Goal: Transaction & Acquisition: Book appointment/travel/reservation

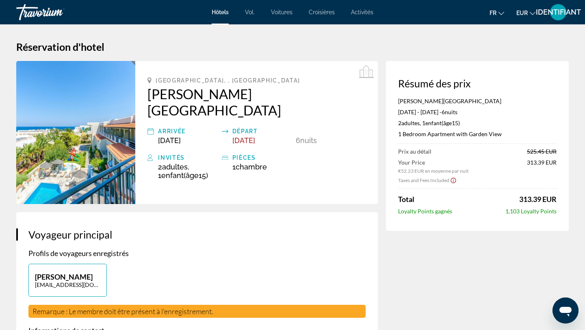
click at [222, 16] on div "Hôtels Vol. Voitures Croisières Activités Hôtels Vol. Voitures Croisières Activ…" at bounding box center [292, 12] width 585 height 21
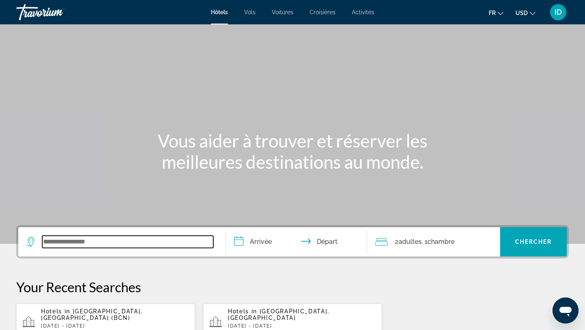
click at [62, 241] on input "Search widget" at bounding box center [127, 242] width 171 height 12
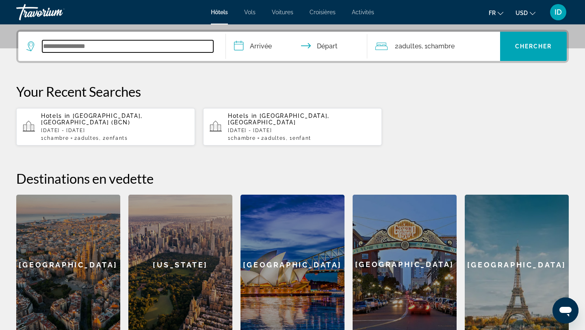
scroll to position [199, 0]
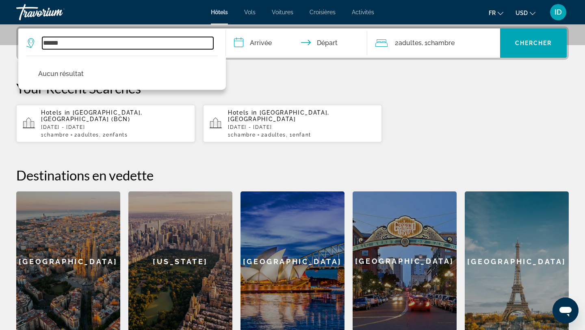
click at [46, 43] on input "******" at bounding box center [127, 43] width 171 height 12
drag, startPoint x: 72, startPoint y: 43, endPoint x: 31, endPoint y: 41, distance: 41.6
click at [31, 41] on div "******" at bounding box center [119, 43] width 187 height 12
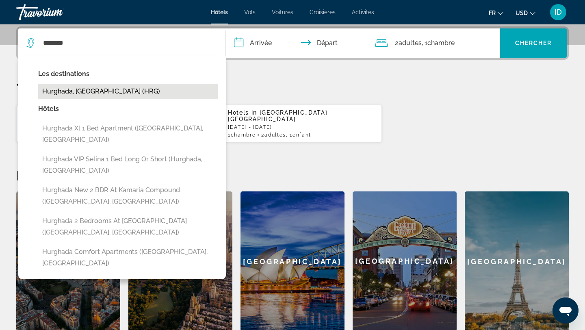
click at [72, 89] on button "Hurghada, [GEOGRAPHIC_DATA] (HRG)" at bounding box center [128, 91] width 180 height 15
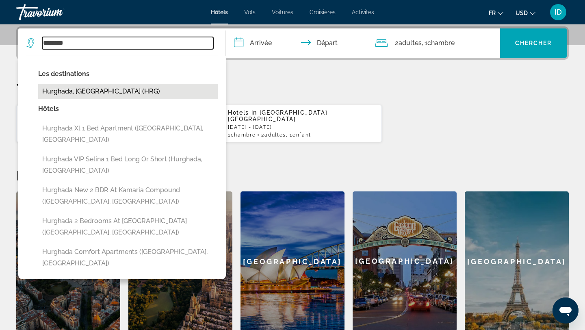
type input "**********"
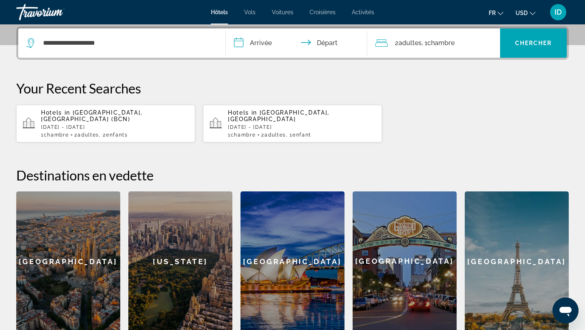
click at [263, 41] on input "**********" at bounding box center [298, 44] width 145 height 32
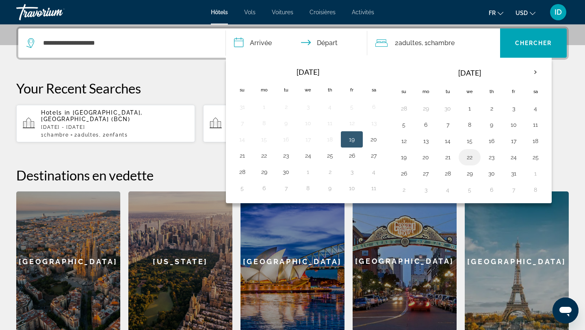
click at [469, 159] on button "22" at bounding box center [469, 157] width 13 height 11
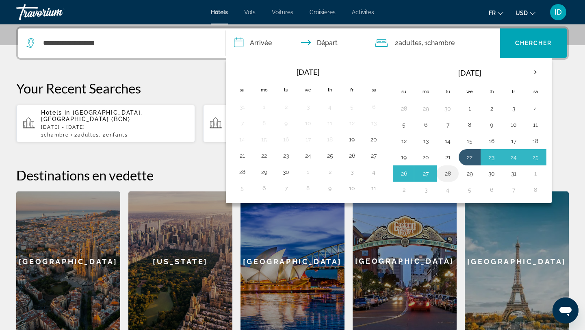
click at [449, 175] on button "28" at bounding box center [447, 173] width 13 height 11
type input "**********"
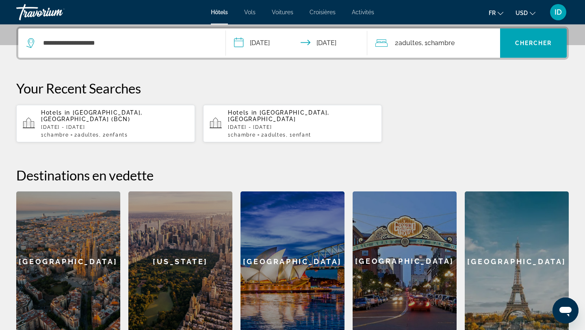
click at [418, 48] on span "2 Adulte Adultes" at bounding box center [408, 42] width 27 height 11
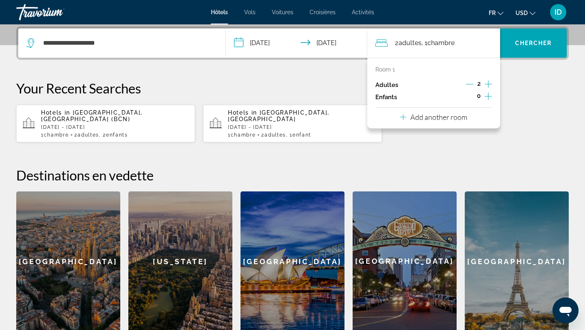
click at [487, 83] on icon "Increment adults" at bounding box center [488, 84] width 7 height 10
click at [469, 83] on icon "Decrement adults" at bounding box center [469, 83] width 7 height 7
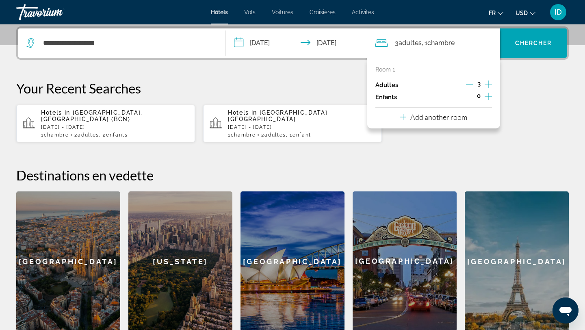
click at [469, 83] on icon "Decrement adults" at bounding box center [469, 83] width 7 height 7
click at [488, 95] on icon "Increment children" at bounding box center [488, 96] width 7 height 10
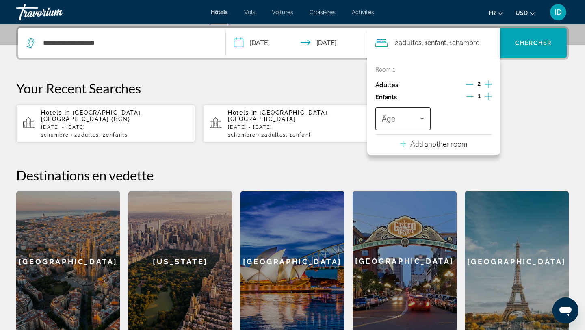
click at [424, 119] on icon "Travelers: 2 adults, 1 child" at bounding box center [423, 119] width 10 height 10
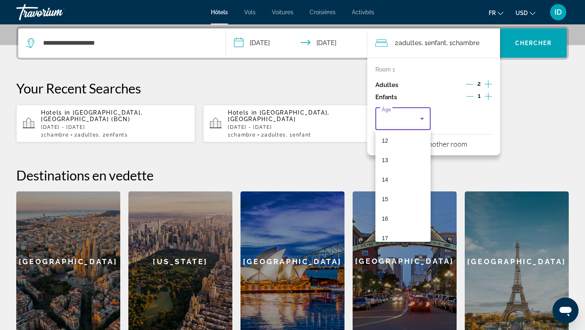
scroll to position [237, 0]
click at [406, 200] on mat-option "15" at bounding box center [403, 199] width 55 height 20
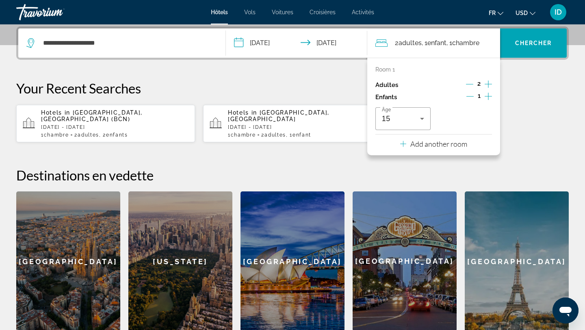
click at [427, 145] on p "Add another room" at bounding box center [439, 143] width 57 height 9
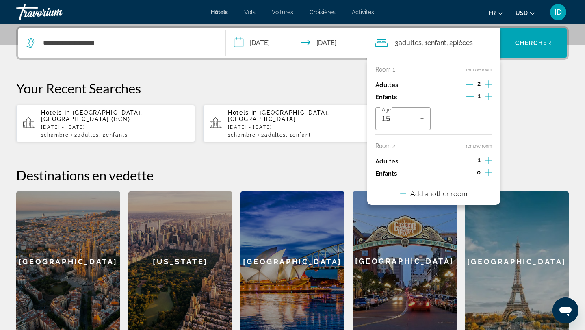
click at [487, 159] on icon "Increment adults" at bounding box center [488, 161] width 7 height 10
click at [490, 174] on icon "Increment children" at bounding box center [488, 173] width 7 height 10
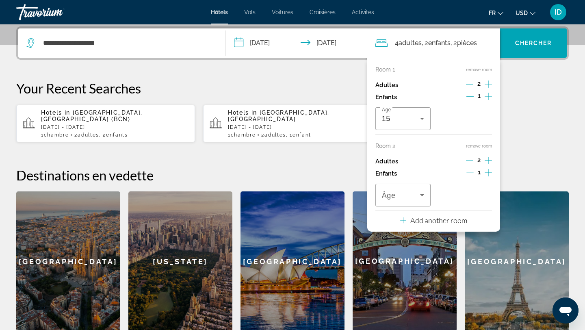
click at [490, 174] on icon "Increment children" at bounding box center [488, 173] width 7 height 10
click at [424, 195] on icon "Travelers: 4 adults, 3 children" at bounding box center [423, 195] width 10 height 10
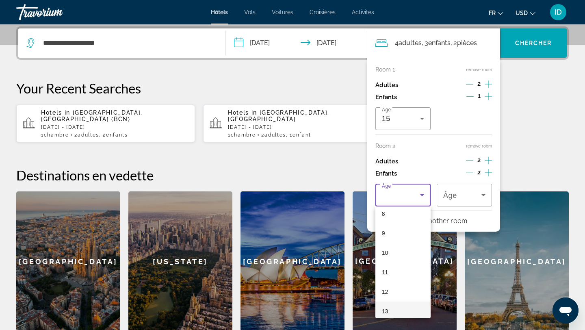
scroll to position [161, 0]
click at [405, 213] on mat-option "8" at bounding box center [403, 214] width 55 height 20
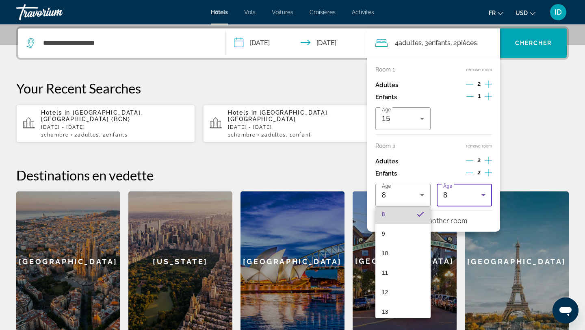
scroll to position [0, 0]
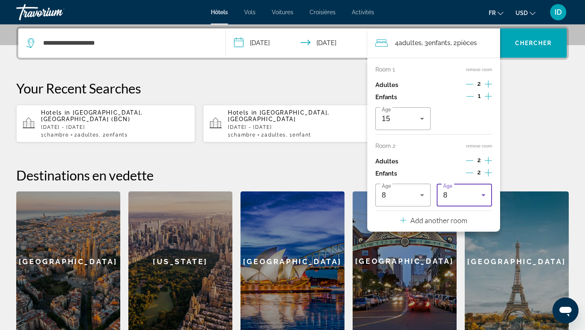
click at [457, 196] on div "8" at bounding box center [463, 195] width 38 height 10
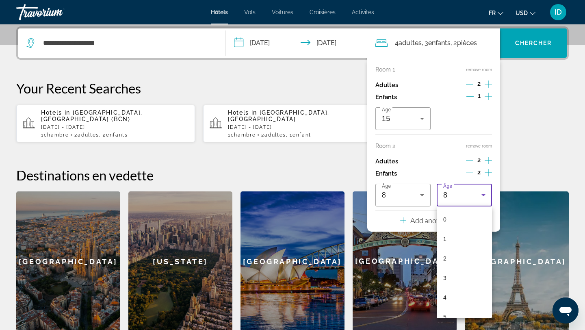
scroll to position [67, 0]
click at [436, 163] on div at bounding box center [292, 165] width 585 height 330
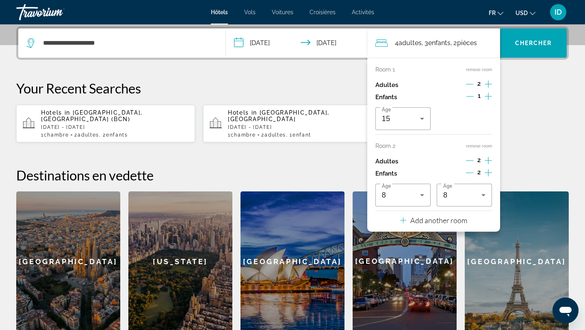
click at [432, 222] on p "Add another room" at bounding box center [439, 220] width 57 height 9
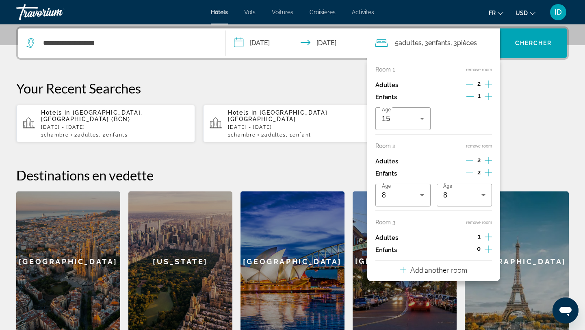
click at [486, 234] on icon "Increment adults" at bounding box center [488, 237] width 7 height 10
click at [487, 250] on icon "Increment children" at bounding box center [488, 249] width 7 height 10
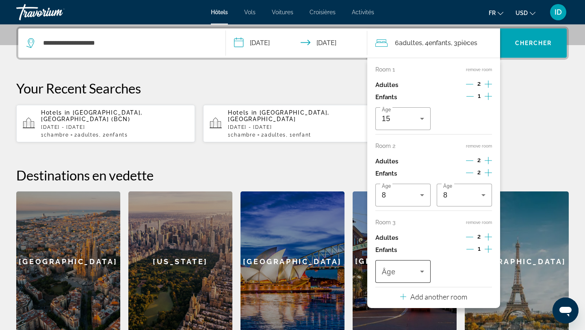
click at [426, 265] on div "Âge" at bounding box center [403, 271] width 55 height 23
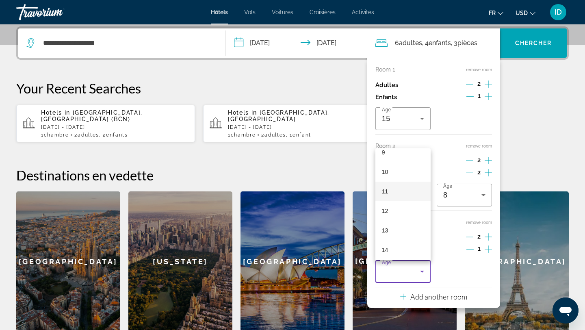
click at [404, 190] on mat-option "11" at bounding box center [403, 192] width 55 height 20
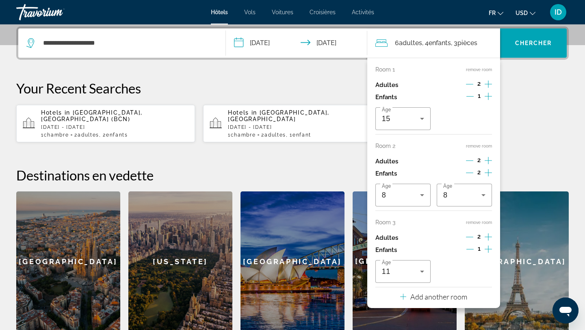
click at [544, 143] on div "**********" at bounding box center [292, 178] width 585 height 305
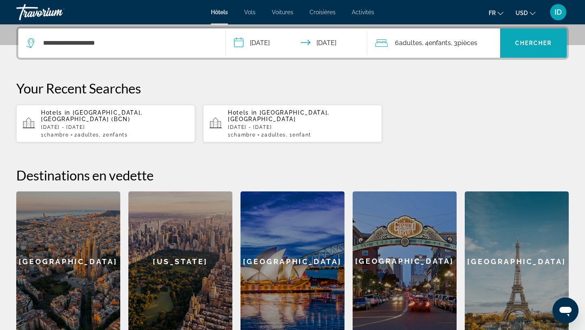
click at [531, 46] on span "Chercher" at bounding box center [533, 43] width 37 height 7
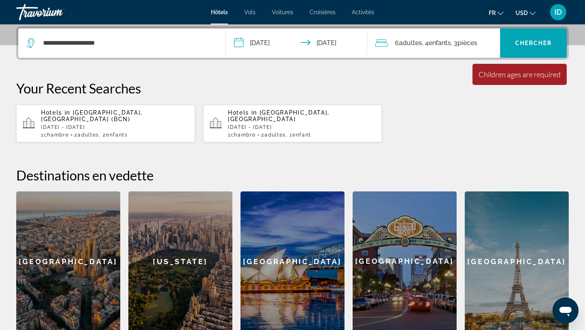
click at [462, 43] on span "pièces" at bounding box center [468, 43] width 20 height 8
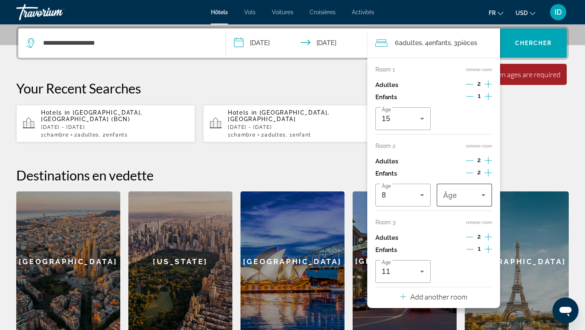
click at [464, 192] on span "Travelers: 6 adults, 4 children" at bounding box center [463, 195] width 38 height 10
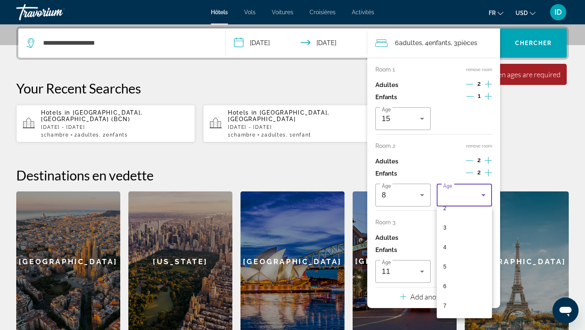
scroll to position [91, 0]
click at [464, 286] on mat-option "8" at bounding box center [464, 285] width 55 height 20
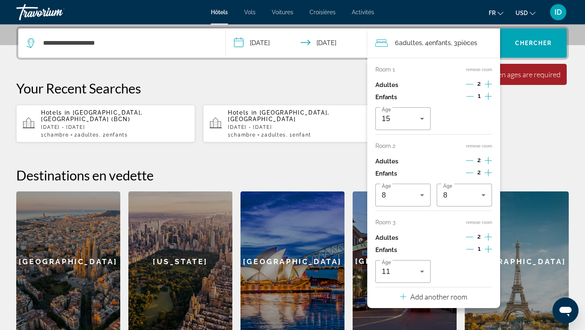
click at [525, 82] on div "La durée minimum du séjour est de 1 jours Tous les champs sont requis Children …" at bounding box center [520, 74] width 94 height 21
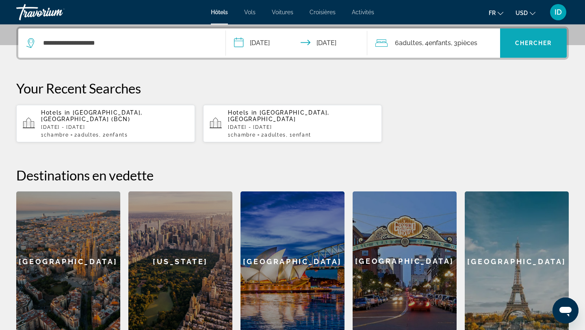
click at [531, 44] on span "Chercher" at bounding box center [533, 43] width 37 height 7
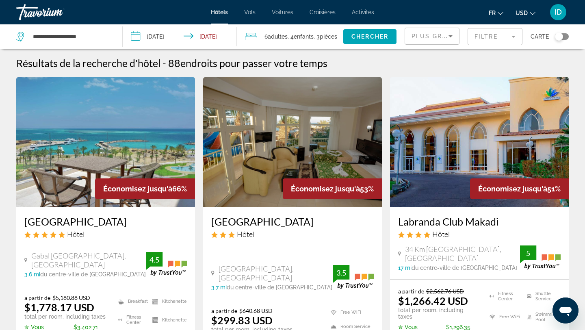
click at [512, 39] on mat-form-field "Filtre" at bounding box center [495, 36] width 55 height 17
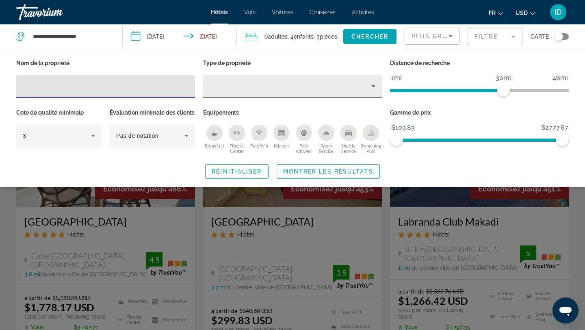
click at [283, 85] on div "Property type" at bounding box center [291, 86] width 162 height 10
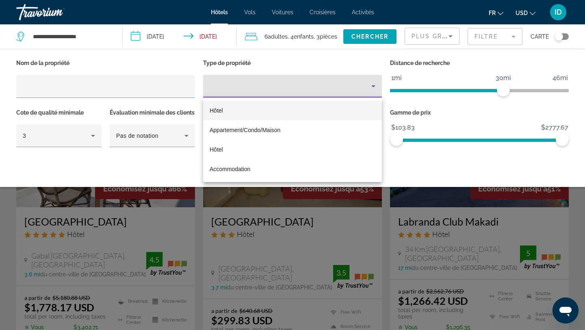
click at [274, 108] on mat-option "Hôtel" at bounding box center [292, 111] width 179 height 20
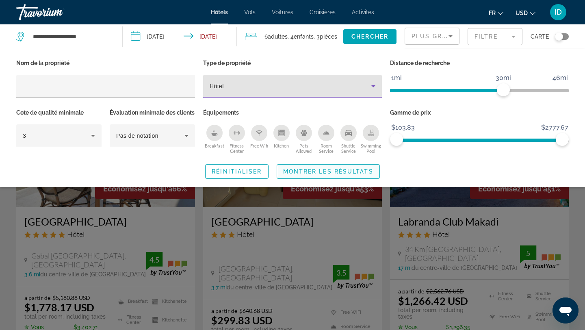
click at [313, 175] on span "Montrer les résultats" at bounding box center [328, 171] width 90 height 7
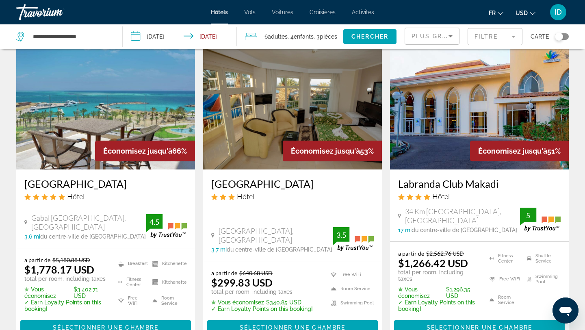
scroll to position [25, 0]
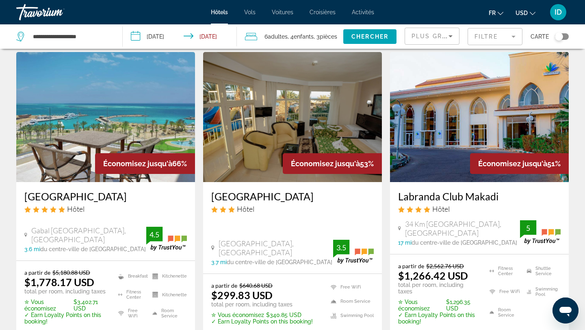
click at [129, 117] on img "Main content" at bounding box center [105, 117] width 179 height 130
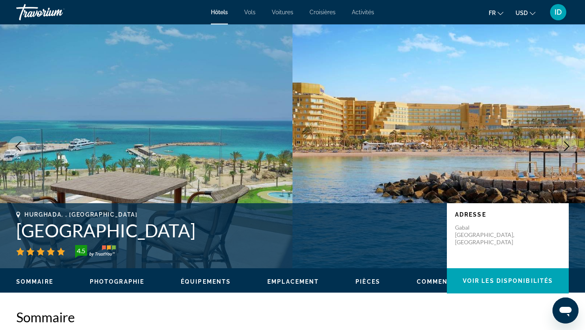
click at [566, 143] on icon "Next image" at bounding box center [567, 146] width 5 height 10
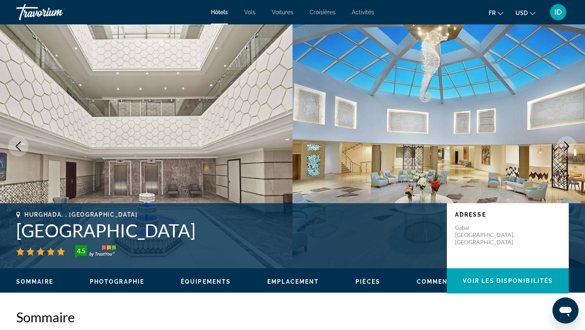
click at [566, 143] on icon "Next image" at bounding box center [567, 146] width 5 height 10
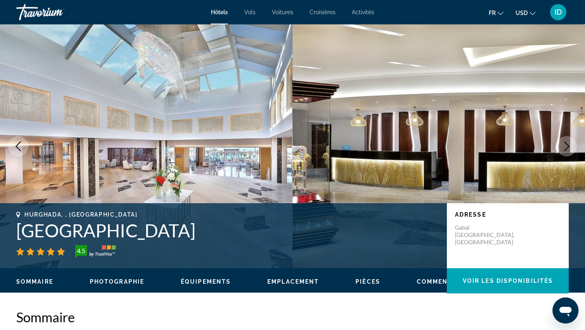
click at [566, 143] on icon "Next image" at bounding box center [567, 146] width 5 height 10
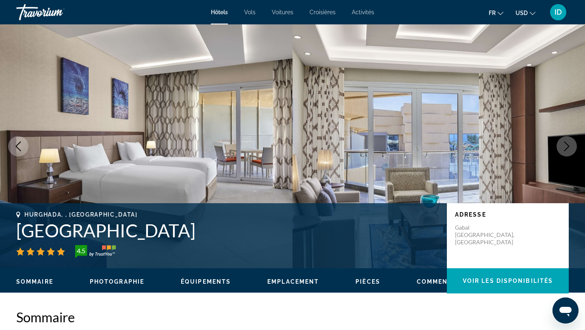
click at [566, 143] on icon "Next image" at bounding box center [567, 146] width 5 height 10
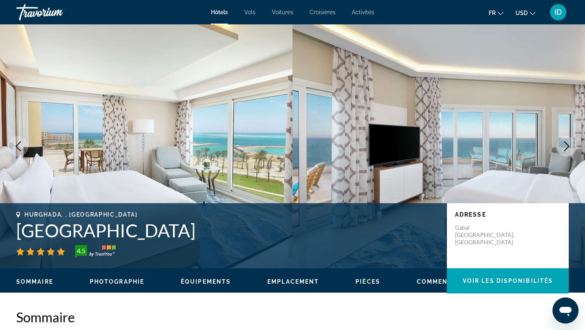
click at [566, 143] on icon "Next image" at bounding box center [567, 146] width 5 height 10
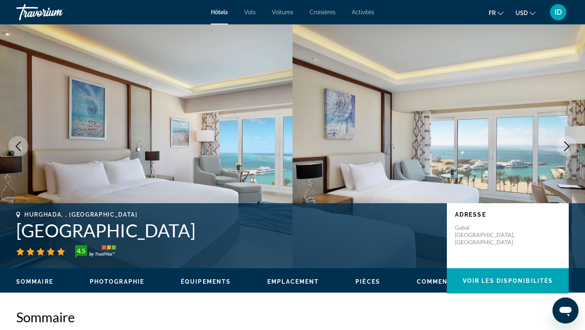
click at [566, 143] on icon "Next image" at bounding box center [567, 146] width 5 height 10
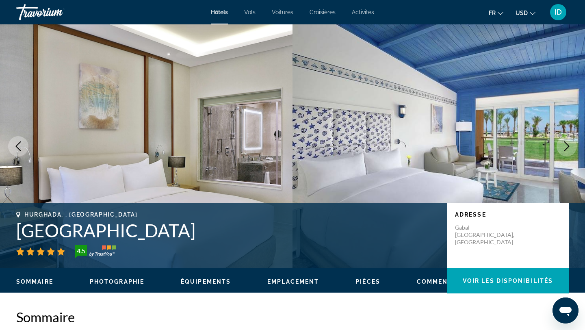
click at [566, 143] on icon "Next image" at bounding box center [567, 146] width 5 height 10
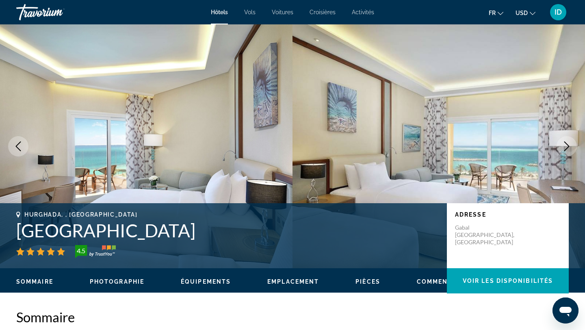
click at [566, 143] on icon "Next image" at bounding box center [567, 146] width 5 height 10
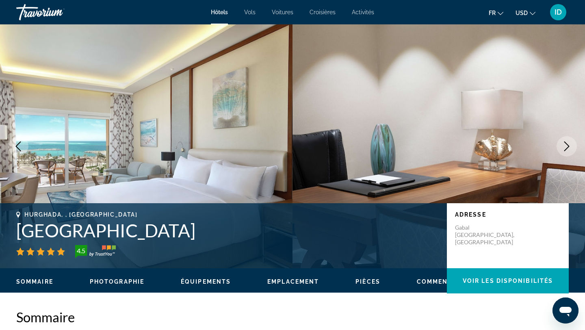
click at [566, 143] on icon "Next image" at bounding box center [567, 146] width 5 height 10
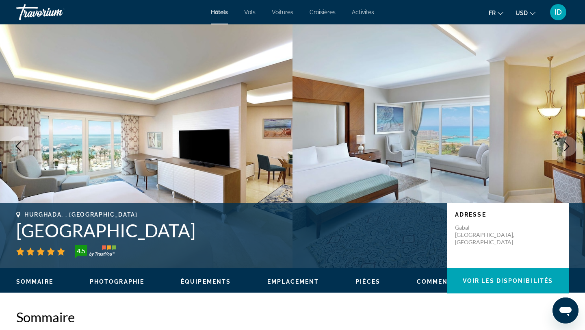
click at [566, 143] on icon "Next image" at bounding box center [567, 146] width 5 height 10
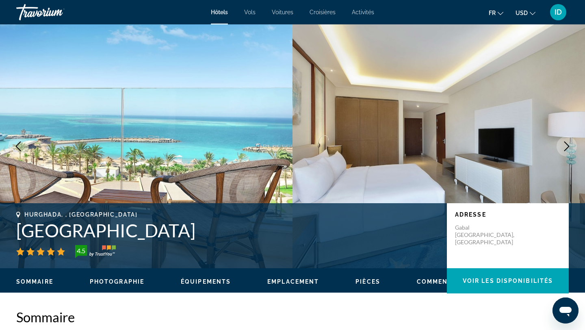
click at [566, 143] on icon "Next image" at bounding box center [567, 146] width 5 height 10
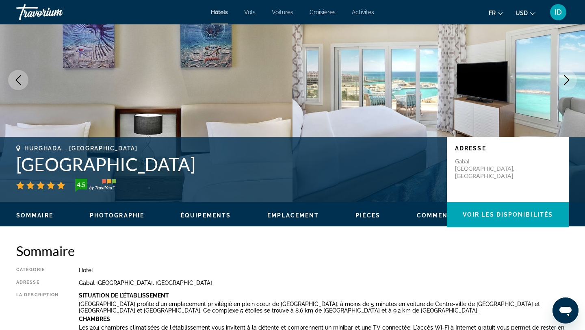
scroll to position [55, 0]
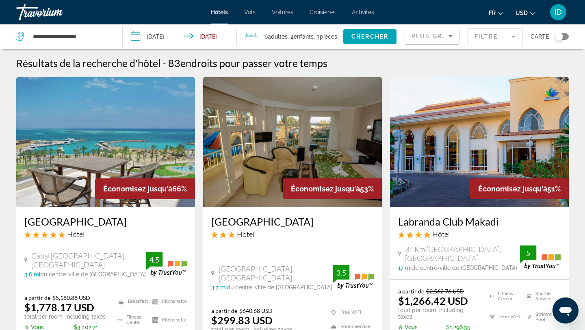
scroll to position [4, 0]
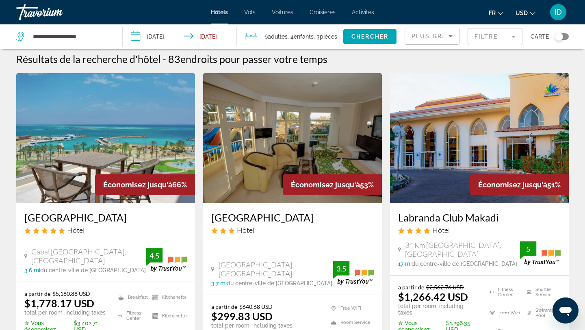
click at [479, 111] on img "Main content" at bounding box center [479, 138] width 179 height 130
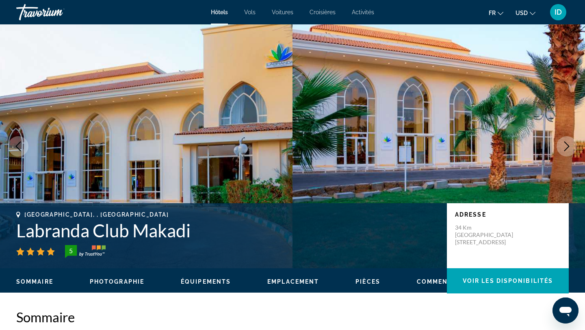
click at [562, 144] on icon "Next image" at bounding box center [567, 146] width 10 height 10
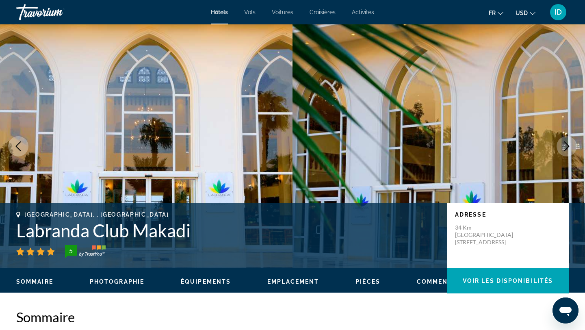
click at [562, 144] on icon "Next image" at bounding box center [567, 146] width 10 height 10
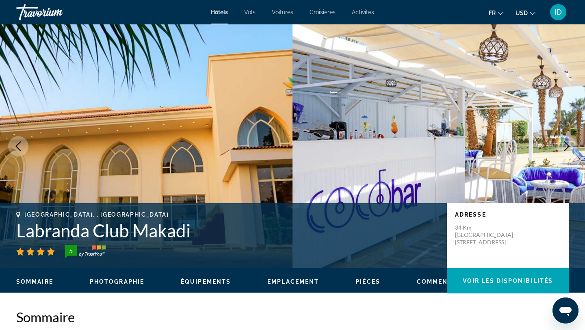
click at [562, 144] on icon "Next image" at bounding box center [567, 146] width 10 height 10
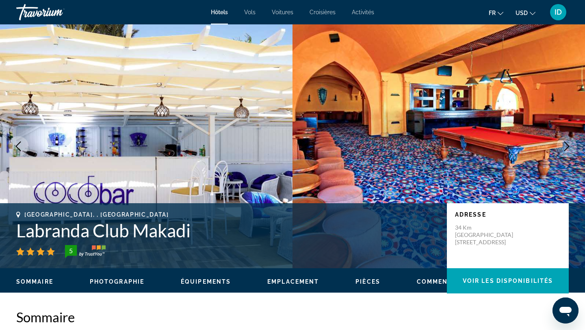
click at [562, 144] on icon "Next image" at bounding box center [567, 146] width 10 height 10
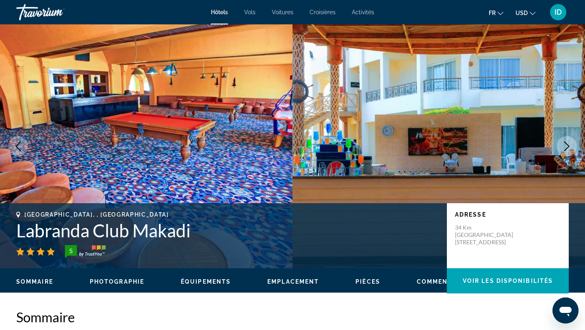
click at [562, 144] on icon "Next image" at bounding box center [567, 146] width 10 height 10
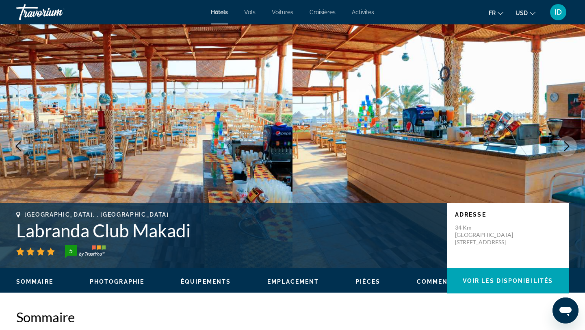
click at [562, 144] on icon "Next image" at bounding box center [567, 146] width 10 height 10
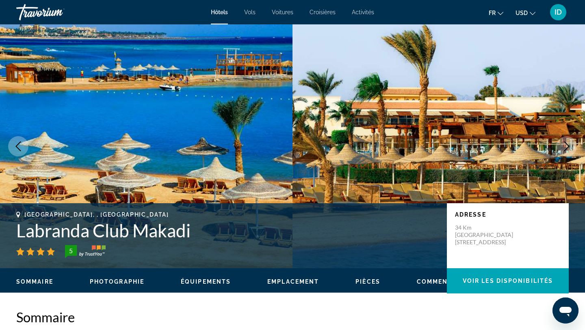
click at [562, 144] on icon "Next image" at bounding box center [567, 146] width 10 height 10
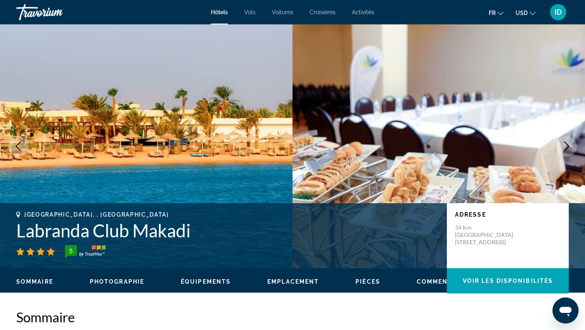
click at [562, 144] on icon "Next image" at bounding box center [567, 146] width 10 height 10
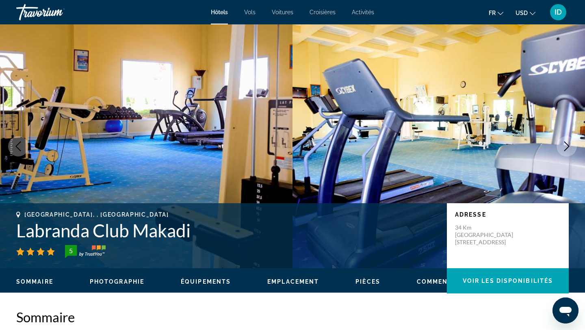
click at [562, 144] on icon "Next image" at bounding box center [567, 146] width 10 height 10
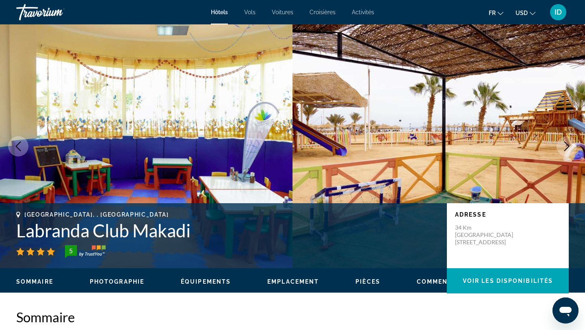
click at [562, 144] on icon "Next image" at bounding box center [567, 146] width 10 height 10
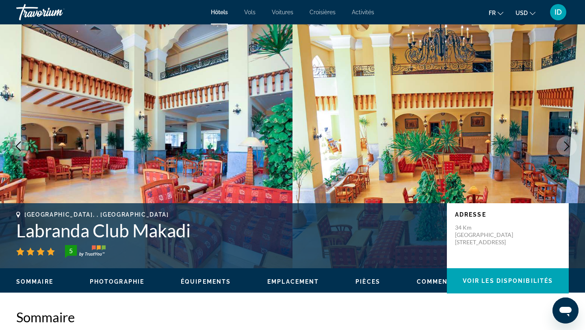
click at [562, 144] on icon "Next image" at bounding box center [567, 146] width 10 height 10
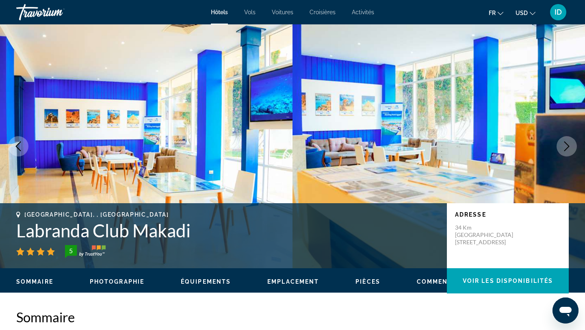
click at [562, 144] on icon "Next image" at bounding box center [567, 146] width 10 height 10
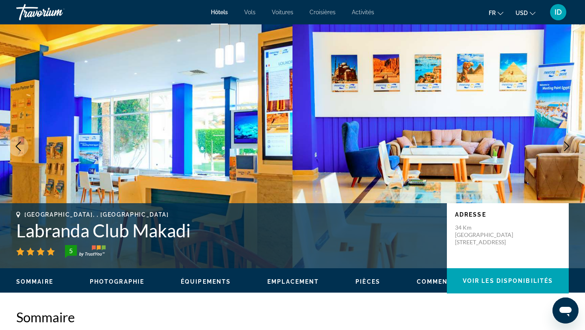
click at [562, 144] on icon "Next image" at bounding box center [567, 146] width 10 height 10
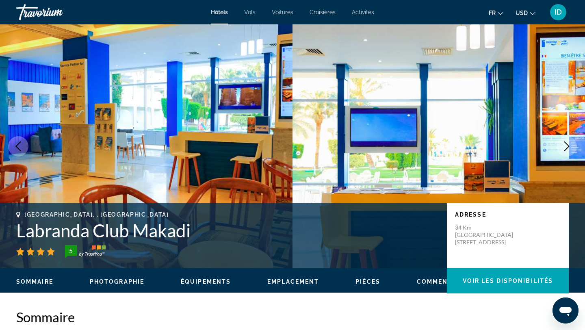
click at [562, 144] on icon "Next image" at bounding box center [567, 146] width 10 height 10
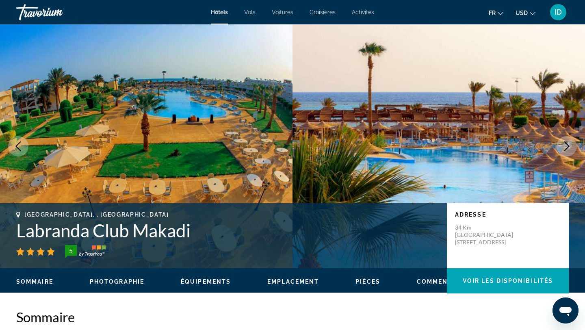
click at [562, 144] on icon "Next image" at bounding box center [567, 146] width 10 height 10
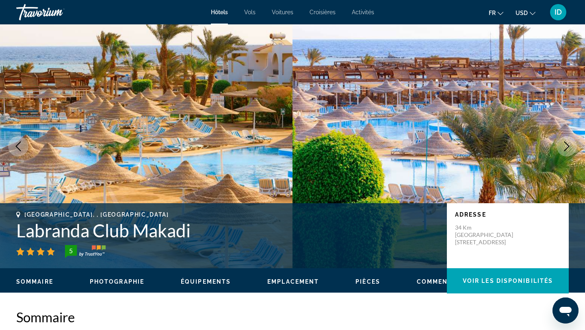
click at [562, 144] on icon "Next image" at bounding box center [567, 146] width 10 height 10
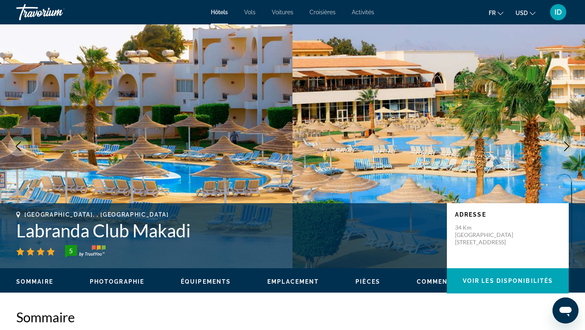
click at [562, 144] on icon "Next image" at bounding box center [567, 146] width 10 height 10
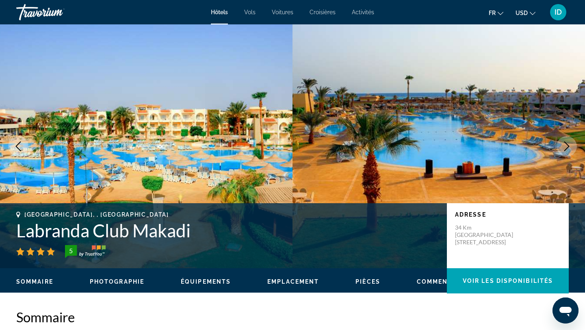
click at [562, 144] on icon "Next image" at bounding box center [567, 146] width 10 height 10
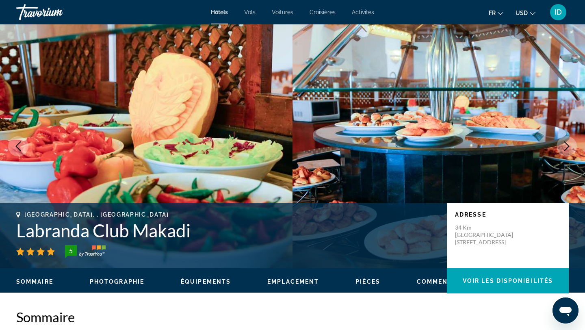
click at [562, 144] on icon "Next image" at bounding box center [567, 146] width 10 height 10
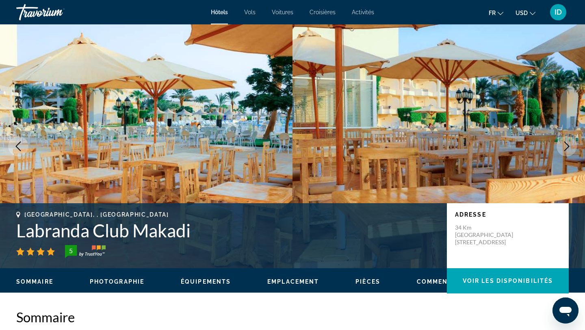
click at [562, 144] on icon "Next image" at bounding box center [567, 146] width 10 height 10
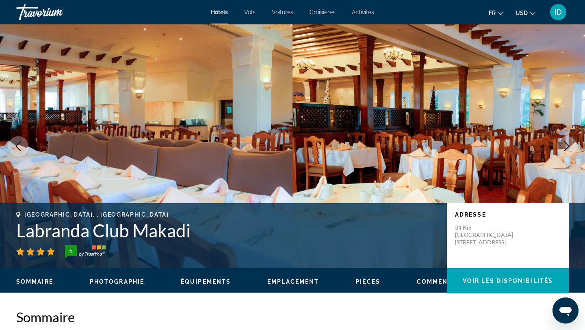
click at [562, 144] on icon "Next image" at bounding box center [567, 146] width 10 height 10
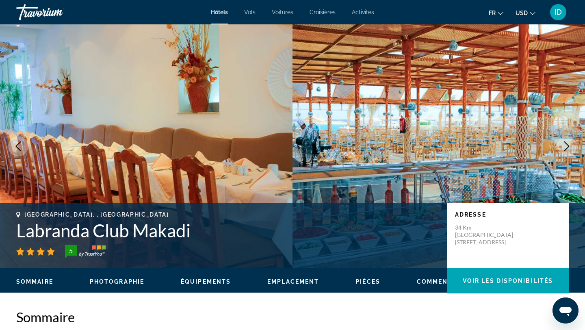
click at [562, 144] on icon "Next image" at bounding box center [567, 146] width 10 height 10
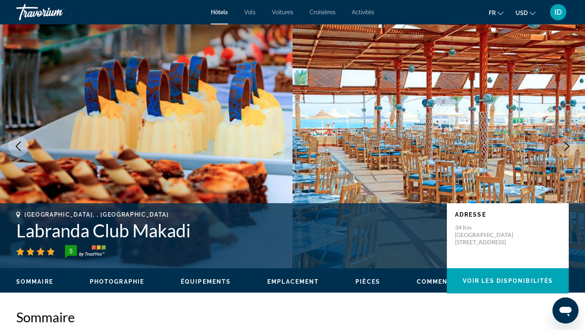
click at [562, 144] on icon "Next image" at bounding box center [567, 146] width 10 height 10
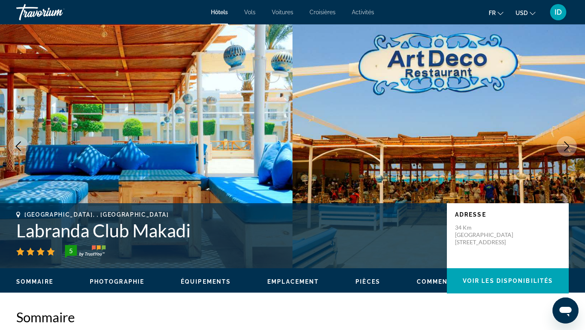
click at [562, 144] on icon "Next image" at bounding box center [567, 146] width 10 height 10
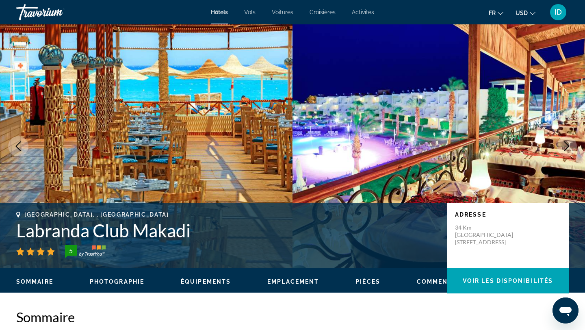
click at [562, 144] on icon "Next image" at bounding box center [567, 146] width 10 height 10
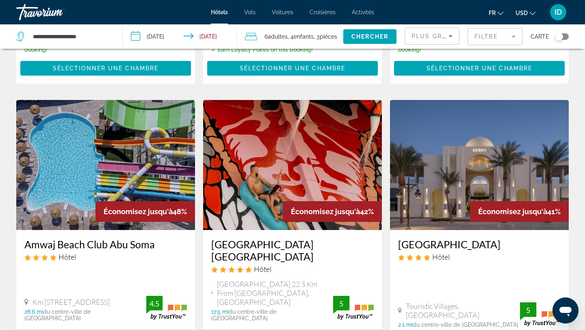
scroll to position [300, 0]
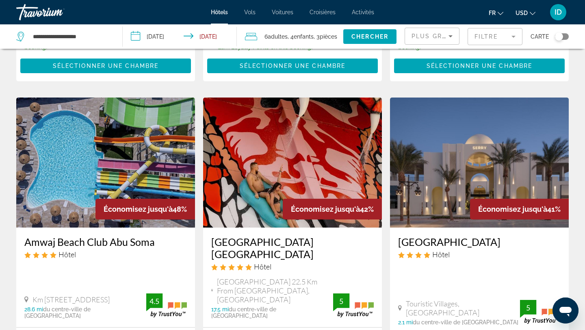
click at [140, 143] on img "Main content" at bounding box center [105, 163] width 179 height 130
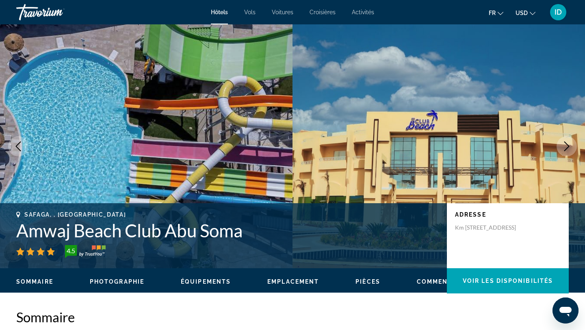
click at [563, 141] on icon "Next image" at bounding box center [567, 146] width 10 height 10
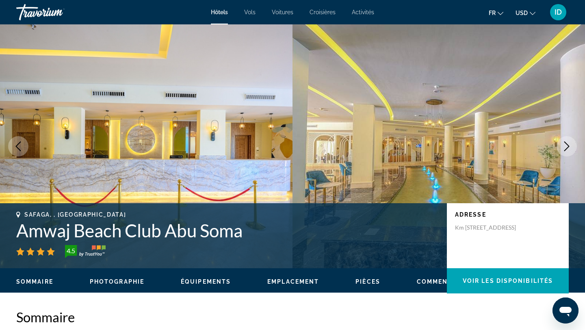
click at [563, 141] on icon "Next image" at bounding box center [567, 146] width 10 height 10
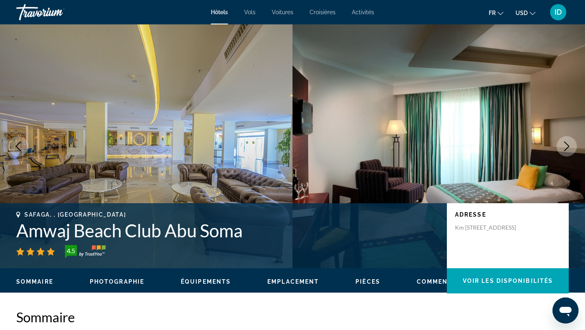
click at [563, 141] on icon "Next image" at bounding box center [567, 146] width 10 height 10
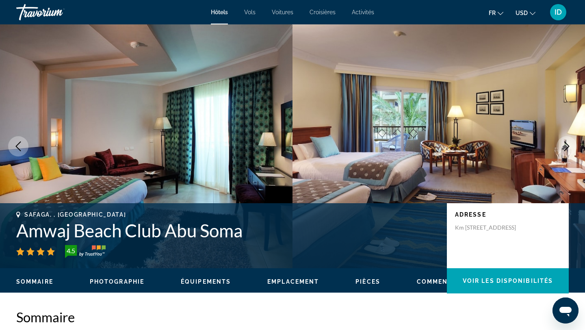
click at [563, 141] on icon "Next image" at bounding box center [567, 146] width 10 height 10
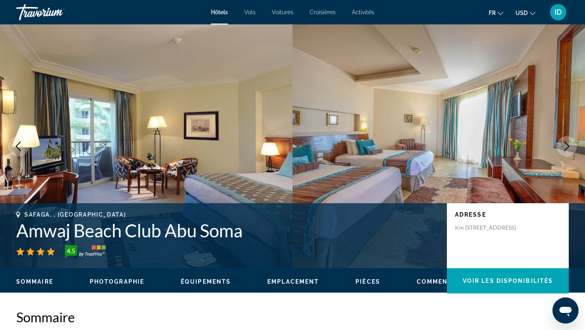
click at [563, 141] on icon "Next image" at bounding box center [567, 146] width 10 height 10
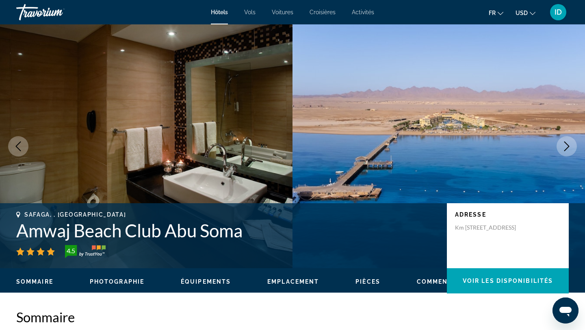
click at [563, 141] on icon "Next image" at bounding box center [567, 146] width 10 height 10
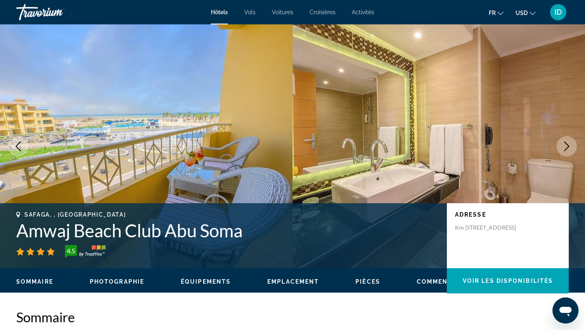
click at [563, 141] on icon "Next image" at bounding box center [567, 146] width 10 height 10
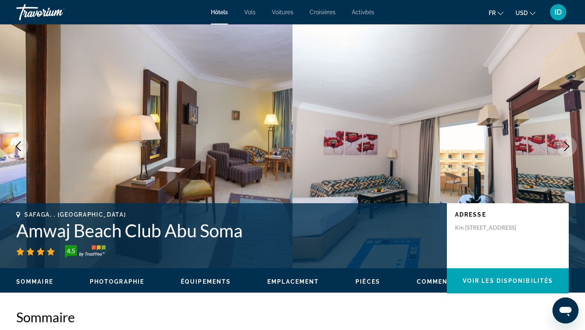
click at [563, 141] on icon "Next image" at bounding box center [567, 146] width 10 height 10
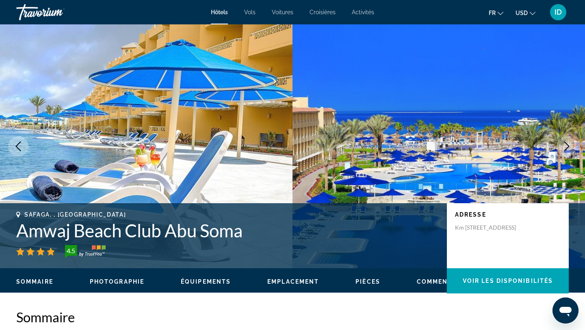
click at [563, 141] on icon "Next image" at bounding box center [567, 146] width 10 height 10
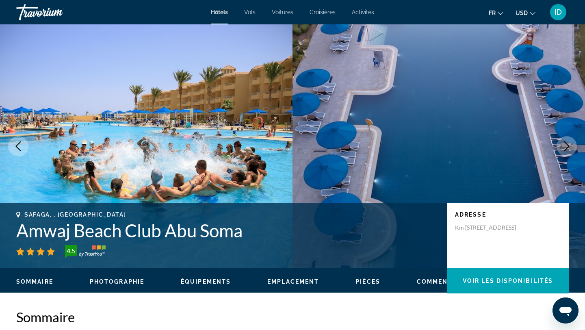
click at [563, 141] on icon "Next image" at bounding box center [567, 146] width 10 height 10
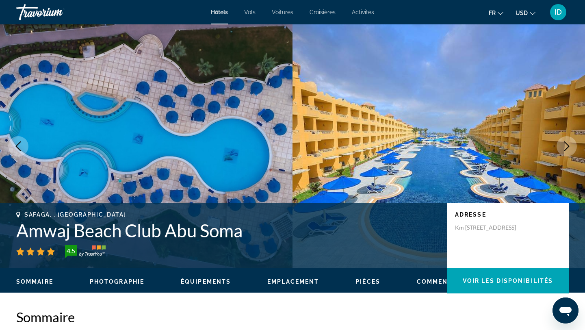
click at [563, 141] on icon "Next image" at bounding box center [567, 146] width 10 height 10
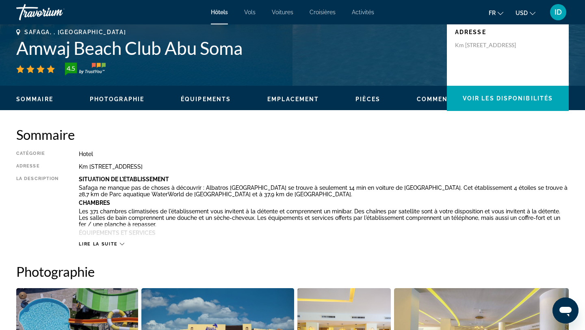
scroll to position [209, 0]
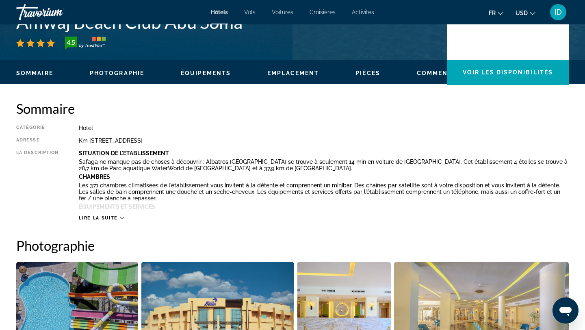
click at [123, 216] on icon "Main content" at bounding box center [122, 218] width 4 height 4
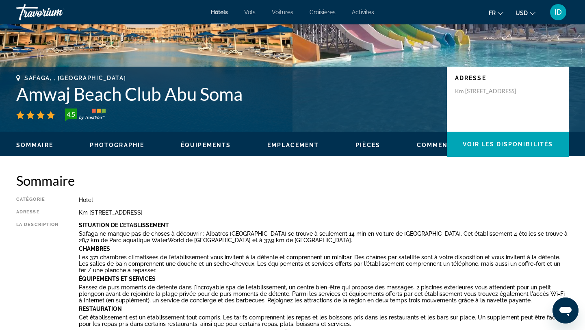
scroll to position [0, 0]
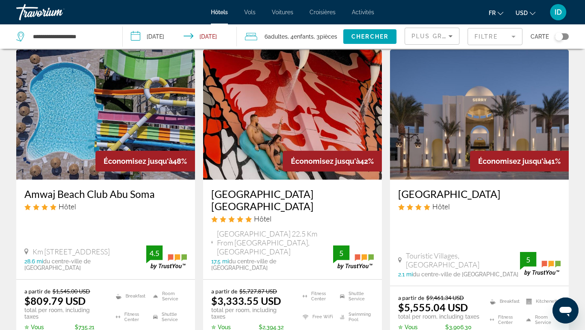
scroll to position [348, 0]
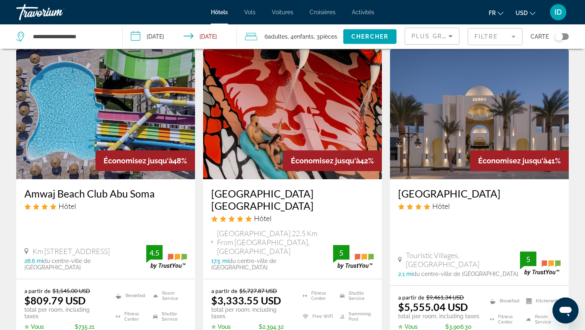
click at [305, 97] on img "Main content" at bounding box center [292, 114] width 179 height 130
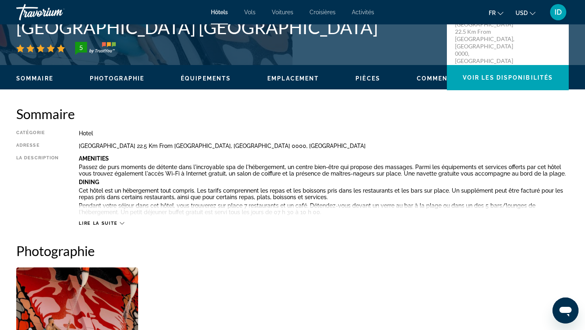
scroll to position [209, 0]
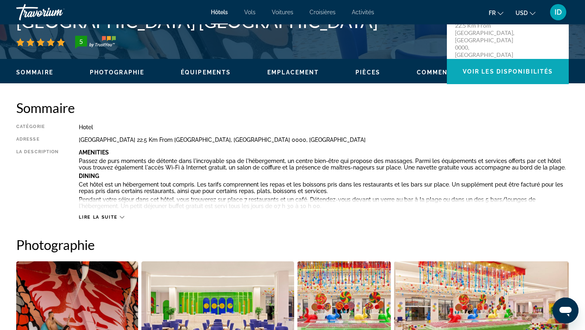
click at [522, 76] on span "Main content" at bounding box center [508, 72] width 122 height 20
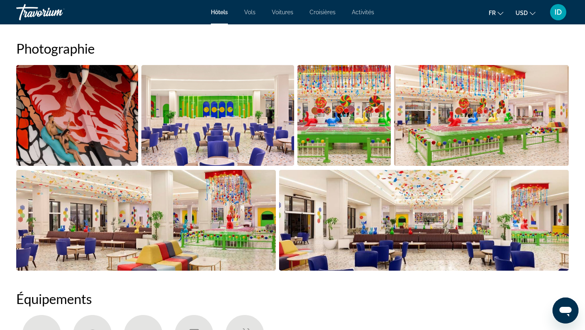
scroll to position [401, 0]
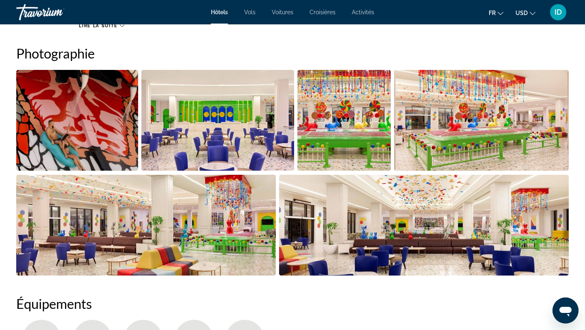
click at [46, 137] on img "Open full-screen image slider" at bounding box center [77, 120] width 122 height 101
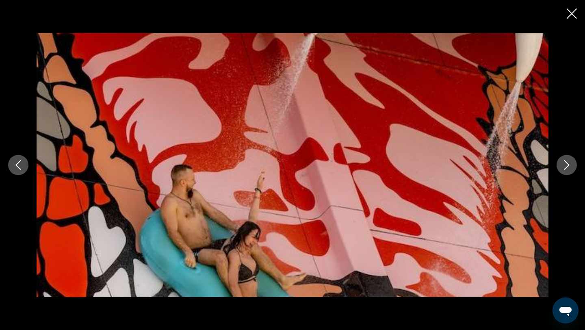
click at [561, 161] on button "Next image" at bounding box center [567, 165] width 20 height 20
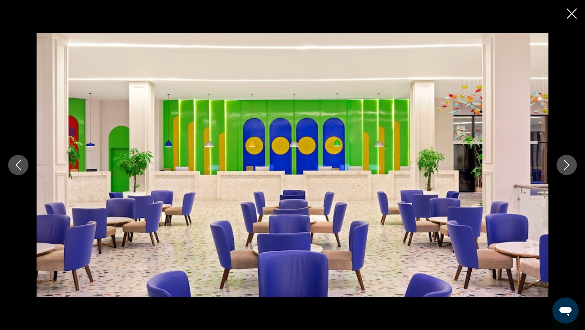
click at [561, 161] on button "Next image" at bounding box center [567, 165] width 20 height 20
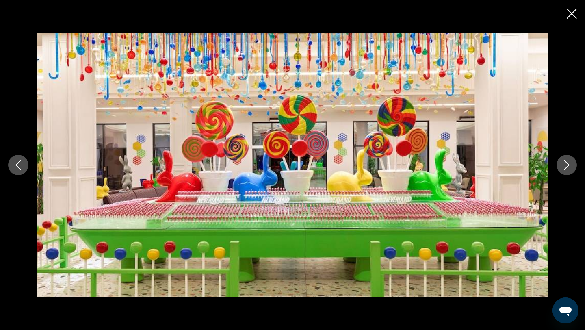
click at [561, 161] on button "Next image" at bounding box center [567, 165] width 20 height 20
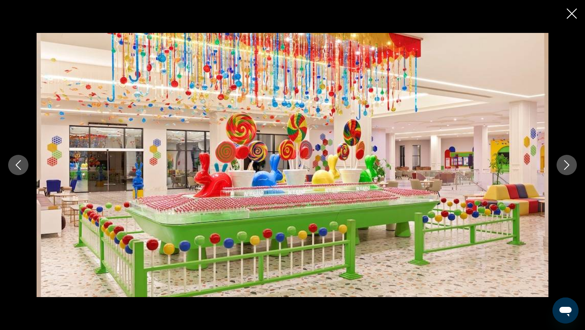
click at [561, 161] on button "Next image" at bounding box center [567, 165] width 20 height 20
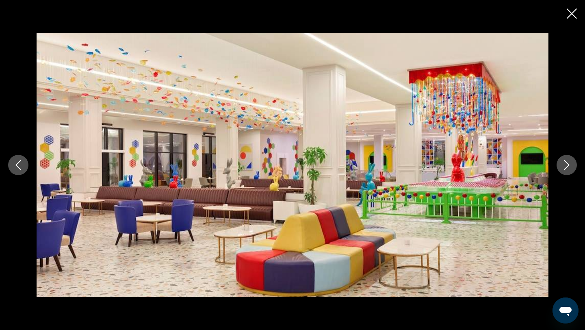
click at [561, 161] on button "Next image" at bounding box center [567, 165] width 20 height 20
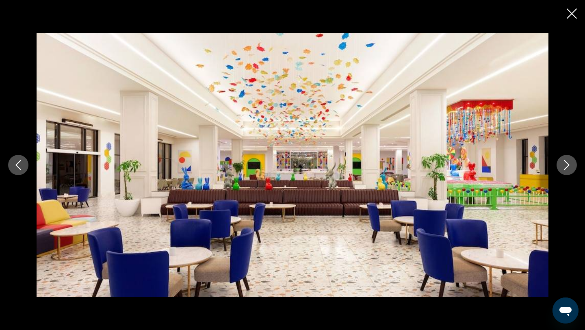
click at [561, 161] on button "Next image" at bounding box center [567, 165] width 20 height 20
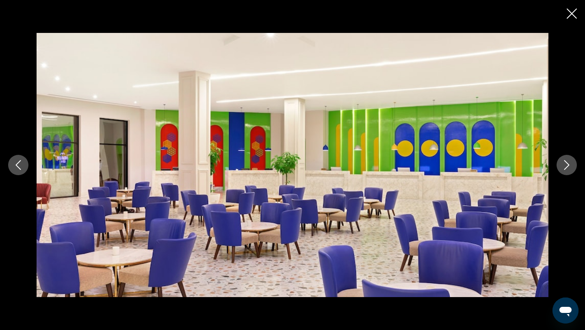
click at [561, 161] on button "Next image" at bounding box center [567, 165] width 20 height 20
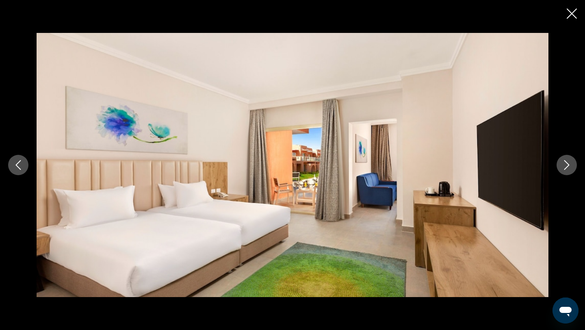
click at [561, 161] on button "Next image" at bounding box center [567, 165] width 20 height 20
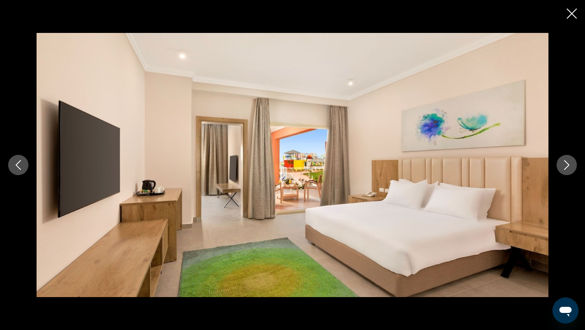
click at [561, 161] on button "Next image" at bounding box center [567, 165] width 20 height 20
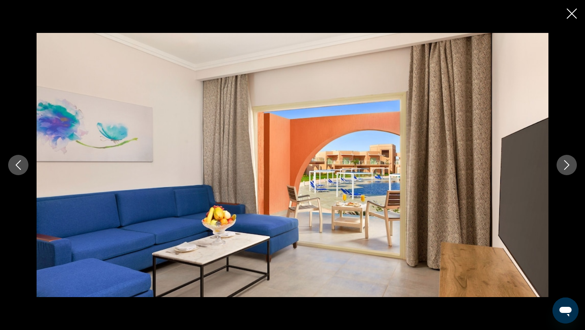
click at [561, 161] on button "Next image" at bounding box center [567, 165] width 20 height 20
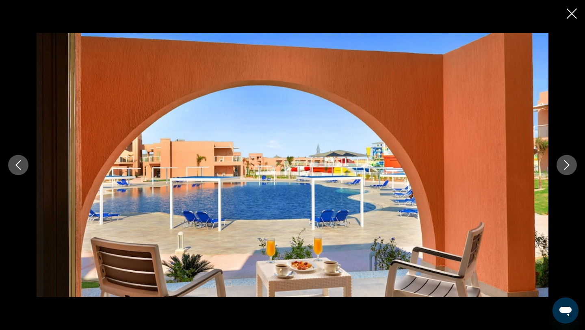
click at [561, 161] on button "Next image" at bounding box center [567, 165] width 20 height 20
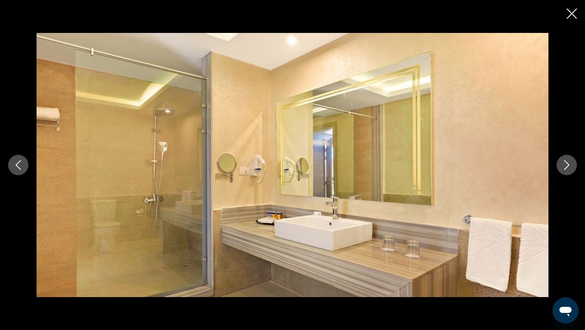
click at [561, 161] on button "Next image" at bounding box center [567, 165] width 20 height 20
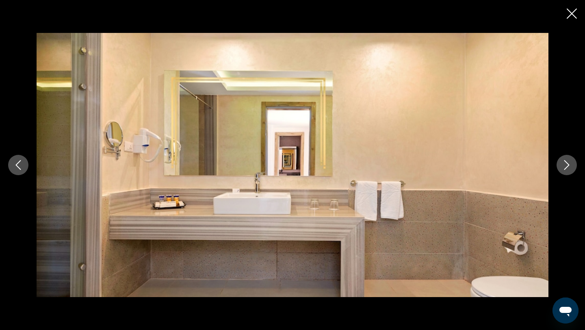
click at [561, 161] on button "Next image" at bounding box center [567, 165] width 20 height 20
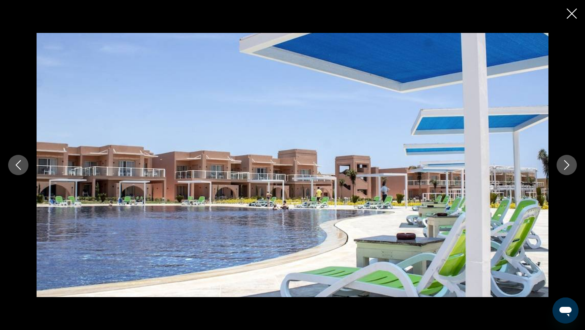
click at [561, 161] on button "Next image" at bounding box center [567, 165] width 20 height 20
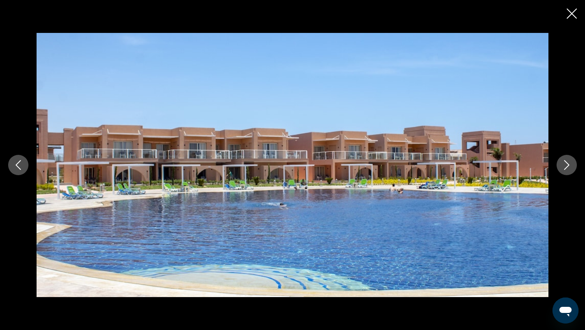
click at [561, 161] on button "Next image" at bounding box center [567, 165] width 20 height 20
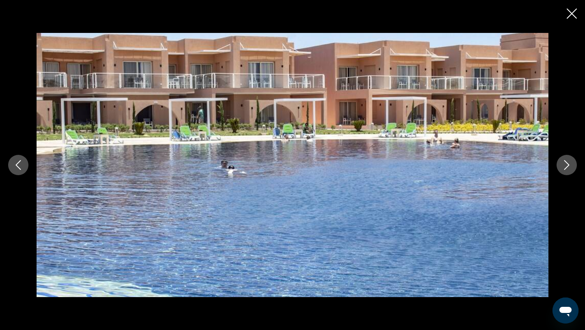
click at [561, 161] on button "Next image" at bounding box center [567, 165] width 20 height 20
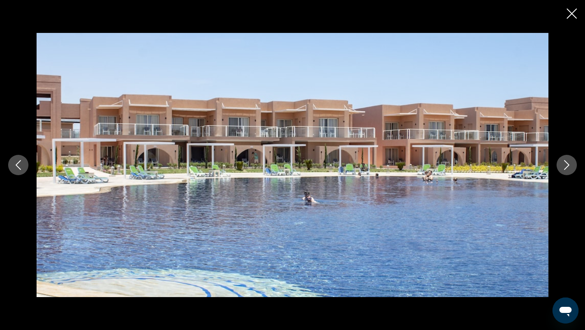
click at [561, 161] on button "Next image" at bounding box center [567, 165] width 20 height 20
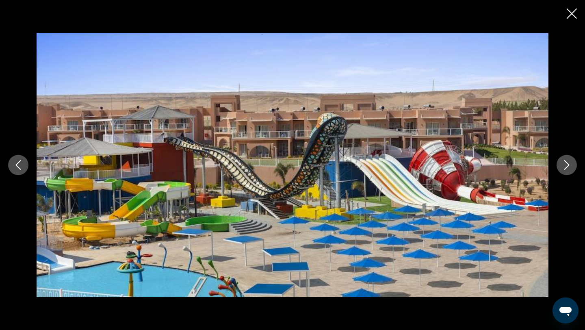
click at [561, 161] on button "Next image" at bounding box center [567, 165] width 20 height 20
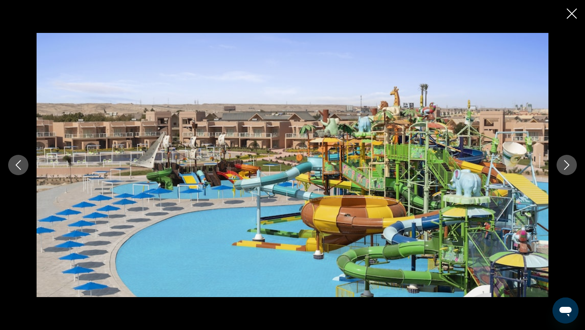
click at [561, 161] on button "Next image" at bounding box center [567, 165] width 20 height 20
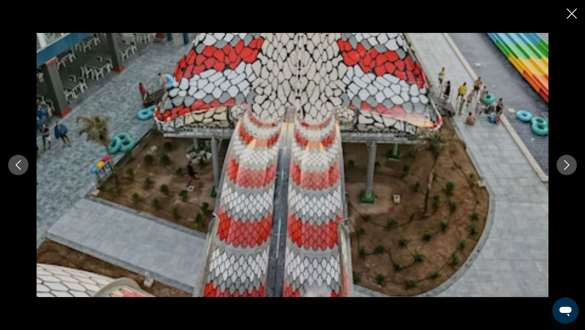
click at [561, 161] on button "Next image" at bounding box center [567, 165] width 20 height 20
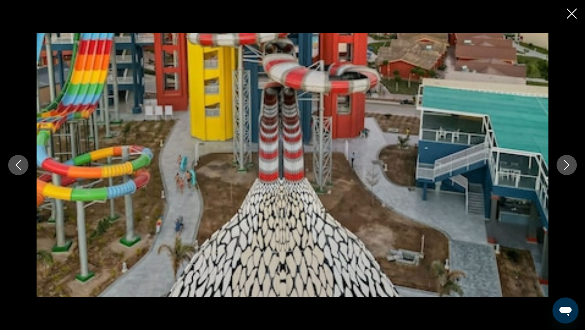
click at [561, 161] on button "Next image" at bounding box center [567, 165] width 20 height 20
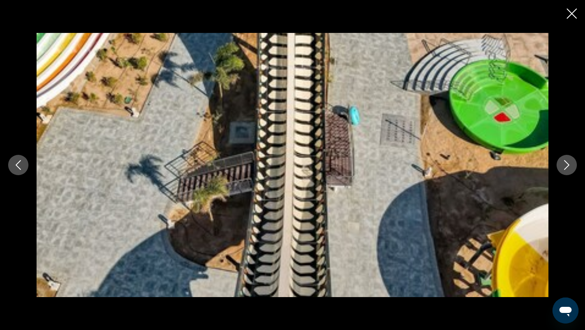
click at [561, 161] on button "Next image" at bounding box center [567, 165] width 20 height 20
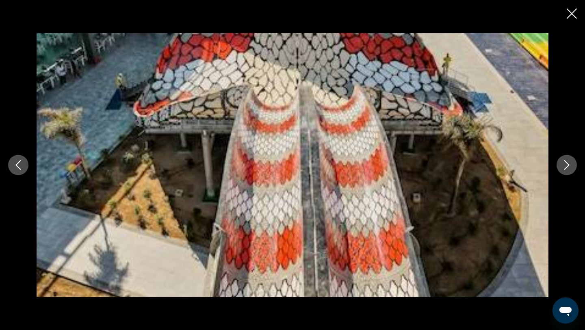
click at [561, 161] on button "Next image" at bounding box center [567, 165] width 20 height 20
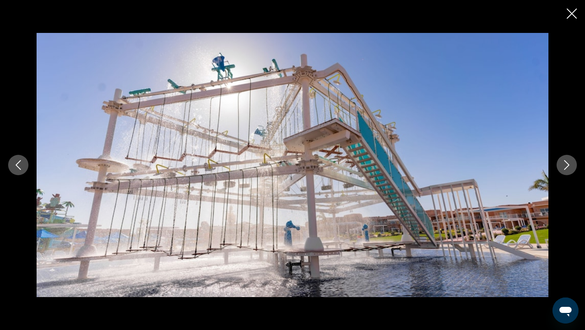
click at [561, 161] on button "Next image" at bounding box center [567, 165] width 20 height 20
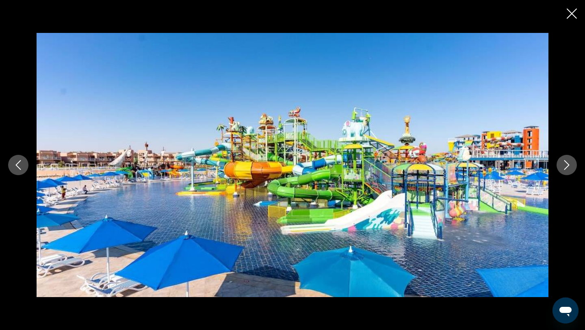
click at [561, 161] on button "Next image" at bounding box center [567, 165] width 20 height 20
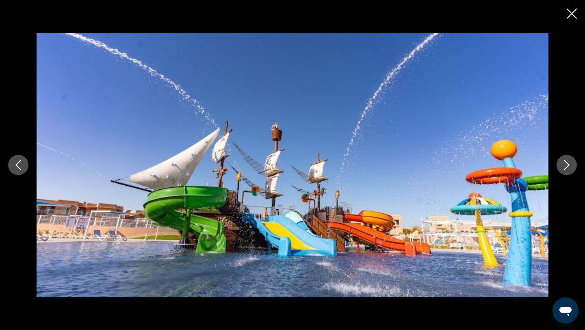
click at [561, 161] on button "Next image" at bounding box center [567, 165] width 20 height 20
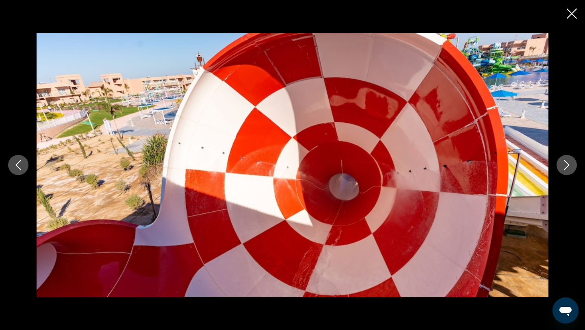
click at [561, 161] on button "Next image" at bounding box center [567, 165] width 20 height 20
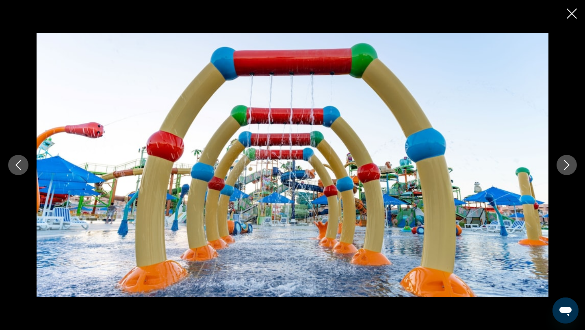
click at [561, 161] on button "Next image" at bounding box center [567, 165] width 20 height 20
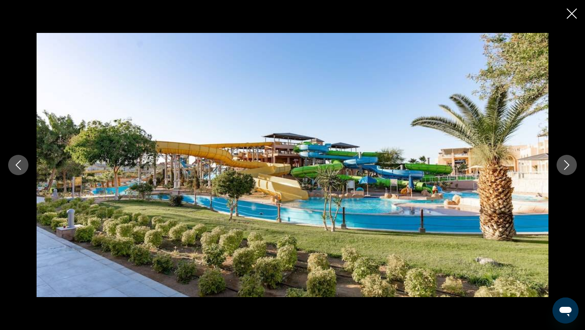
click at [561, 161] on button "Next image" at bounding box center [567, 165] width 20 height 20
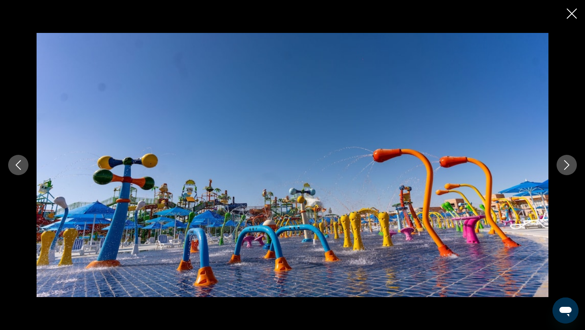
click at [561, 161] on button "Next image" at bounding box center [567, 165] width 20 height 20
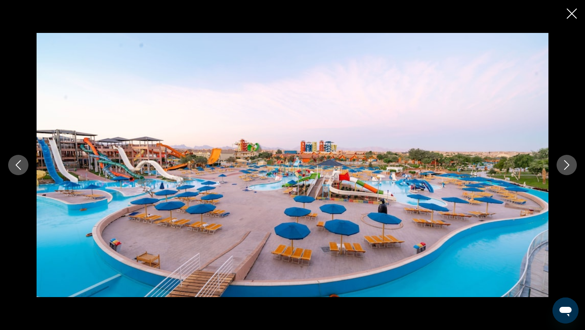
click at [561, 161] on button "Next image" at bounding box center [567, 165] width 20 height 20
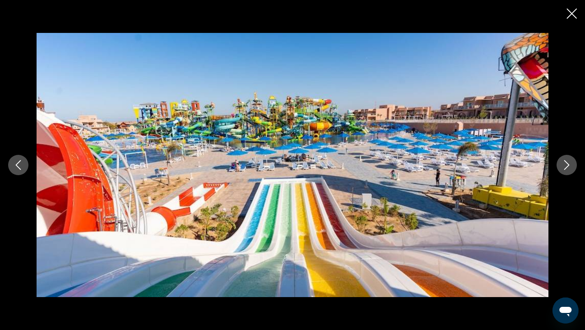
click at [561, 161] on button "Next image" at bounding box center [567, 165] width 20 height 20
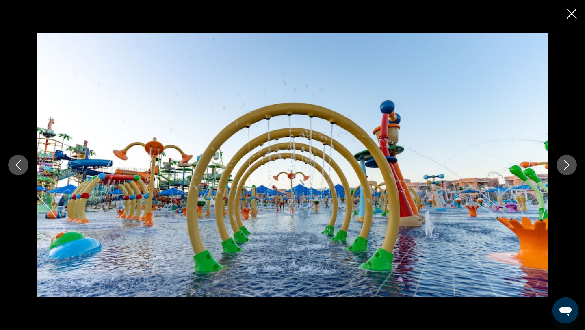
click at [572, 16] on icon "Close slideshow" at bounding box center [572, 14] width 10 height 10
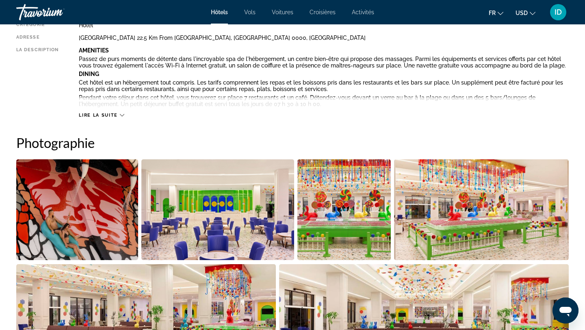
scroll to position [321, 0]
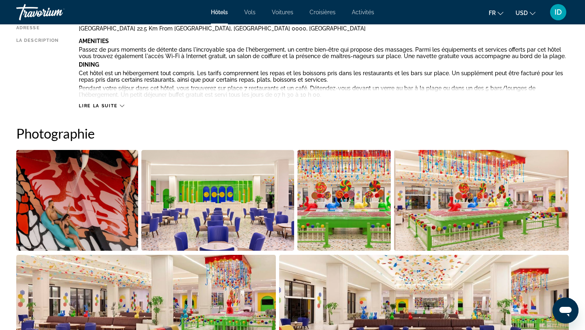
click at [85, 174] on img "Open full-screen image slider" at bounding box center [77, 200] width 122 height 101
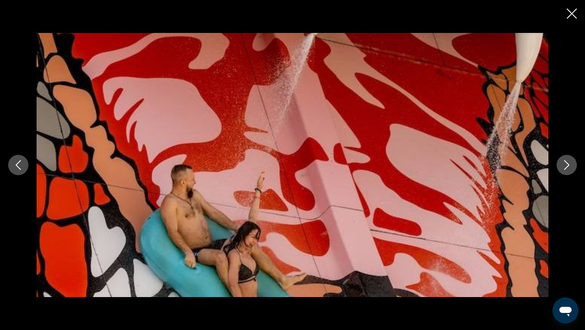
click at [568, 158] on button "Next image" at bounding box center [567, 165] width 20 height 20
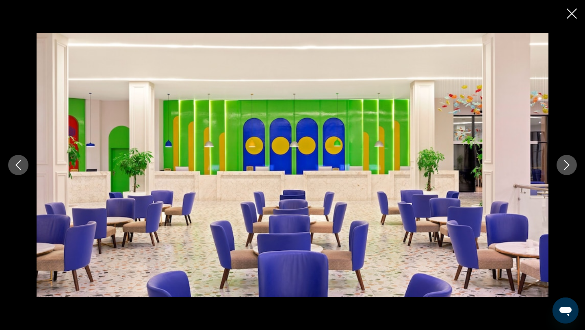
click at [568, 158] on button "Next image" at bounding box center [567, 165] width 20 height 20
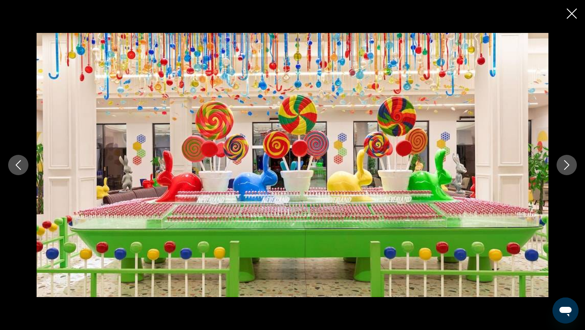
click at [568, 158] on button "Next image" at bounding box center [567, 165] width 20 height 20
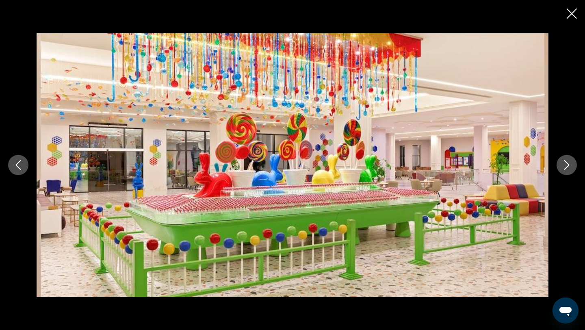
click at [568, 158] on button "Next image" at bounding box center [567, 165] width 20 height 20
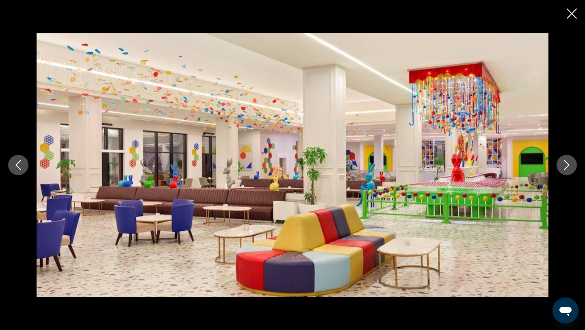
click at [568, 158] on button "Next image" at bounding box center [567, 165] width 20 height 20
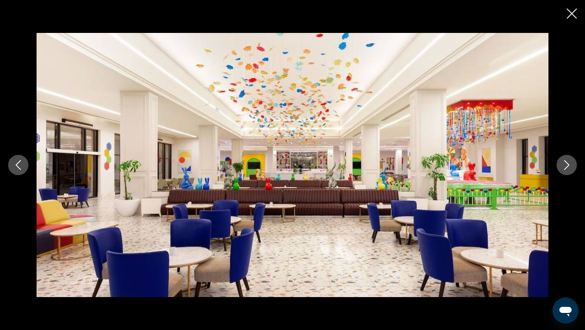
click at [568, 158] on button "Next image" at bounding box center [567, 165] width 20 height 20
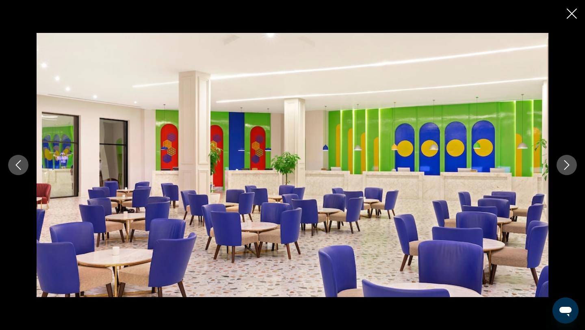
click at [568, 158] on button "Next image" at bounding box center [567, 165] width 20 height 20
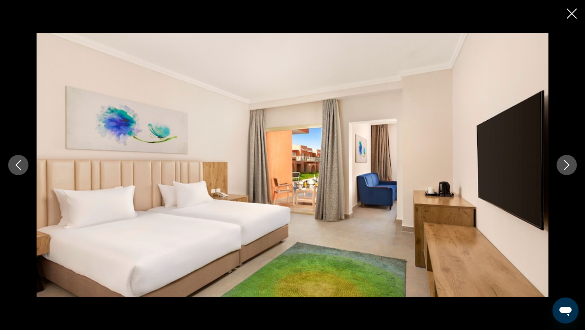
click at [568, 158] on button "Next image" at bounding box center [567, 165] width 20 height 20
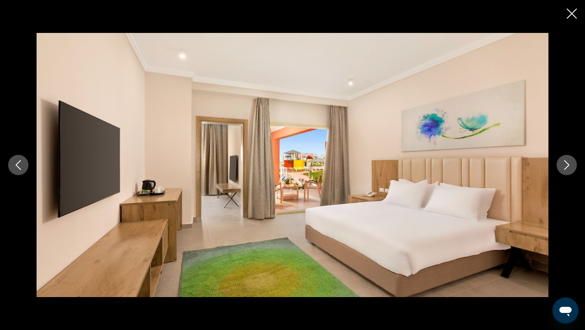
click at [568, 158] on button "Next image" at bounding box center [567, 165] width 20 height 20
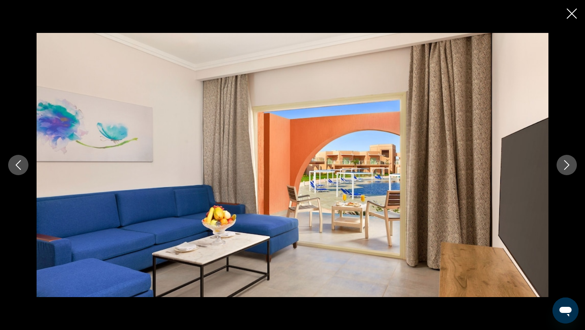
click at [568, 158] on button "Next image" at bounding box center [567, 165] width 20 height 20
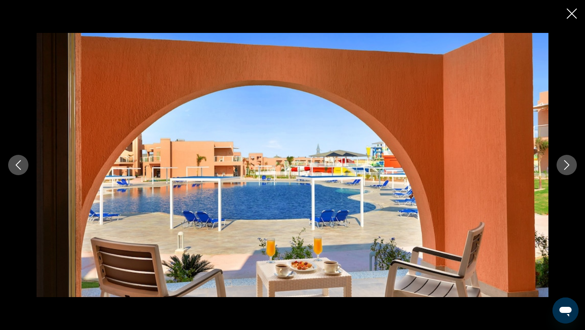
click at [568, 158] on button "Next image" at bounding box center [567, 165] width 20 height 20
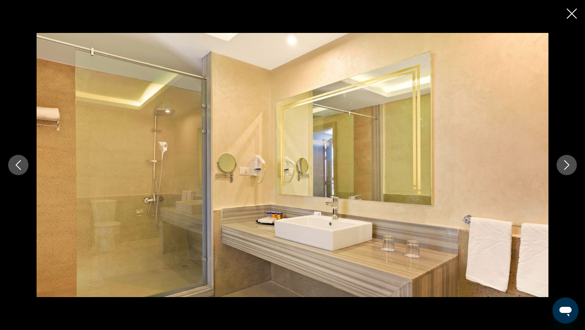
click at [568, 158] on button "Next image" at bounding box center [567, 165] width 20 height 20
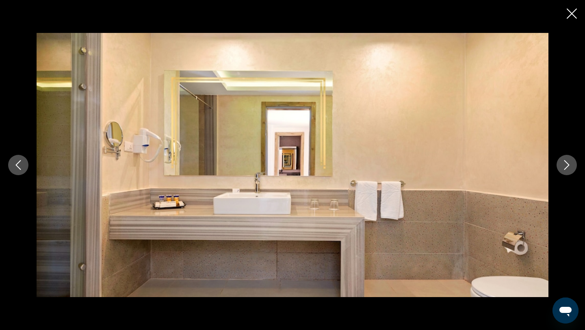
click at [568, 158] on button "Next image" at bounding box center [567, 165] width 20 height 20
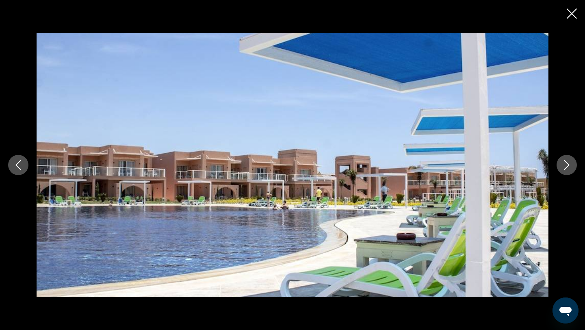
click at [568, 158] on button "Next image" at bounding box center [567, 165] width 20 height 20
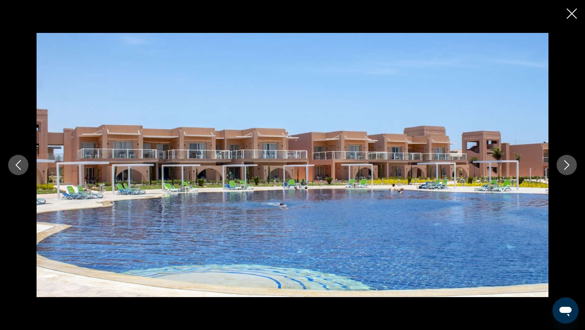
click at [568, 158] on button "Next image" at bounding box center [567, 165] width 20 height 20
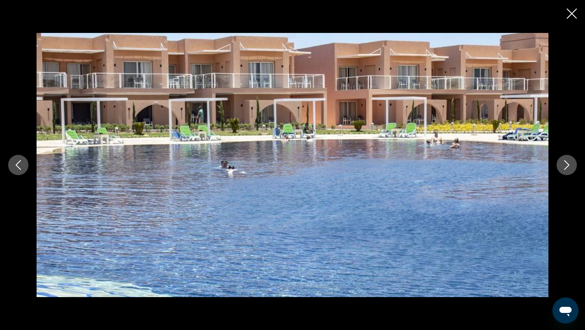
click at [568, 158] on button "Next image" at bounding box center [567, 165] width 20 height 20
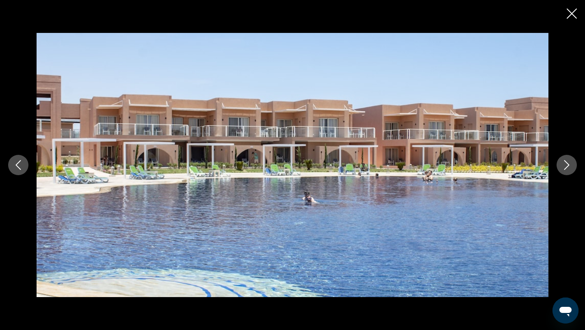
click at [568, 158] on button "Next image" at bounding box center [567, 165] width 20 height 20
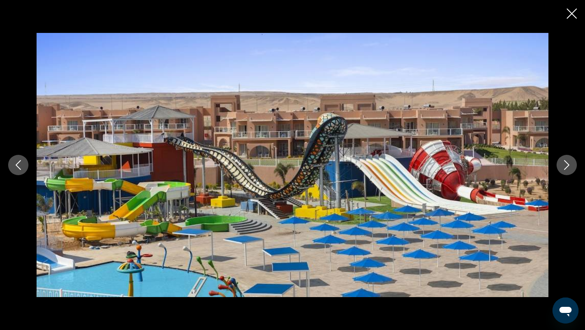
click at [568, 158] on button "Next image" at bounding box center [567, 165] width 20 height 20
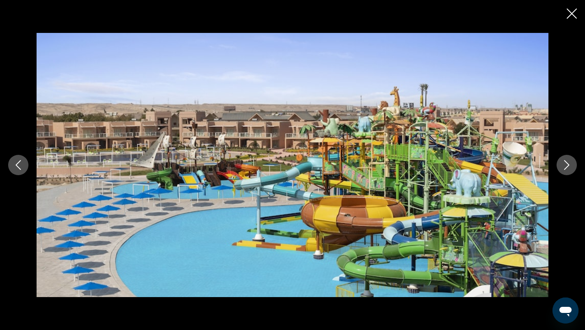
click at [568, 158] on button "Next image" at bounding box center [567, 165] width 20 height 20
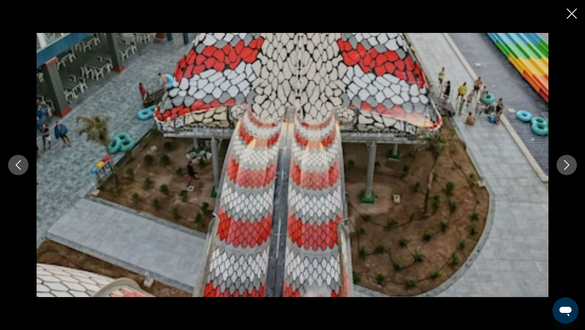
click at [568, 158] on button "Next image" at bounding box center [567, 165] width 20 height 20
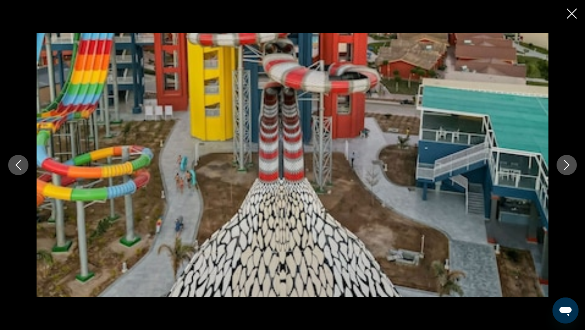
click at [568, 158] on button "Next image" at bounding box center [567, 165] width 20 height 20
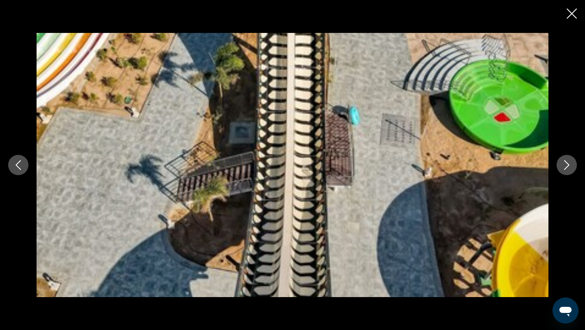
click at [568, 158] on button "Next image" at bounding box center [567, 165] width 20 height 20
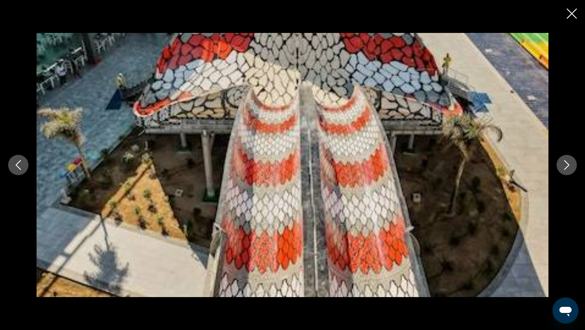
click at [568, 158] on button "Next image" at bounding box center [567, 165] width 20 height 20
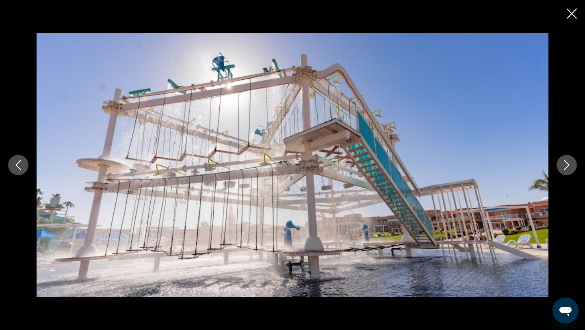
click at [568, 158] on button "Next image" at bounding box center [567, 165] width 20 height 20
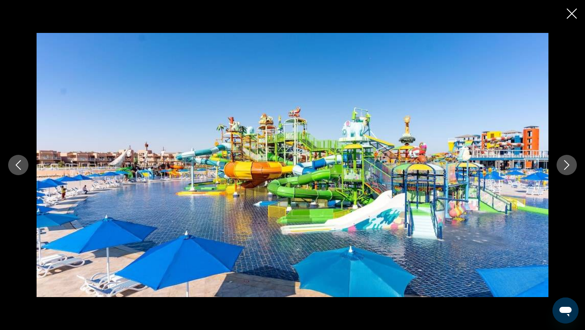
click at [568, 158] on button "Next image" at bounding box center [567, 165] width 20 height 20
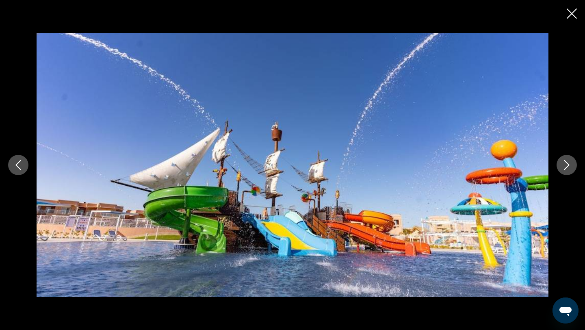
click at [568, 158] on button "Next image" at bounding box center [567, 165] width 20 height 20
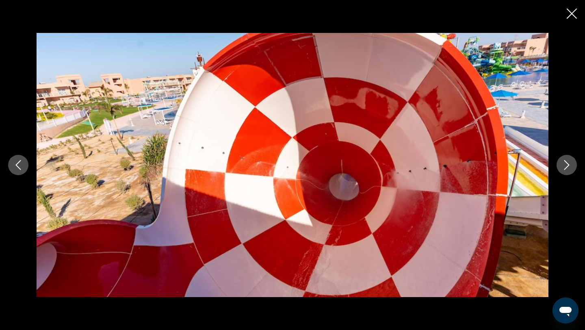
click at [568, 158] on button "Next image" at bounding box center [567, 165] width 20 height 20
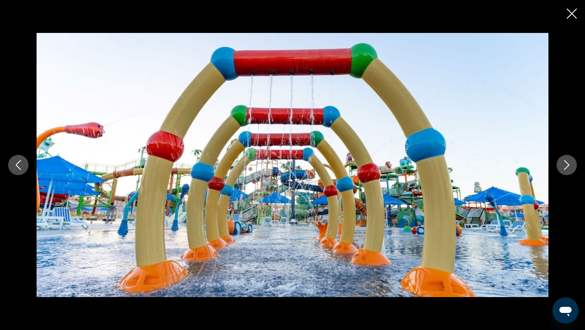
click at [568, 158] on button "Next image" at bounding box center [567, 165] width 20 height 20
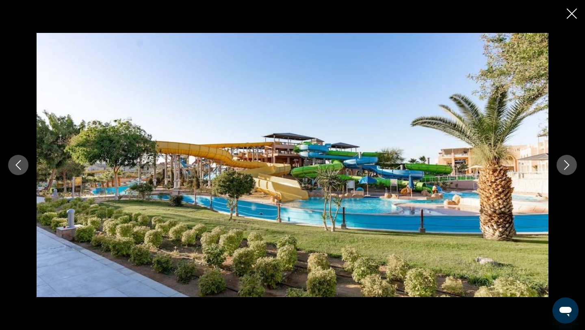
click at [568, 158] on button "Next image" at bounding box center [567, 165] width 20 height 20
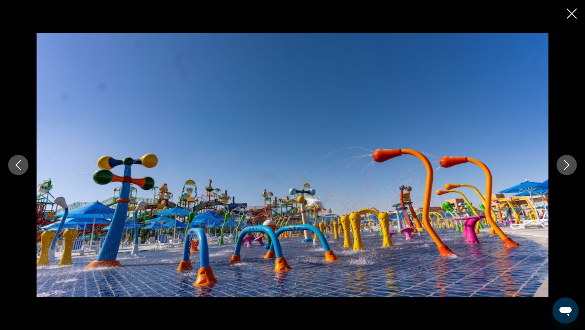
click at [568, 158] on button "Next image" at bounding box center [567, 165] width 20 height 20
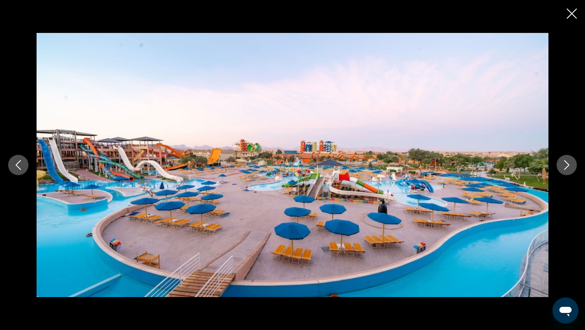
click at [568, 158] on button "Next image" at bounding box center [567, 165] width 20 height 20
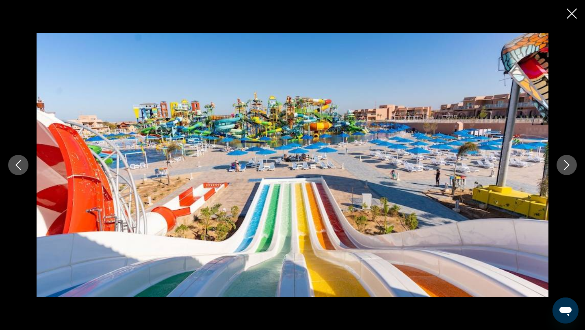
click at [568, 158] on button "Next image" at bounding box center [567, 165] width 20 height 20
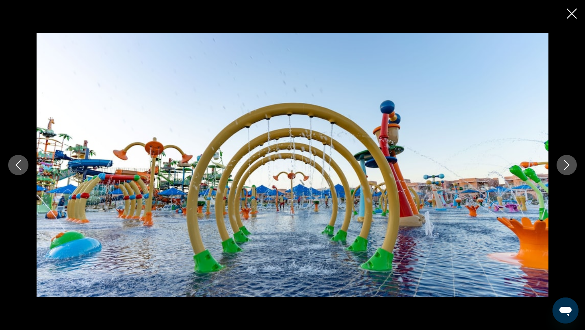
click at [568, 158] on button "Next image" at bounding box center [567, 165] width 20 height 20
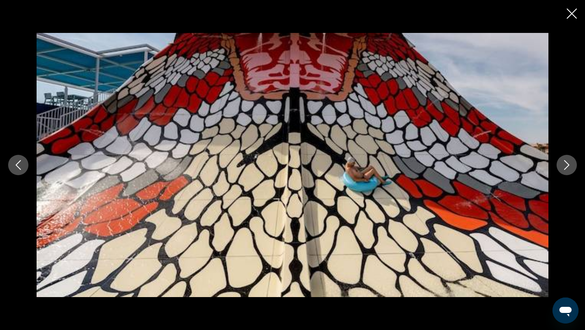
click at [568, 158] on button "Next image" at bounding box center [567, 165] width 20 height 20
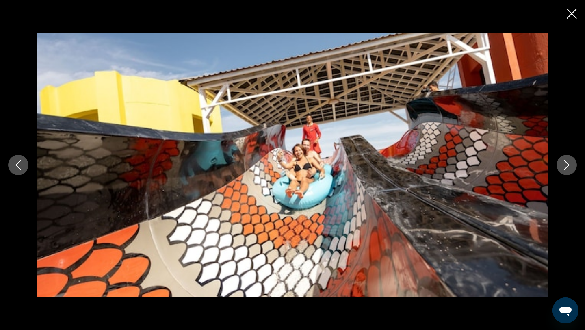
click at [568, 158] on button "Next image" at bounding box center [567, 165] width 20 height 20
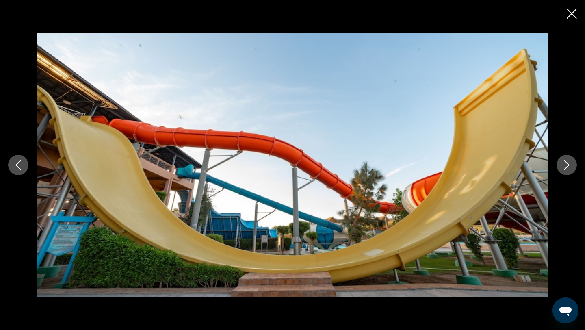
click at [568, 158] on button "Next image" at bounding box center [567, 165] width 20 height 20
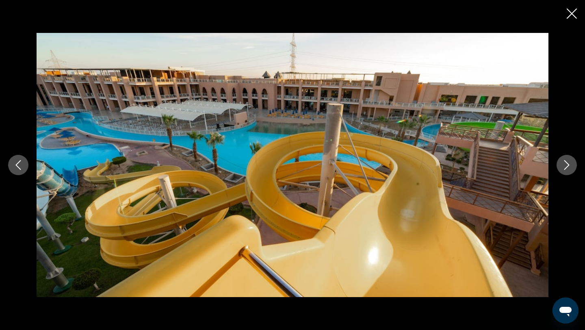
click at [568, 158] on button "Next image" at bounding box center [567, 165] width 20 height 20
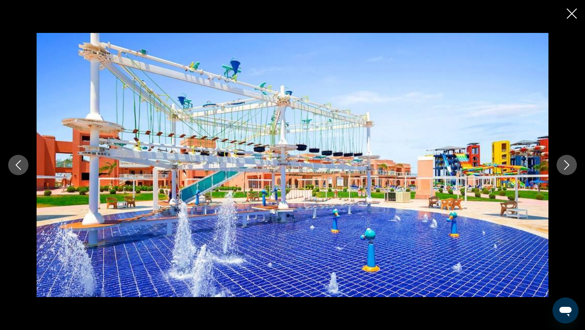
click at [568, 158] on button "Next image" at bounding box center [567, 165] width 20 height 20
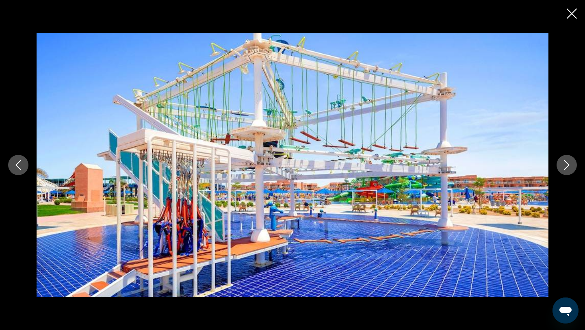
click at [568, 158] on button "Next image" at bounding box center [567, 165] width 20 height 20
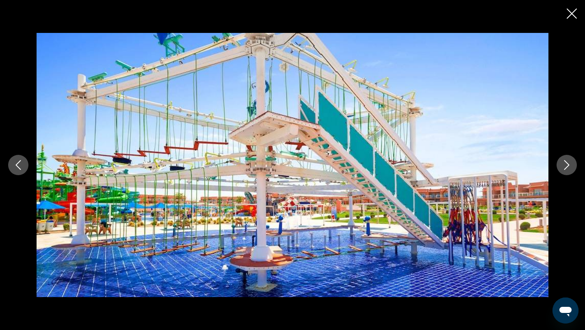
click at [568, 158] on button "Next image" at bounding box center [567, 165] width 20 height 20
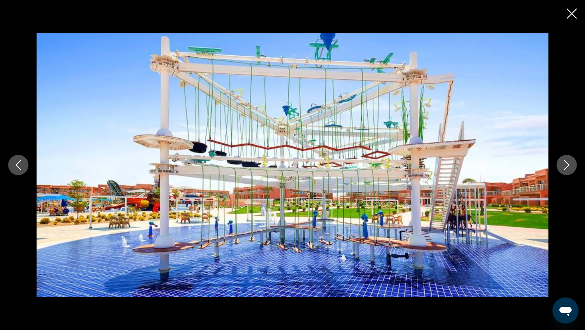
click at [568, 158] on button "Next image" at bounding box center [567, 165] width 20 height 20
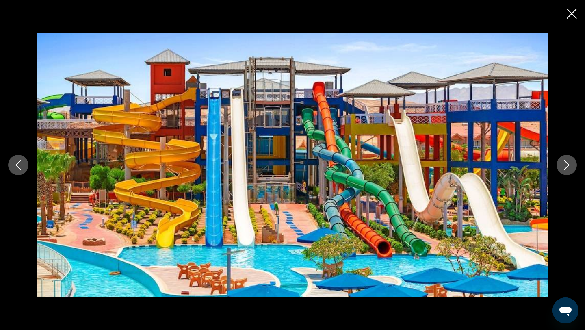
click at [568, 158] on button "Next image" at bounding box center [567, 165] width 20 height 20
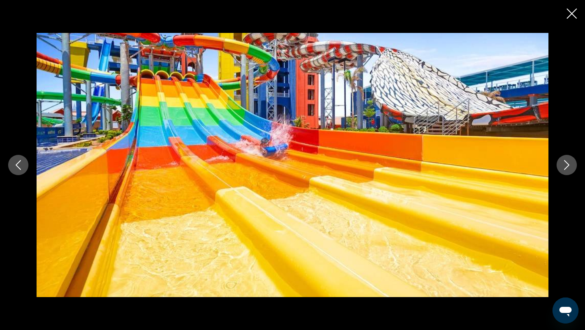
click at [571, 16] on icon "Close slideshow" at bounding box center [572, 14] width 10 height 10
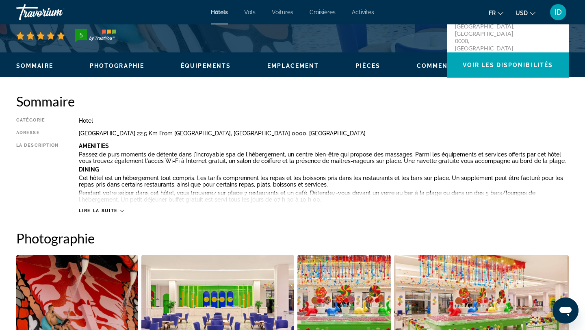
scroll to position [215, 0]
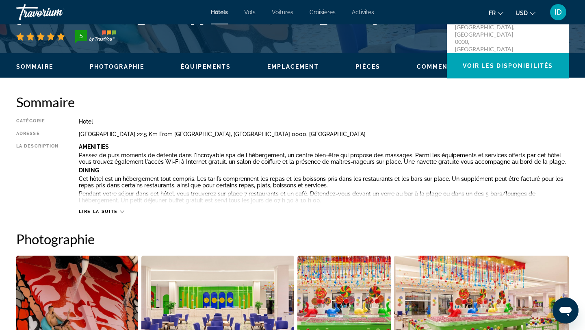
click at [117, 211] on div "Lire la suite" at bounding box center [101, 211] width 45 height 5
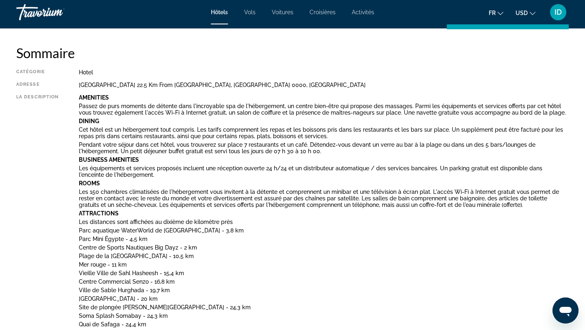
scroll to position [273, 0]
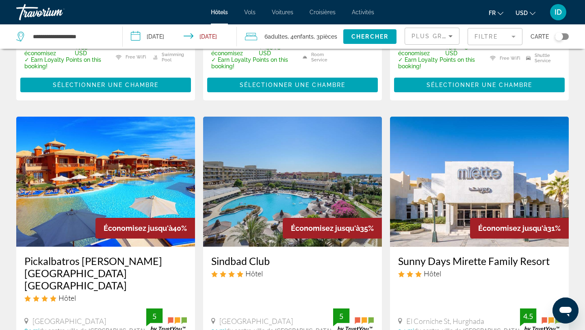
scroll to position [628, 0]
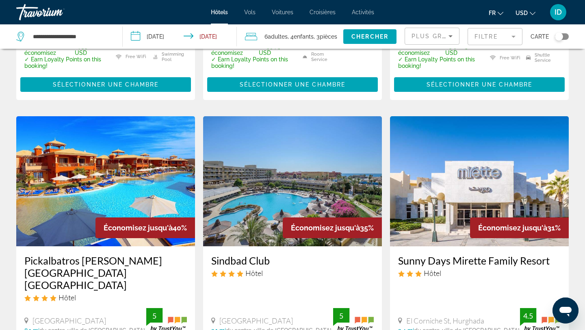
click at [270, 152] on img "Main content" at bounding box center [292, 181] width 179 height 130
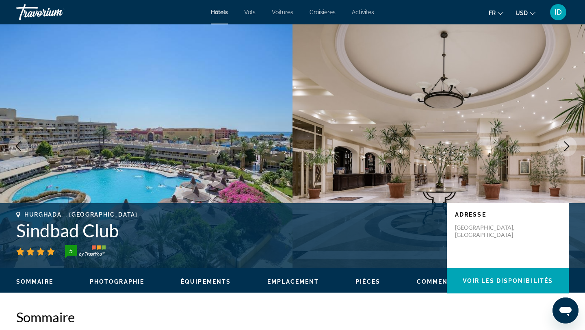
click at [570, 143] on icon "Next image" at bounding box center [567, 146] width 10 height 10
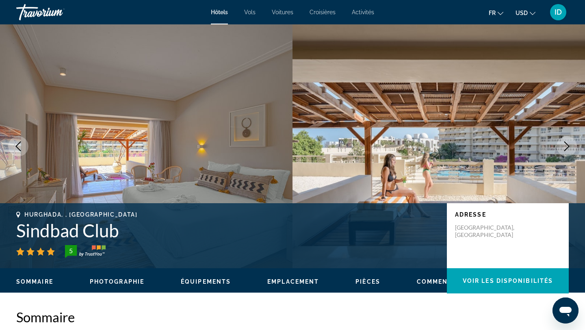
click at [570, 143] on icon "Next image" at bounding box center [567, 146] width 10 height 10
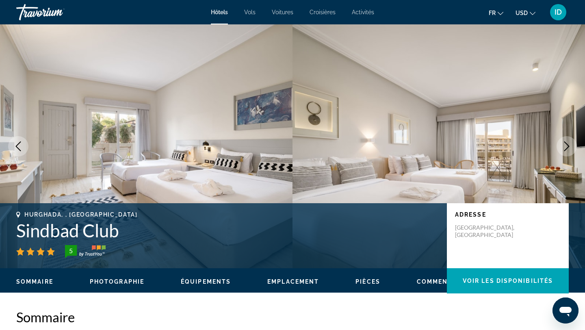
click at [570, 143] on icon "Next image" at bounding box center [567, 146] width 10 height 10
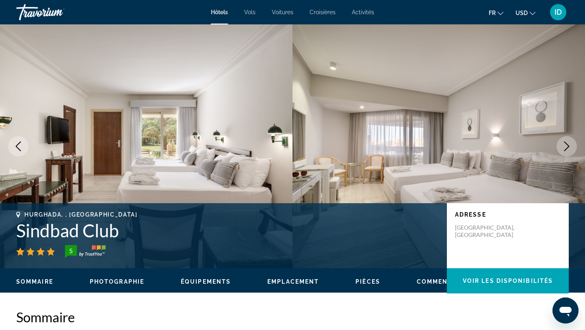
click at [570, 143] on icon "Next image" at bounding box center [567, 146] width 10 height 10
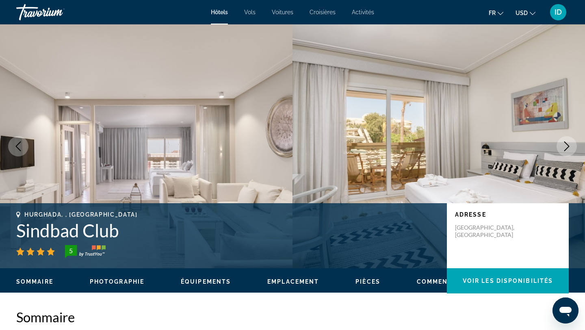
click at [570, 143] on icon "Next image" at bounding box center [567, 146] width 10 height 10
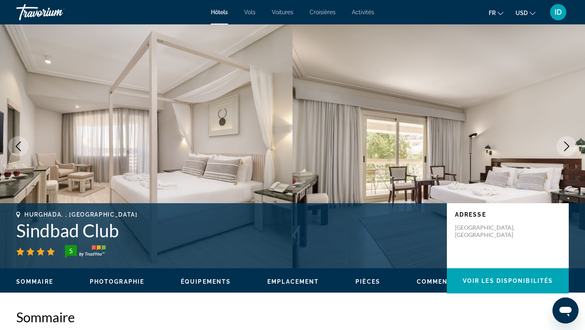
click at [570, 143] on icon "Next image" at bounding box center [567, 146] width 10 height 10
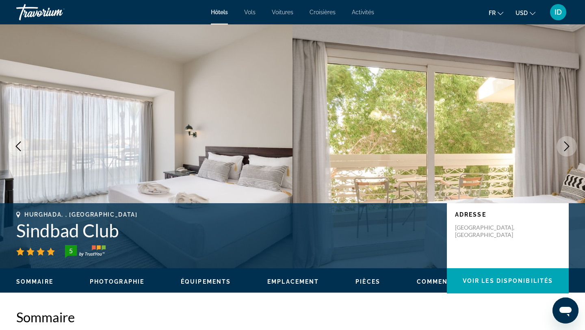
click at [570, 143] on icon "Next image" at bounding box center [567, 146] width 10 height 10
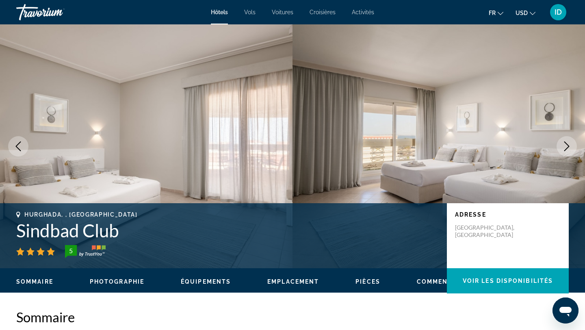
click at [570, 143] on icon "Next image" at bounding box center [567, 146] width 10 height 10
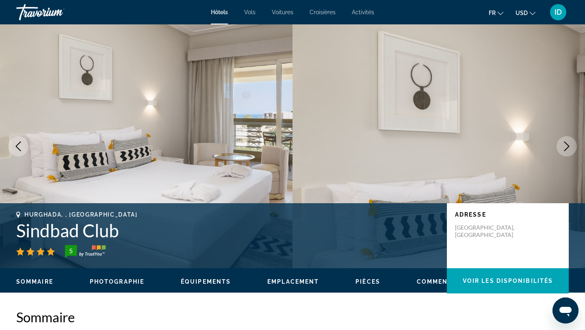
click at [570, 143] on icon "Next image" at bounding box center [567, 146] width 10 height 10
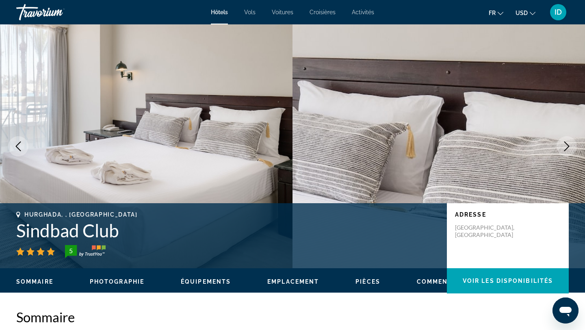
click at [570, 143] on icon "Next image" at bounding box center [567, 146] width 10 height 10
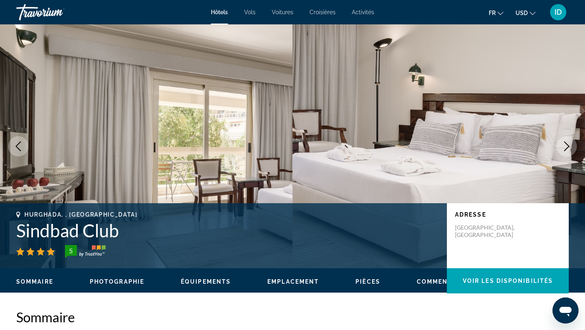
click at [570, 143] on icon "Next image" at bounding box center [567, 146] width 10 height 10
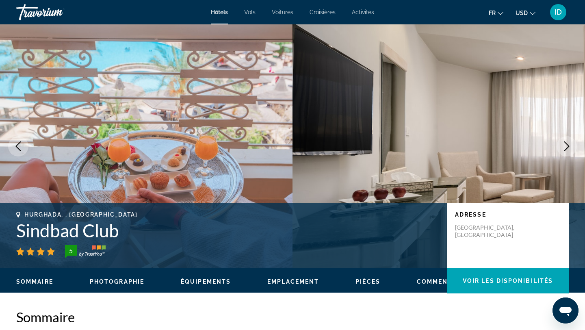
click at [570, 143] on icon "Next image" at bounding box center [567, 146] width 10 height 10
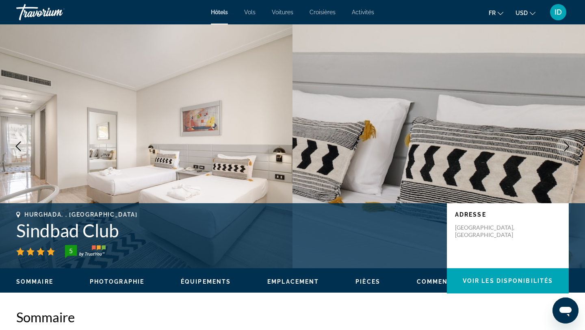
click at [570, 143] on icon "Next image" at bounding box center [567, 146] width 10 height 10
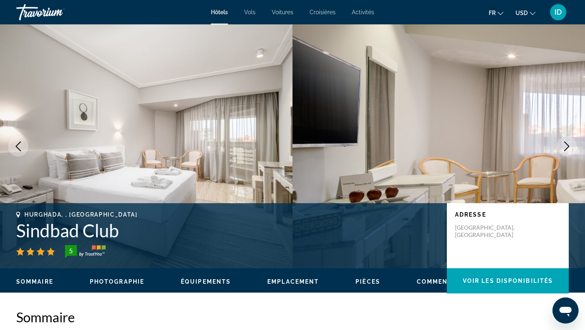
click at [570, 143] on icon "Next image" at bounding box center [567, 146] width 10 height 10
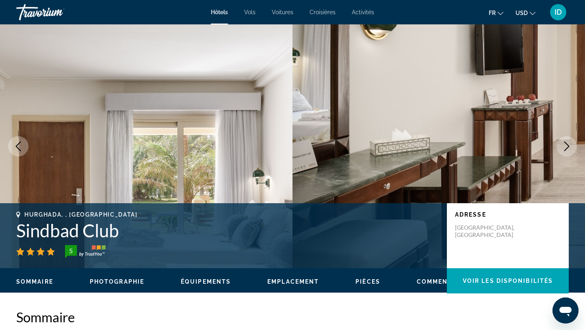
click at [570, 143] on icon "Next image" at bounding box center [567, 146] width 10 height 10
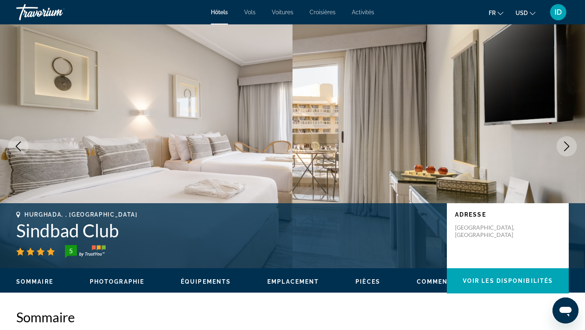
click at [570, 143] on icon "Next image" at bounding box center [567, 146] width 10 height 10
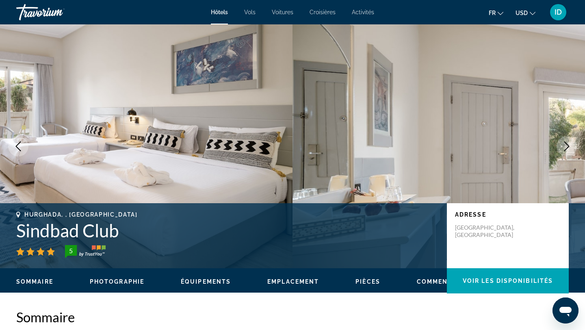
click at [570, 143] on icon "Next image" at bounding box center [567, 146] width 10 height 10
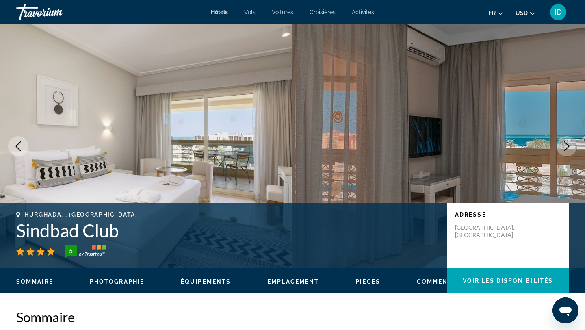
click at [570, 143] on icon "Next image" at bounding box center [567, 146] width 10 height 10
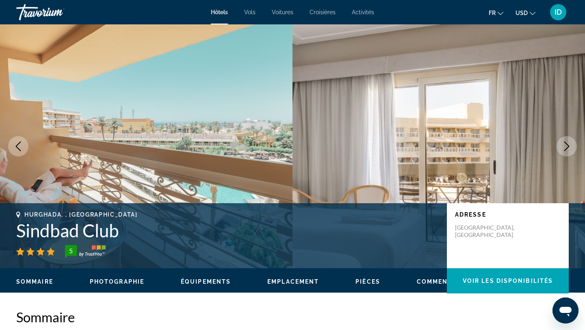
click at [570, 143] on icon "Next image" at bounding box center [567, 146] width 10 height 10
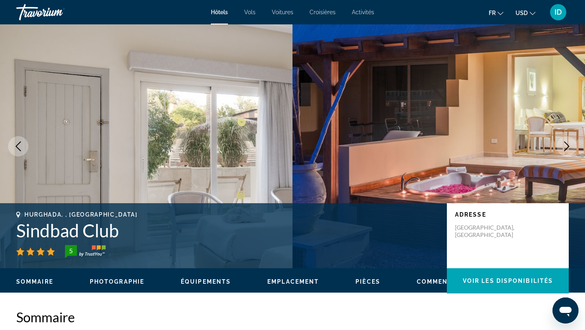
click at [570, 143] on icon "Next image" at bounding box center [567, 146] width 10 height 10
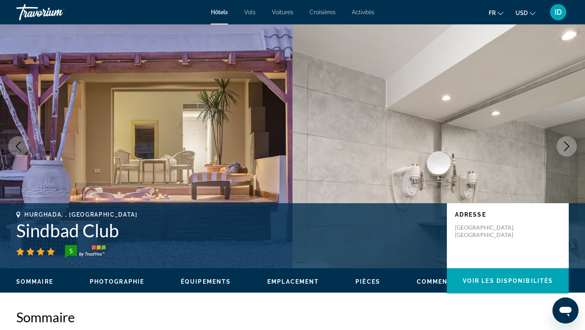
click at [570, 143] on icon "Next image" at bounding box center [567, 146] width 10 height 10
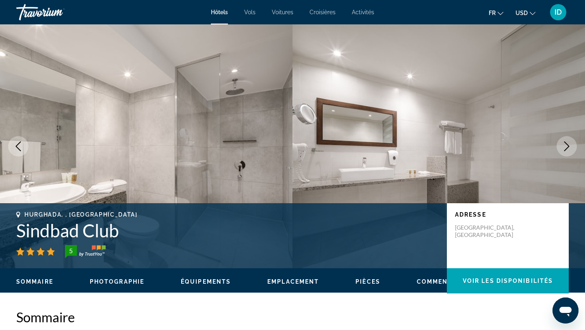
click at [570, 143] on icon "Next image" at bounding box center [567, 146] width 10 height 10
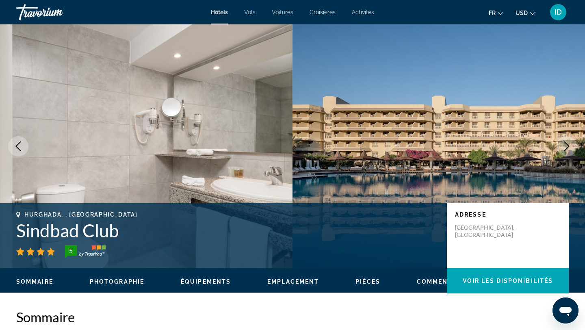
click at [570, 143] on icon "Next image" at bounding box center [567, 146] width 10 height 10
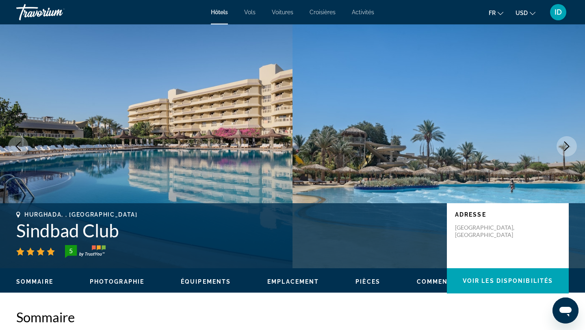
click at [570, 143] on icon "Next image" at bounding box center [567, 146] width 10 height 10
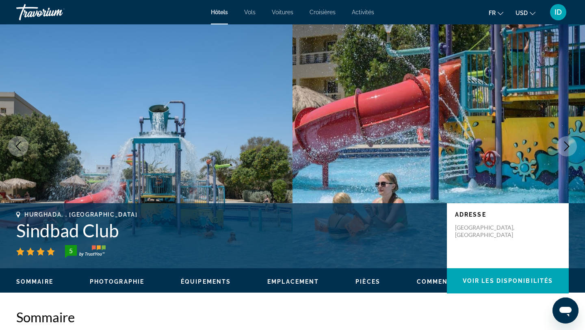
click at [570, 143] on icon "Next image" at bounding box center [567, 146] width 10 height 10
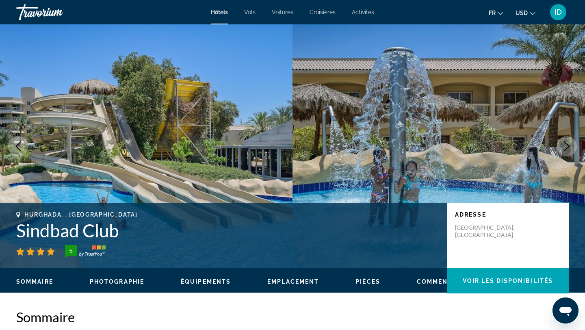
click at [570, 143] on icon "Next image" at bounding box center [567, 146] width 10 height 10
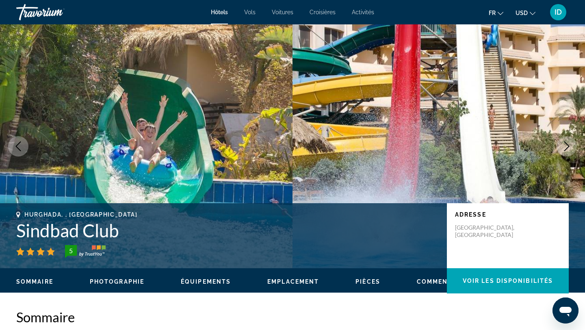
click at [570, 143] on icon "Next image" at bounding box center [567, 146] width 10 height 10
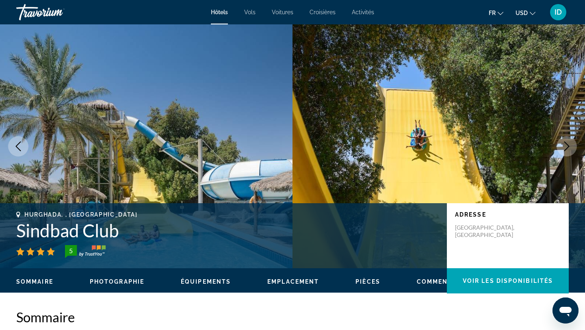
click at [570, 143] on icon "Next image" at bounding box center [567, 146] width 10 height 10
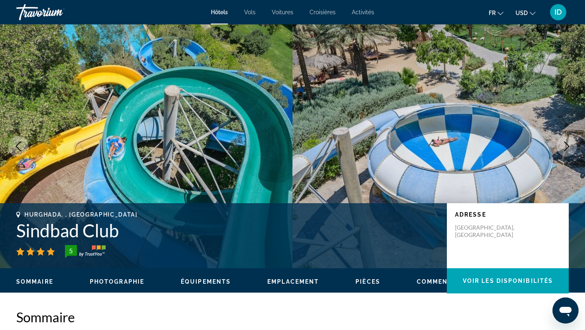
click at [570, 143] on icon "Next image" at bounding box center [567, 146] width 10 height 10
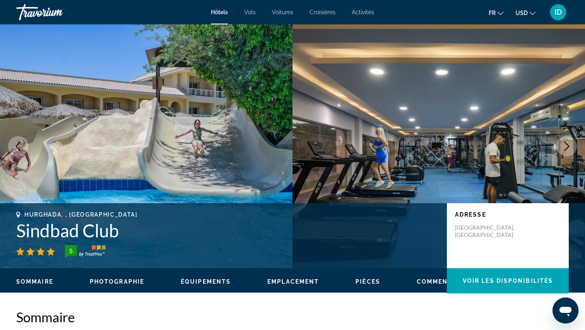
click at [570, 143] on icon "Next image" at bounding box center [567, 146] width 10 height 10
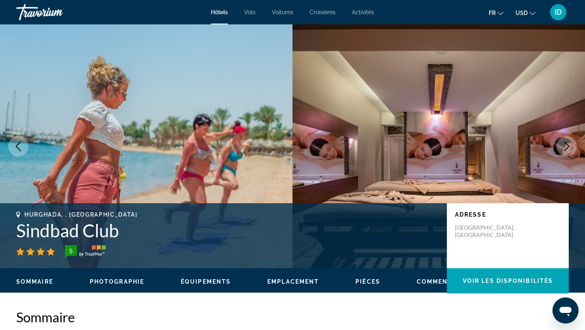
click at [570, 143] on icon "Next image" at bounding box center [567, 146] width 10 height 10
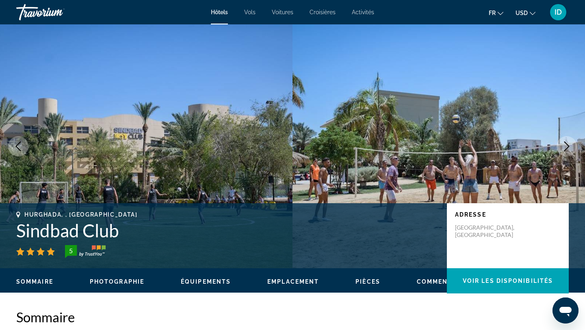
click at [570, 143] on icon "Next image" at bounding box center [567, 146] width 10 height 10
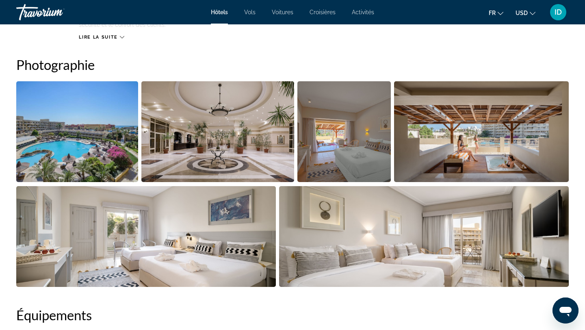
scroll to position [371, 0]
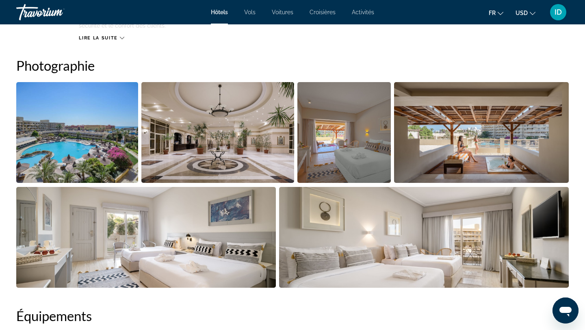
click at [70, 152] on img "Open full-screen image slider" at bounding box center [77, 132] width 122 height 101
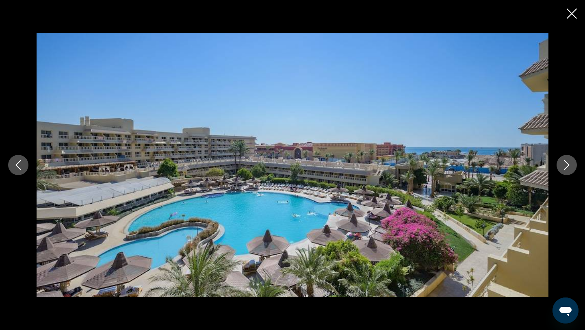
click at [564, 170] on button "Next image" at bounding box center [567, 165] width 20 height 20
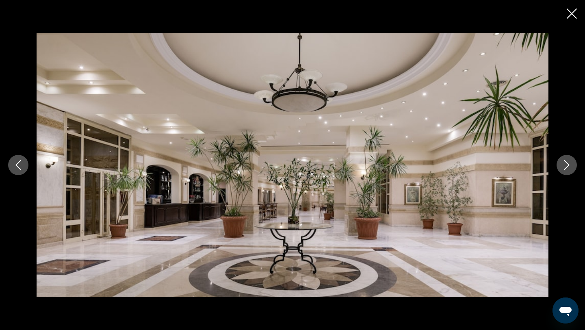
click at [564, 170] on button "Next image" at bounding box center [567, 165] width 20 height 20
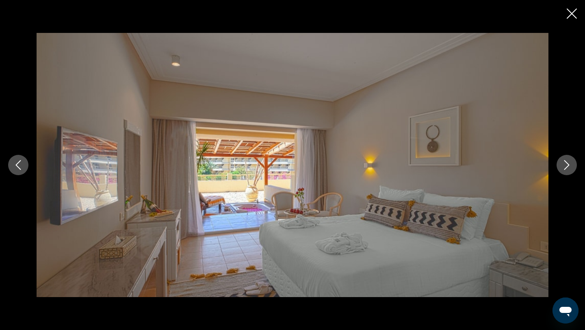
click at [564, 170] on button "Next image" at bounding box center [567, 165] width 20 height 20
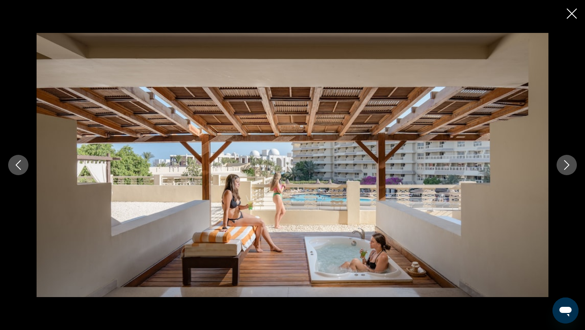
click at [564, 170] on button "Next image" at bounding box center [567, 165] width 20 height 20
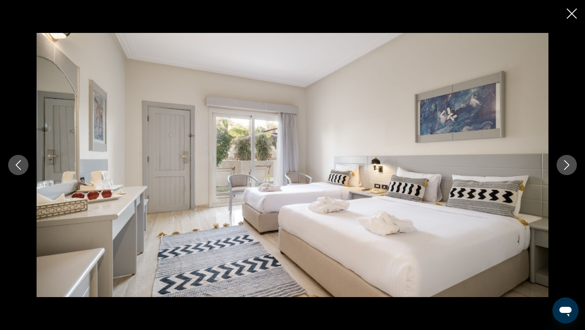
click at [564, 170] on button "Next image" at bounding box center [567, 165] width 20 height 20
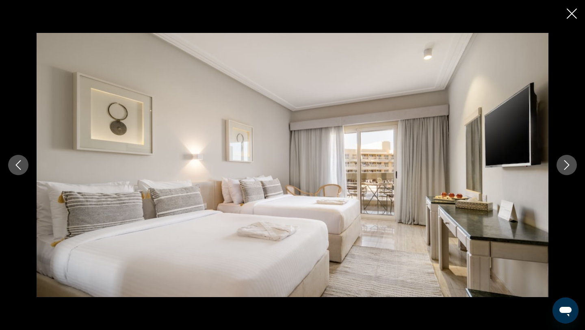
click at [564, 170] on button "Next image" at bounding box center [567, 165] width 20 height 20
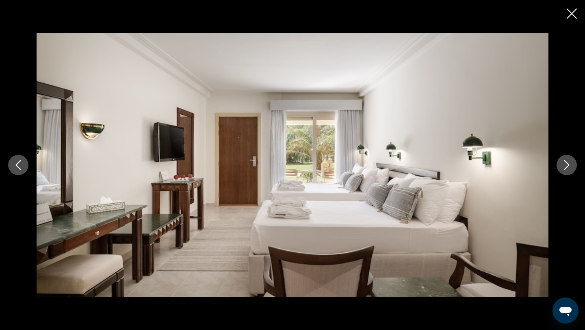
click at [564, 170] on button "Next image" at bounding box center [567, 165] width 20 height 20
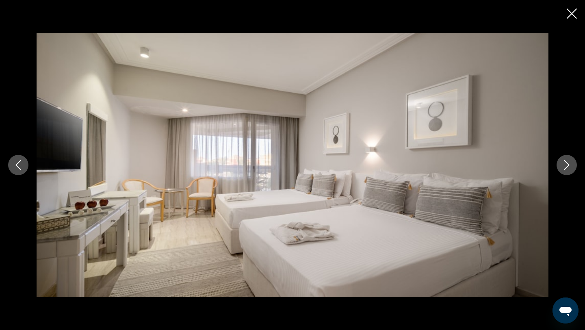
click at [564, 170] on button "Next image" at bounding box center [567, 165] width 20 height 20
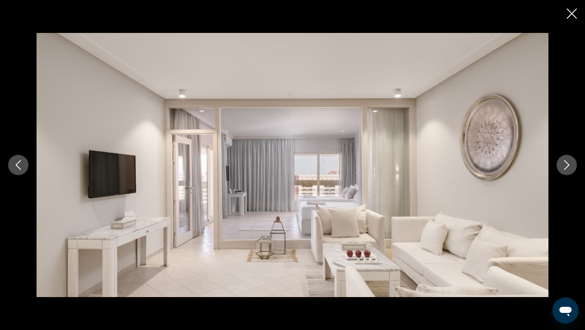
click at [564, 170] on button "Next image" at bounding box center [567, 165] width 20 height 20
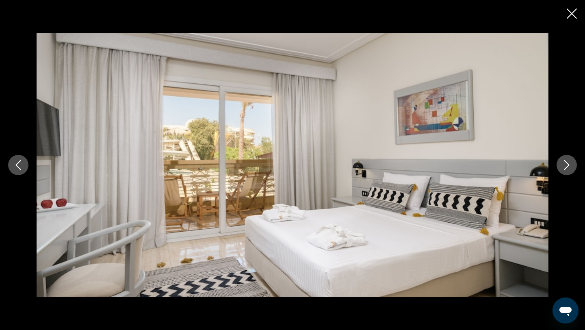
click at [564, 170] on button "Next image" at bounding box center [567, 165] width 20 height 20
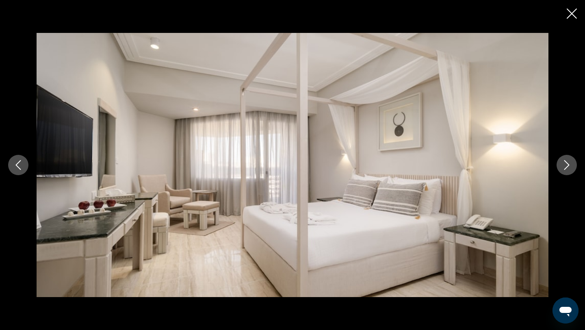
click at [564, 170] on button "Next image" at bounding box center [567, 165] width 20 height 20
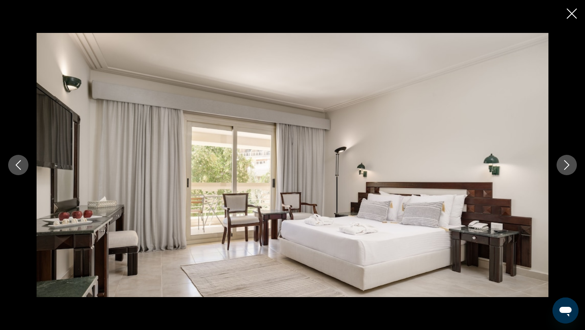
click at [564, 170] on button "Next image" at bounding box center [567, 165] width 20 height 20
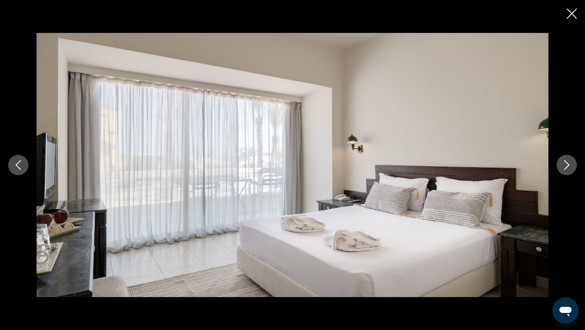
click at [564, 170] on button "Next image" at bounding box center [567, 165] width 20 height 20
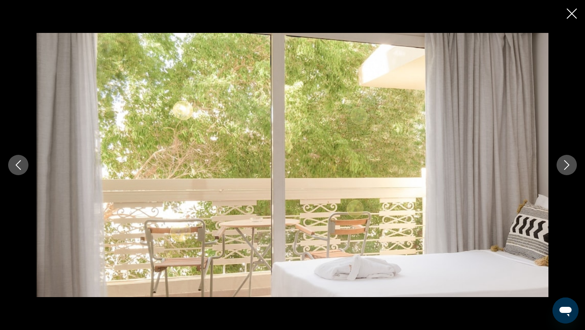
click at [564, 170] on button "Next image" at bounding box center [567, 165] width 20 height 20
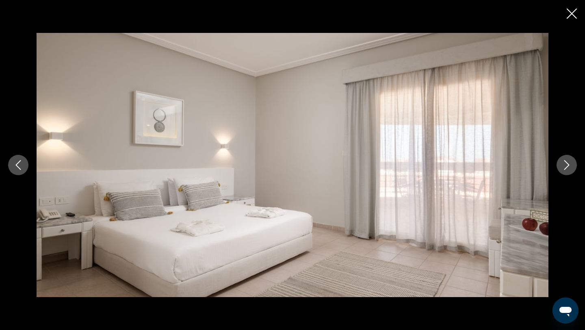
click at [564, 170] on button "Next image" at bounding box center [567, 165] width 20 height 20
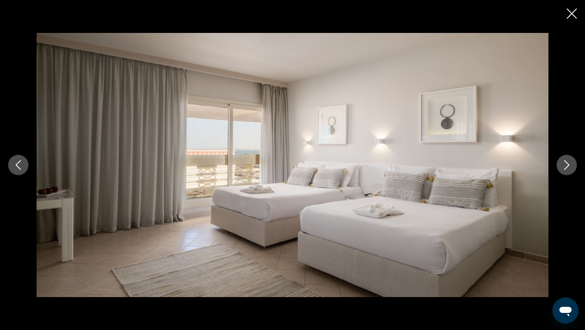
click at [564, 170] on button "Next image" at bounding box center [567, 165] width 20 height 20
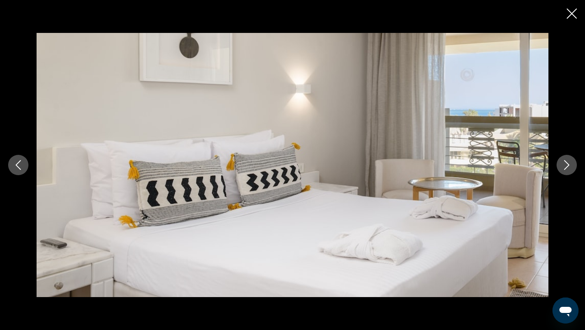
click at [564, 170] on button "Next image" at bounding box center [567, 165] width 20 height 20
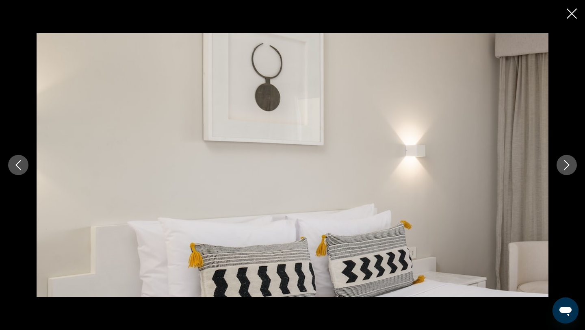
click at [564, 170] on button "Next image" at bounding box center [567, 165] width 20 height 20
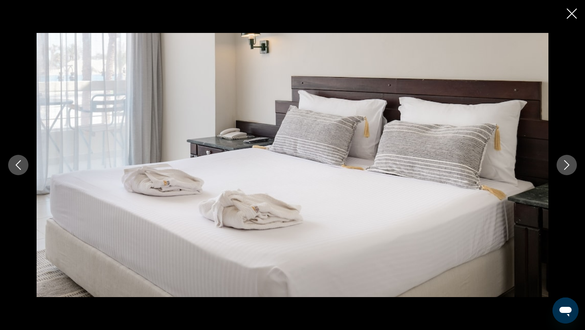
click at [564, 170] on button "Next image" at bounding box center [567, 165] width 20 height 20
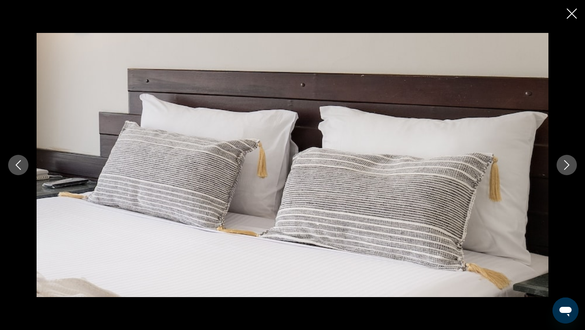
click at [564, 170] on button "Next image" at bounding box center [567, 165] width 20 height 20
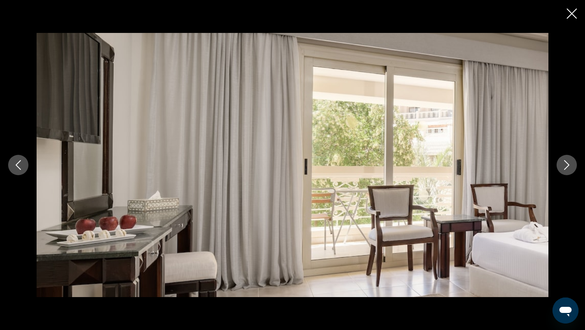
click at [564, 170] on button "Next image" at bounding box center [567, 165] width 20 height 20
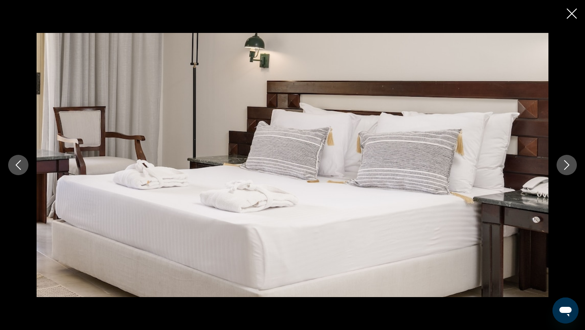
click at [564, 170] on button "Next image" at bounding box center [567, 165] width 20 height 20
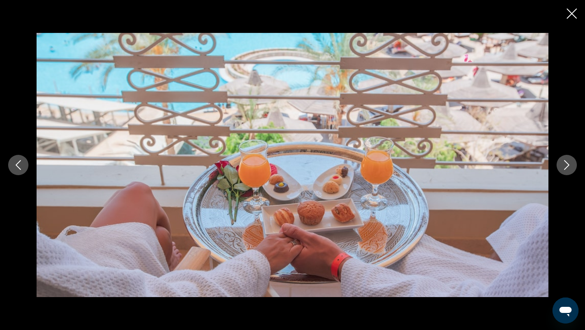
click at [564, 170] on button "Next image" at bounding box center [567, 165] width 20 height 20
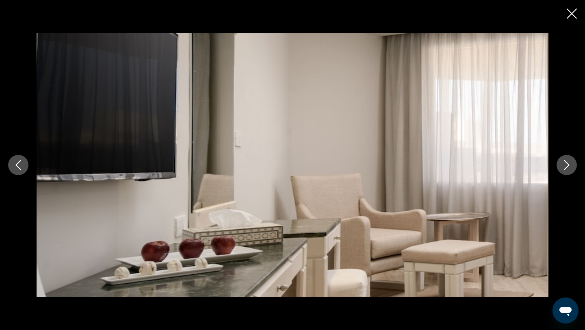
click at [564, 170] on button "Next image" at bounding box center [567, 165] width 20 height 20
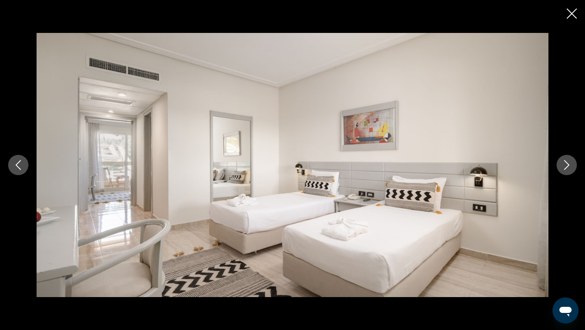
click at [564, 170] on button "Next image" at bounding box center [567, 165] width 20 height 20
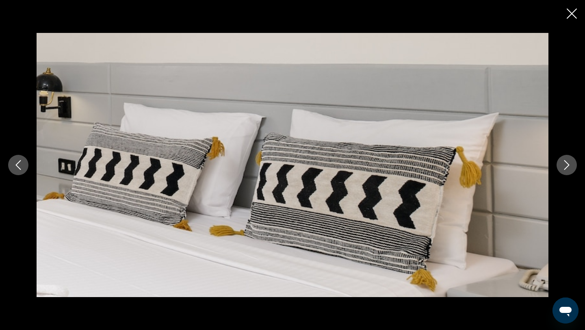
click at [564, 170] on button "Next image" at bounding box center [567, 165] width 20 height 20
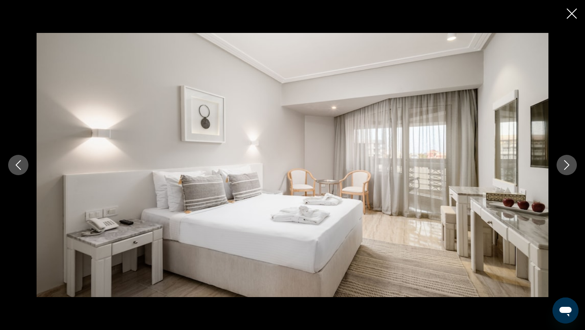
click at [564, 170] on button "Next image" at bounding box center [567, 165] width 20 height 20
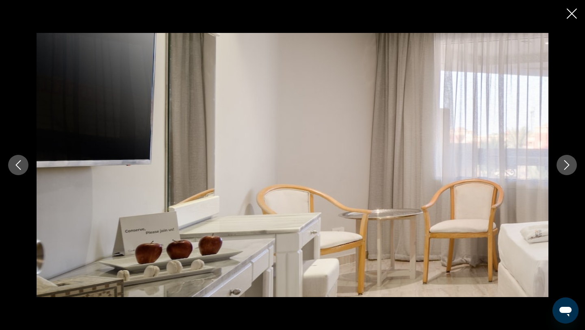
click at [564, 170] on button "Next image" at bounding box center [567, 165] width 20 height 20
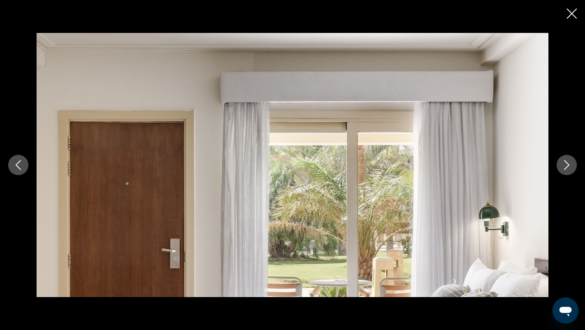
click at [564, 170] on button "Next image" at bounding box center [567, 165] width 20 height 20
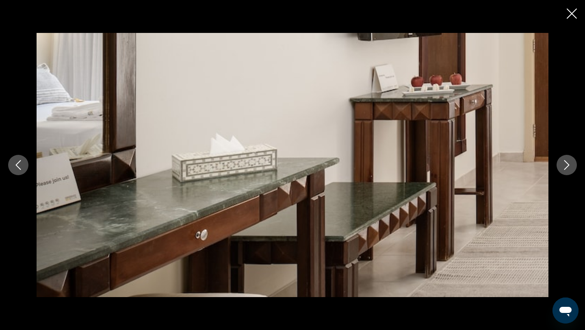
click at [564, 170] on button "Next image" at bounding box center [567, 165] width 20 height 20
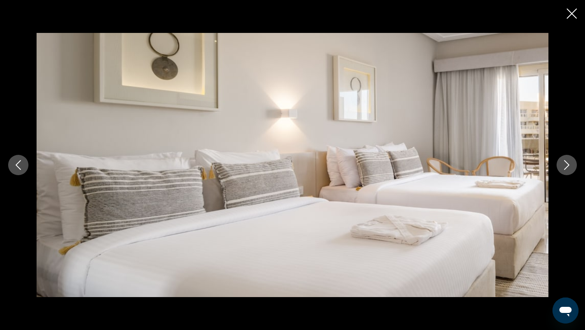
click at [564, 170] on button "Next image" at bounding box center [567, 165] width 20 height 20
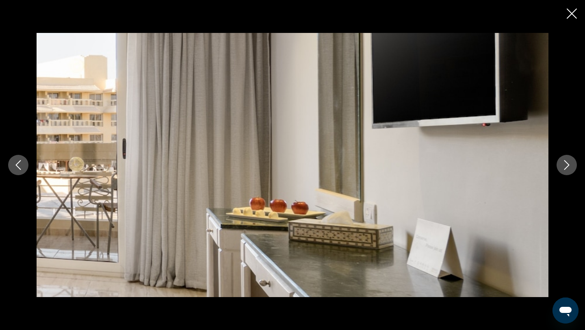
click at [564, 170] on button "Next image" at bounding box center [567, 165] width 20 height 20
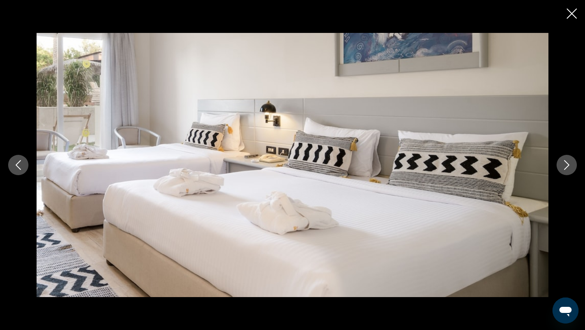
click at [564, 170] on button "Next image" at bounding box center [567, 165] width 20 height 20
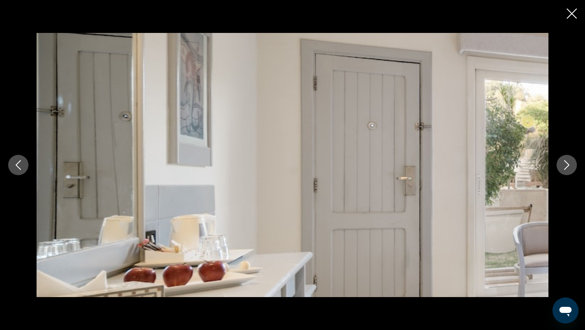
click at [564, 170] on button "Next image" at bounding box center [567, 165] width 20 height 20
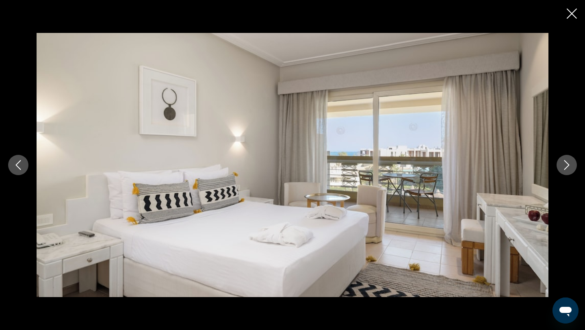
click at [564, 170] on button "Next image" at bounding box center [567, 165] width 20 height 20
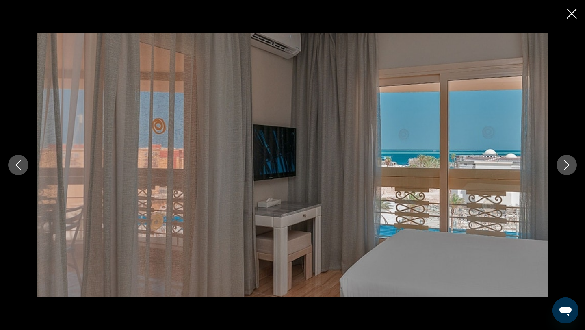
click at [564, 170] on button "Next image" at bounding box center [567, 165] width 20 height 20
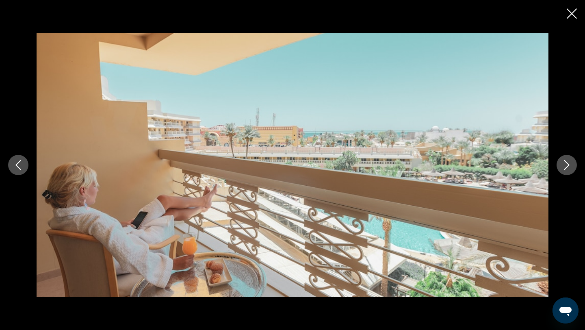
click at [564, 170] on button "Next image" at bounding box center [567, 165] width 20 height 20
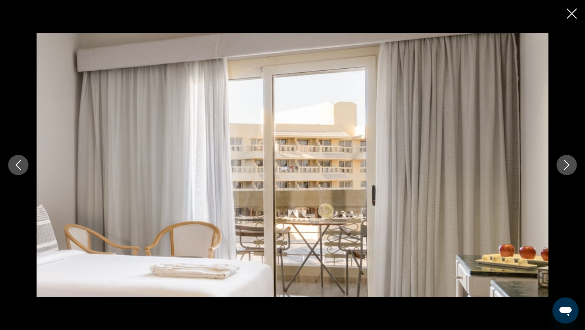
click at [564, 170] on button "Next image" at bounding box center [567, 165] width 20 height 20
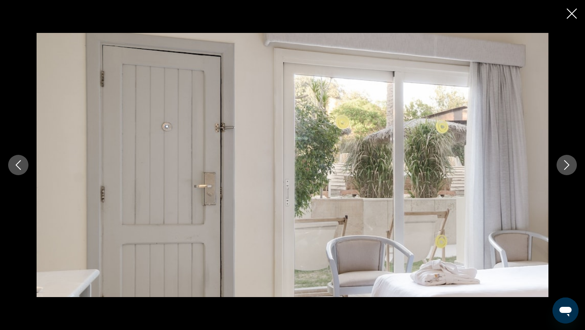
click at [564, 170] on button "Next image" at bounding box center [567, 165] width 20 height 20
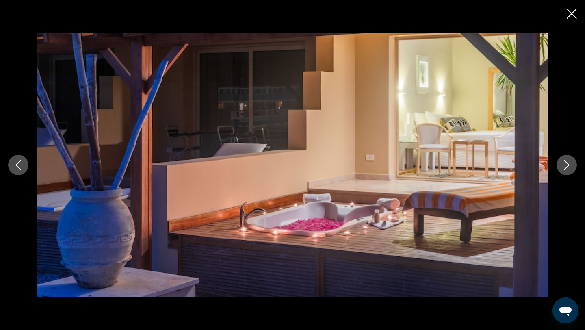
click at [564, 170] on button "Next image" at bounding box center [567, 165] width 20 height 20
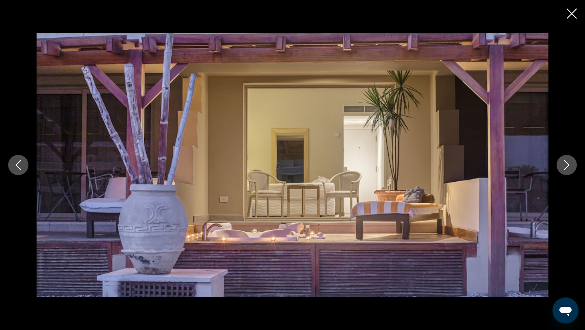
click at [564, 170] on button "Next image" at bounding box center [567, 165] width 20 height 20
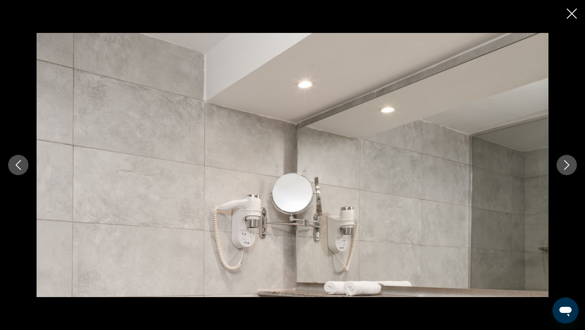
click at [564, 170] on button "Next image" at bounding box center [567, 165] width 20 height 20
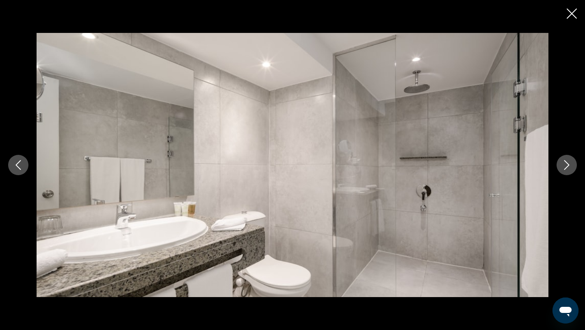
click at [564, 170] on button "Next image" at bounding box center [567, 165] width 20 height 20
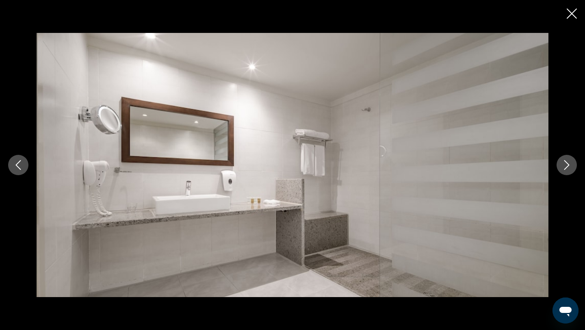
click at [564, 170] on button "Next image" at bounding box center [567, 165] width 20 height 20
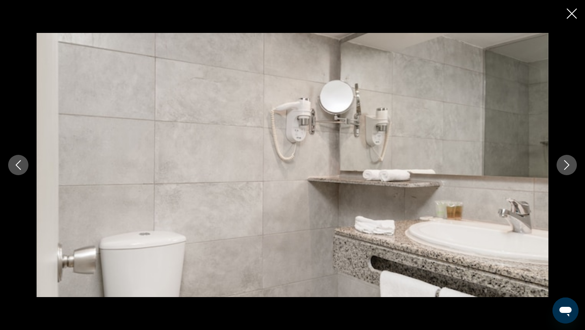
click at [564, 170] on button "Next image" at bounding box center [567, 165] width 20 height 20
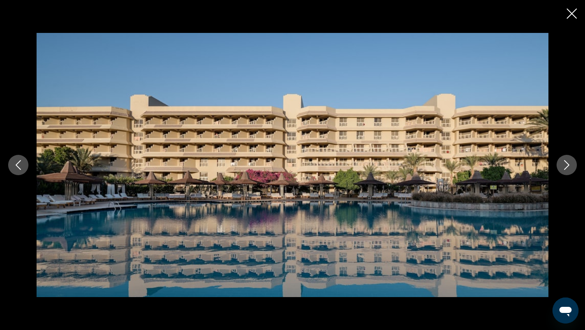
click at [564, 170] on button "Next image" at bounding box center [567, 165] width 20 height 20
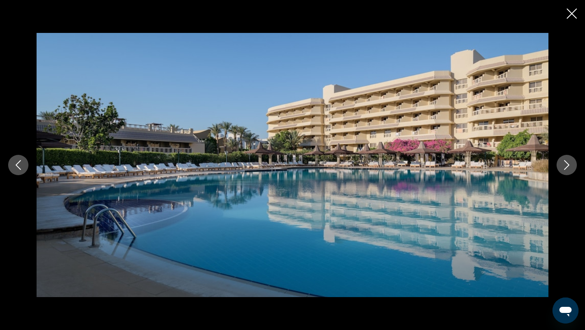
click at [564, 170] on button "Next image" at bounding box center [567, 165] width 20 height 20
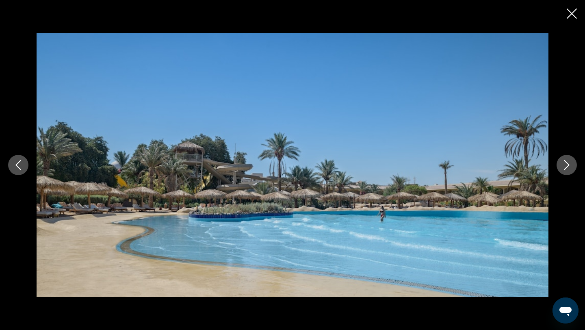
click at [564, 170] on button "Next image" at bounding box center [567, 165] width 20 height 20
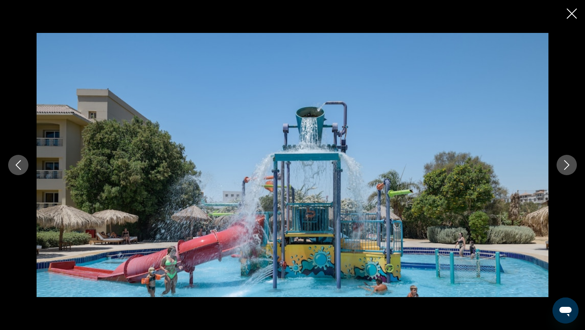
click at [564, 170] on button "Next image" at bounding box center [567, 165] width 20 height 20
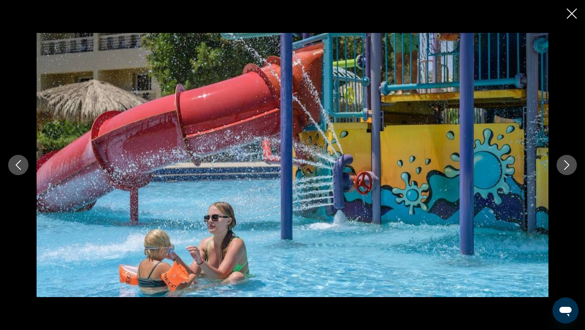
click at [564, 170] on button "Next image" at bounding box center [567, 165] width 20 height 20
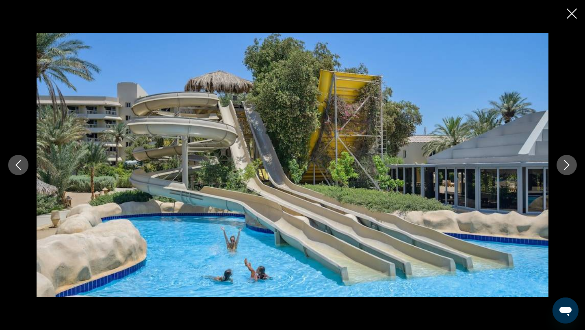
click at [564, 170] on button "Next image" at bounding box center [567, 165] width 20 height 20
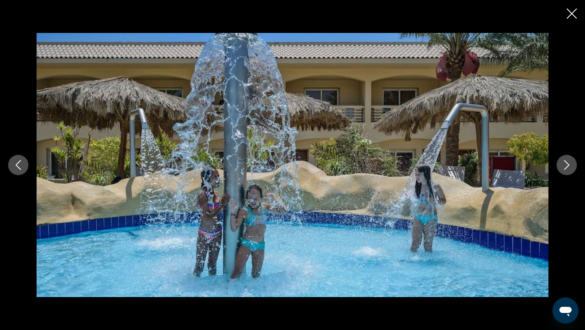
click at [564, 170] on button "Next image" at bounding box center [567, 165] width 20 height 20
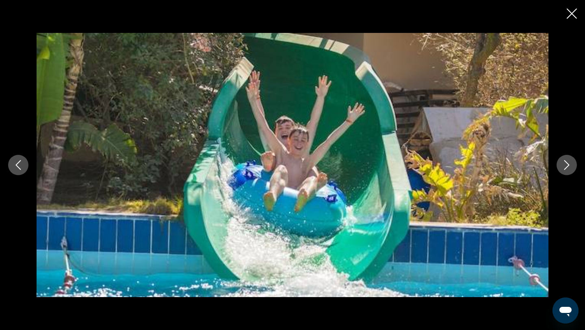
click at [564, 170] on button "Next image" at bounding box center [567, 165] width 20 height 20
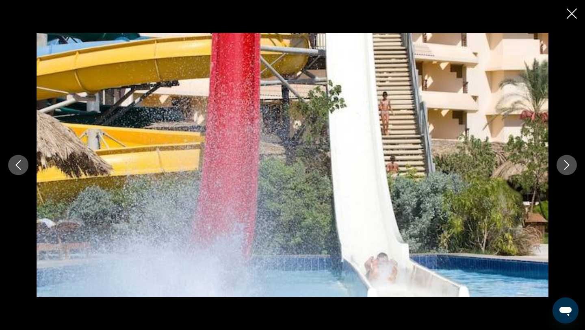
click at [564, 170] on button "Next image" at bounding box center [567, 165] width 20 height 20
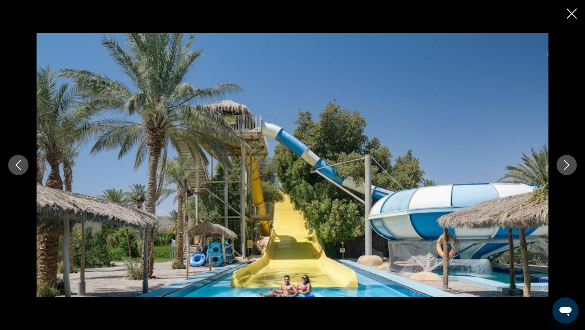
click at [564, 170] on button "Next image" at bounding box center [567, 165] width 20 height 20
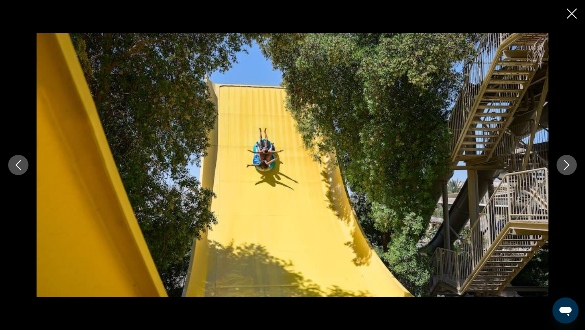
click at [564, 170] on button "Next image" at bounding box center [567, 165] width 20 height 20
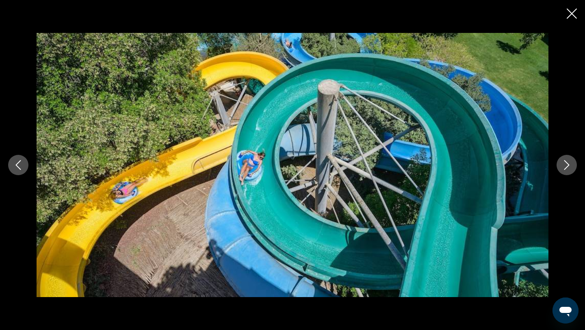
click at [564, 170] on button "Next image" at bounding box center [567, 165] width 20 height 20
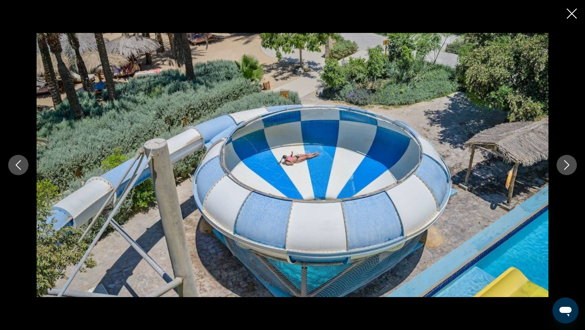
click at [564, 170] on button "Next image" at bounding box center [567, 165] width 20 height 20
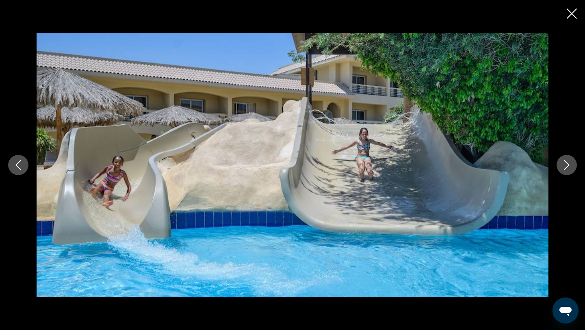
click at [564, 170] on button "Next image" at bounding box center [567, 165] width 20 height 20
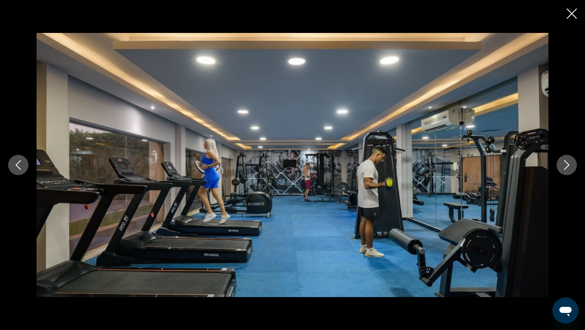
click at [564, 170] on button "Next image" at bounding box center [567, 165] width 20 height 20
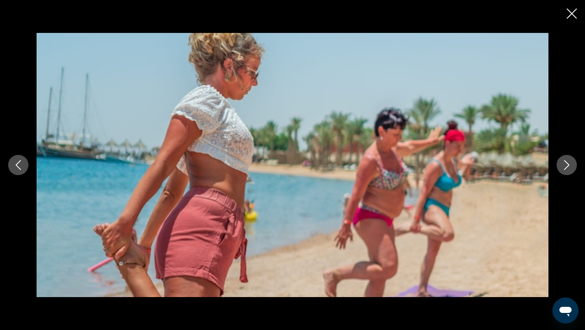
click at [564, 170] on button "Next image" at bounding box center [567, 165] width 20 height 20
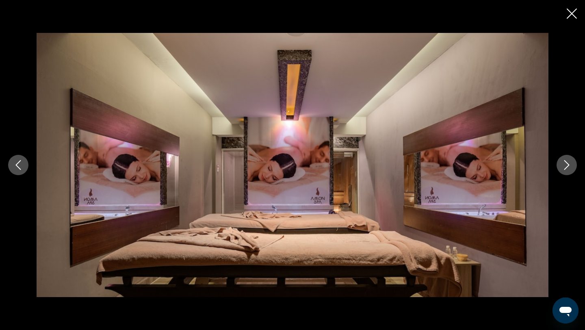
click at [564, 170] on button "Next image" at bounding box center [567, 165] width 20 height 20
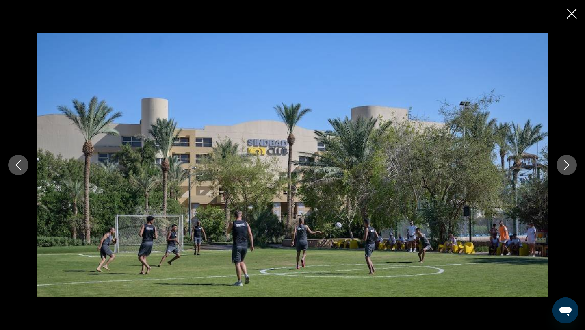
click at [564, 170] on button "Next image" at bounding box center [567, 165] width 20 height 20
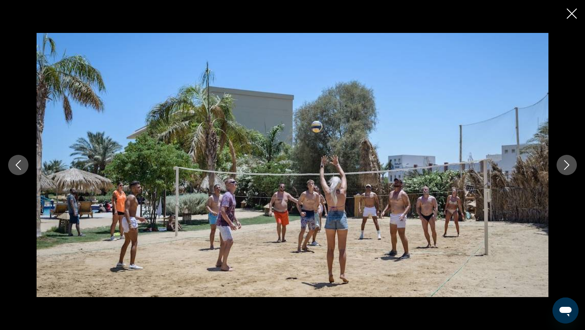
click at [564, 170] on button "Next image" at bounding box center [567, 165] width 20 height 20
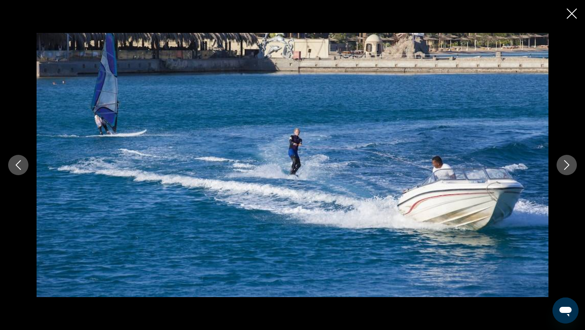
click at [564, 170] on button "Next image" at bounding box center [567, 165] width 20 height 20
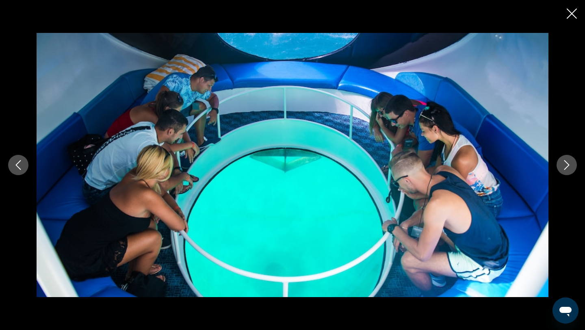
click at [564, 170] on button "Next image" at bounding box center [567, 165] width 20 height 20
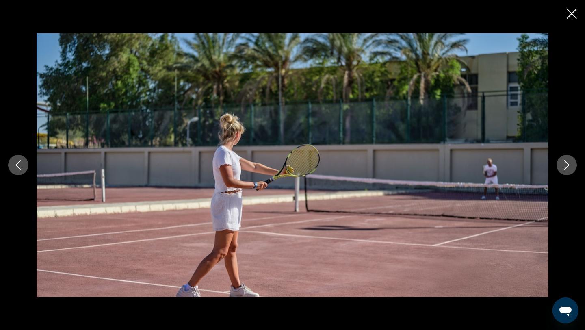
click at [564, 170] on button "Next image" at bounding box center [567, 165] width 20 height 20
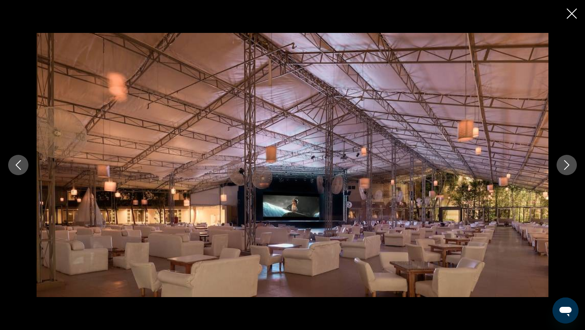
click at [564, 170] on button "Next image" at bounding box center [567, 165] width 20 height 20
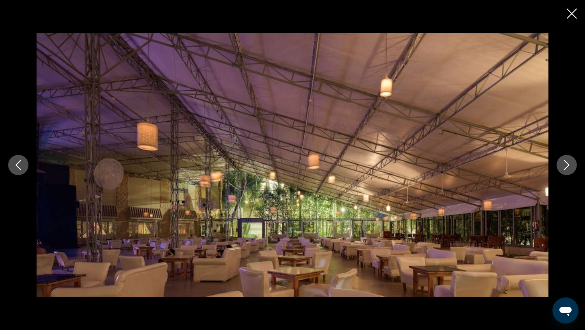
click at [564, 170] on button "Next image" at bounding box center [567, 165] width 20 height 20
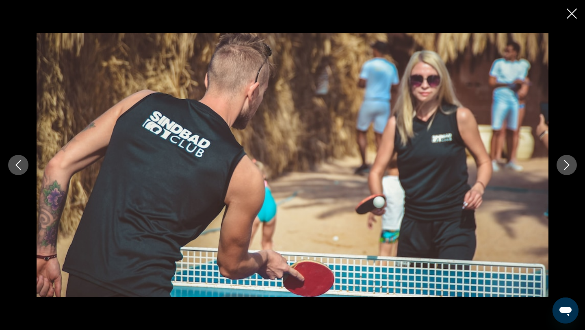
click at [564, 170] on button "Next image" at bounding box center [567, 165] width 20 height 20
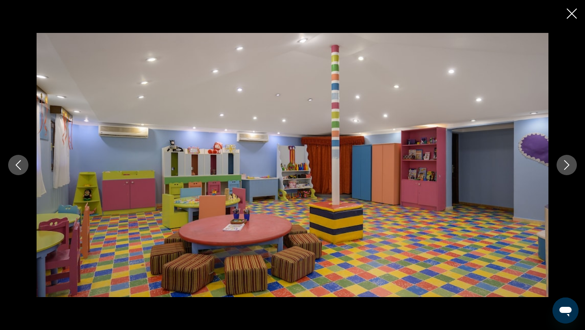
click at [564, 170] on button "Next image" at bounding box center [567, 165] width 20 height 20
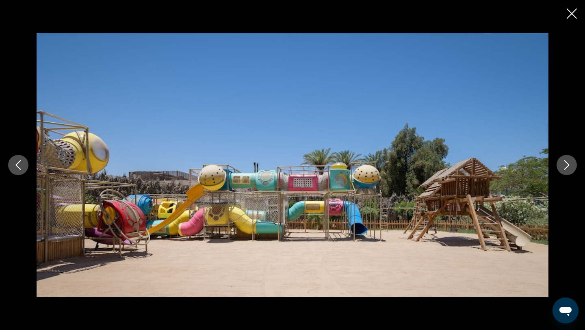
click at [564, 170] on button "Next image" at bounding box center [567, 165] width 20 height 20
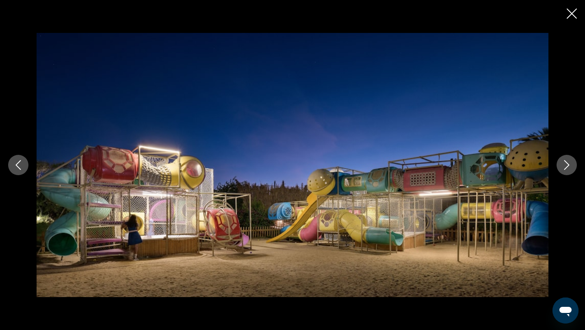
click at [564, 170] on button "Next image" at bounding box center [567, 165] width 20 height 20
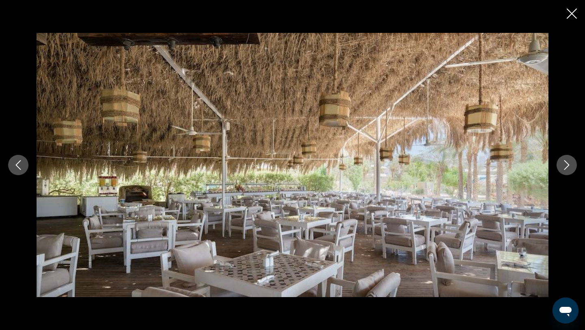
click at [564, 170] on button "Next image" at bounding box center [567, 165] width 20 height 20
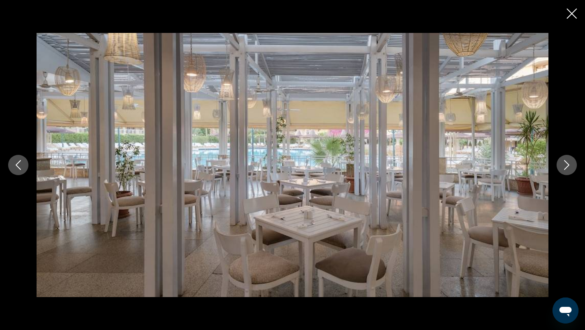
click at [564, 170] on button "Next image" at bounding box center [567, 165] width 20 height 20
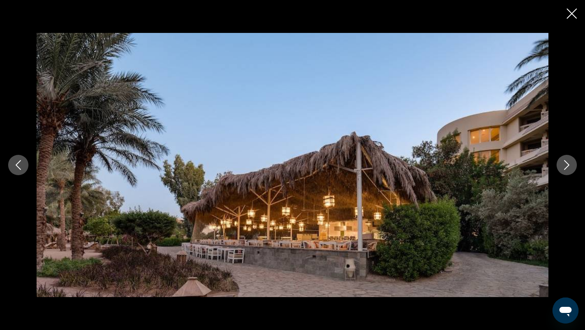
click at [564, 170] on button "Next image" at bounding box center [567, 165] width 20 height 20
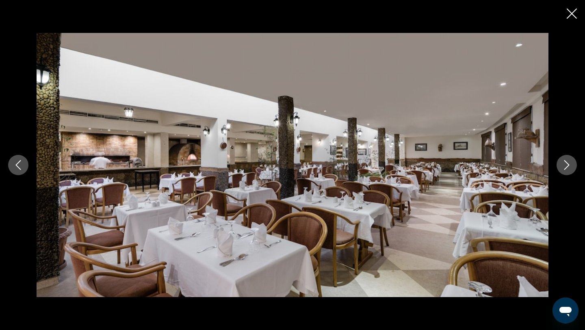
click at [564, 170] on button "Next image" at bounding box center [567, 165] width 20 height 20
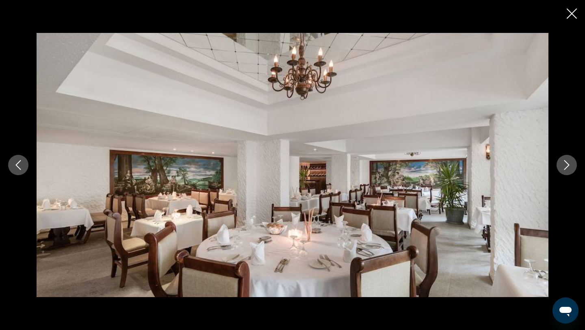
click at [570, 17] on icon "Close slideshow" at bounding box center [572, 14] width 10 height 10
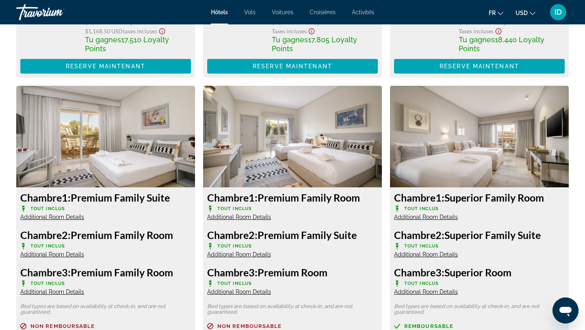
scroll to position [1443, 0]
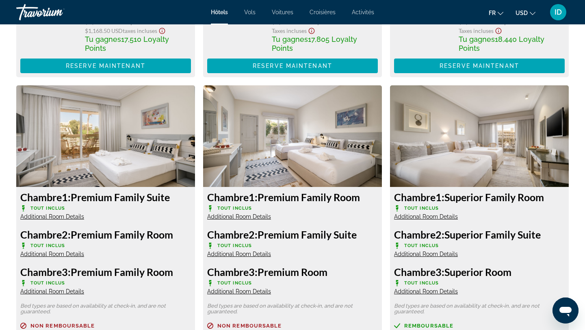
click at [48, 213] on span "Additional Room Details" at bounding box center [52, 216] width 64 height 7
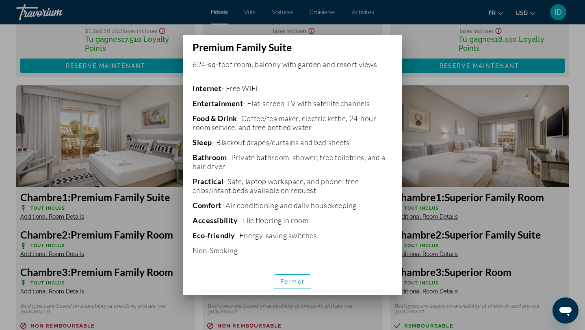
scroll to position [169, 0]
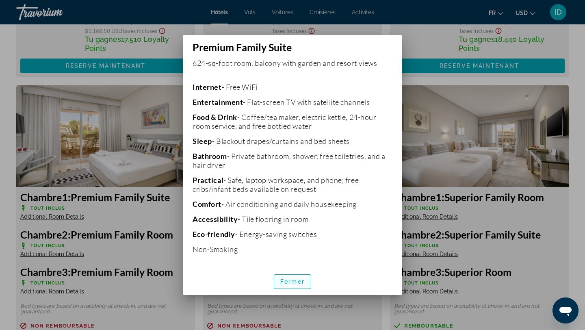
click at [289, 275] on span "button" at bounding box center [292, 282] width 37 height 20
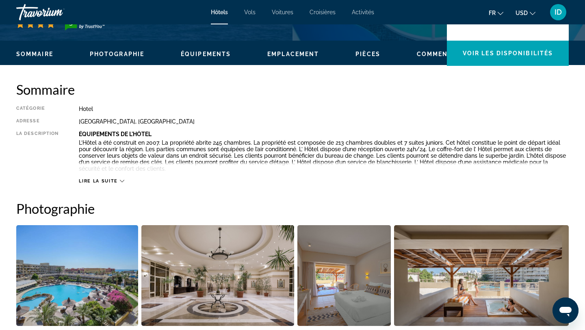
scroll to position [224, 0]
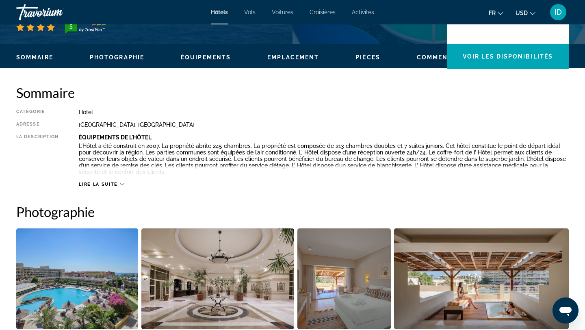
click at [120, 183] on icon "Main content" at bounding box center [122, 184] width 4 height 2
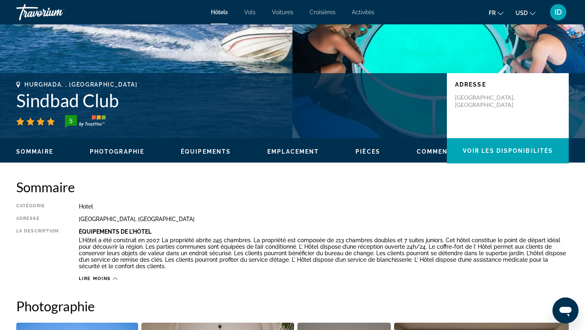
scroll to position [136, 0]
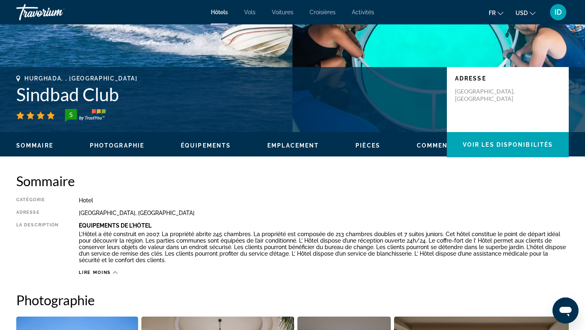
click at [199, 146] on span "Équipements" at bounding box center [206, 145] width 50 height 7
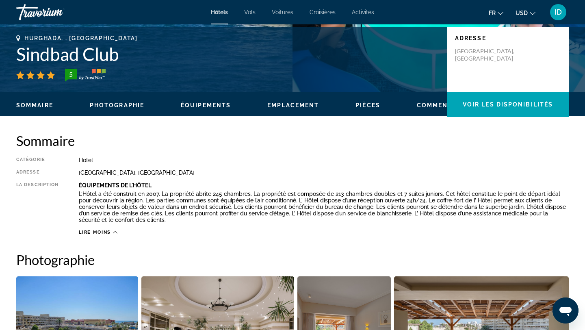
scroll to position [172, 0]
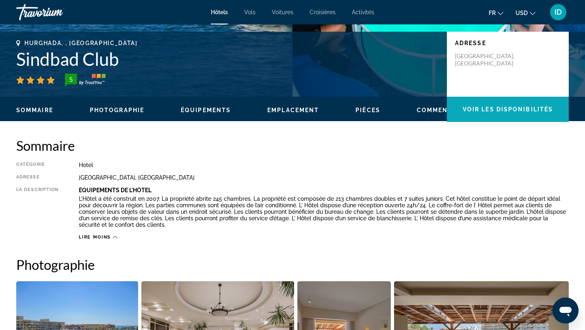
click at [475, 109] on span "Voir les disponibilités" at bounding box center [508, 109] width 90 height 7
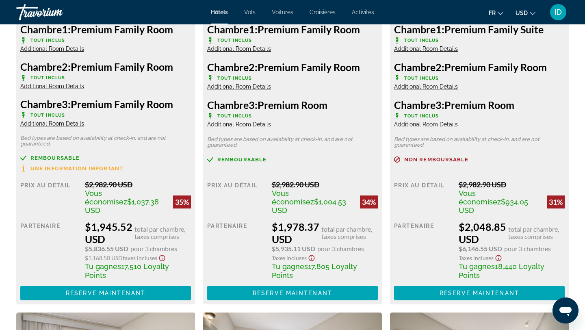
scroll to position [1216, 0]
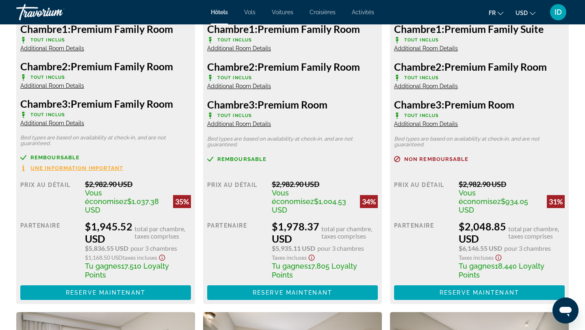
click at [82, 167] on span "Une information important" at bounding box center [76, 167] width 93 height 5
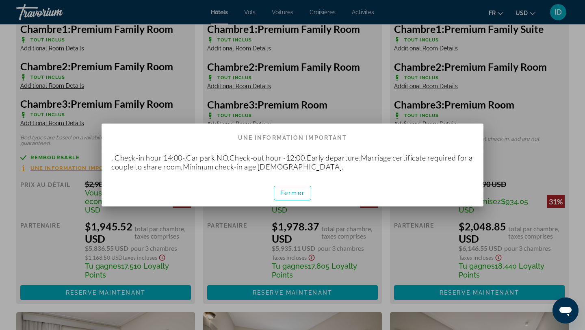
scroll to position [0, 0]
click at [281, 192] on span "Fermer" at bounding box center [293, 193] width 24 height 7
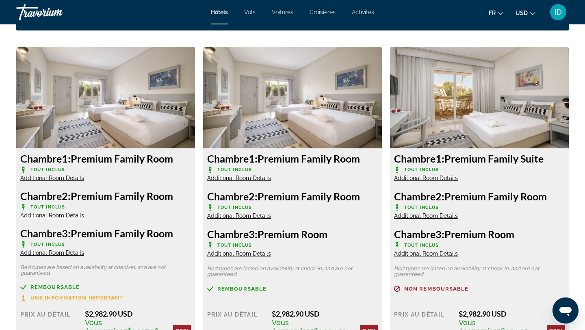
scroll to position [1082, 0]
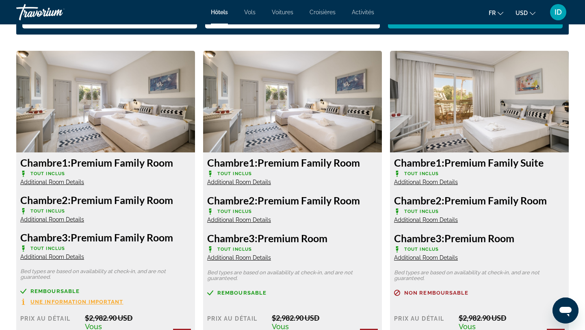
click at [43, 183] on span "Additional Room Details" at bounding box center [52, 182] width 64 height 7
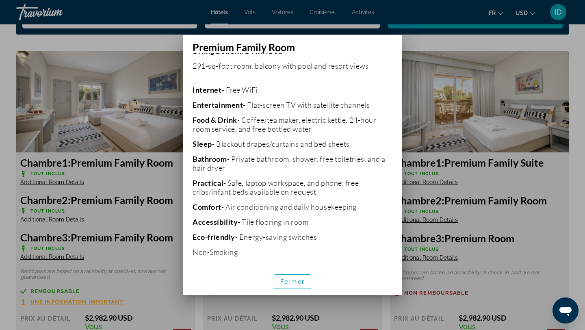
scroll to position [169, 0]
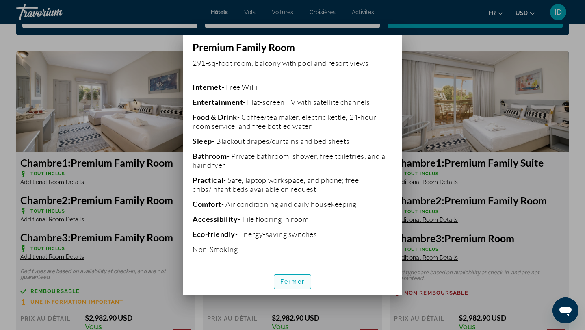
click at [294, 283] on span "Fermer" at bounding box center [293, 281] width 24 height 7
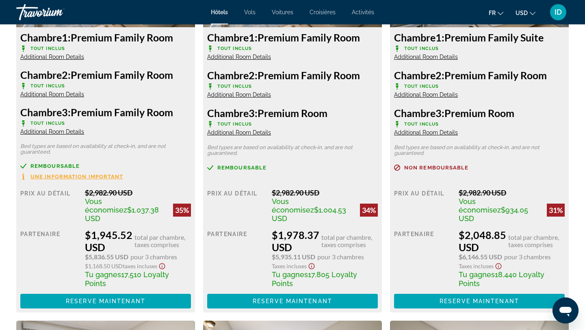
scroll to position [1209, 0]
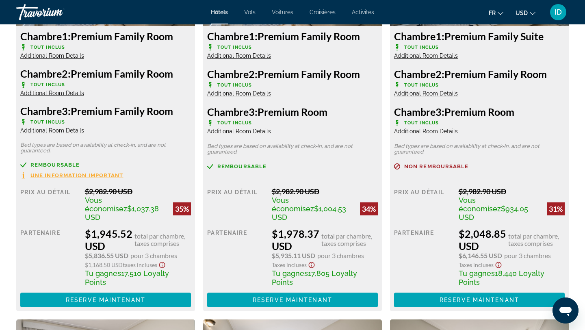
click at [161, 261] on icon "Show Taxes and Fees disclaimer" at bounding box center [162, 264] width 10 height 7
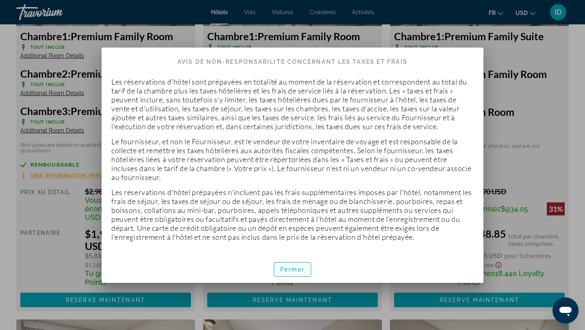
click at [293, 266] on span "Fermer" at bounding box center [293, 269] width 24 height 7
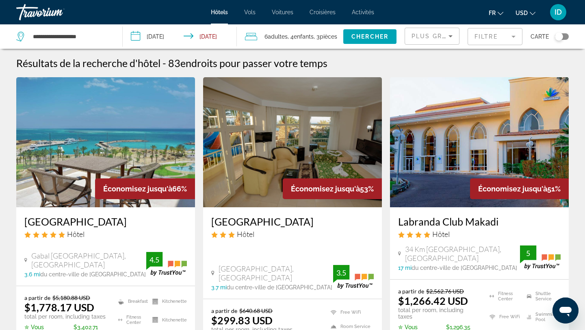
click at [496, 43] on mat-form-field "Filtre" at bounding box center [495, 36] width 55 height 17
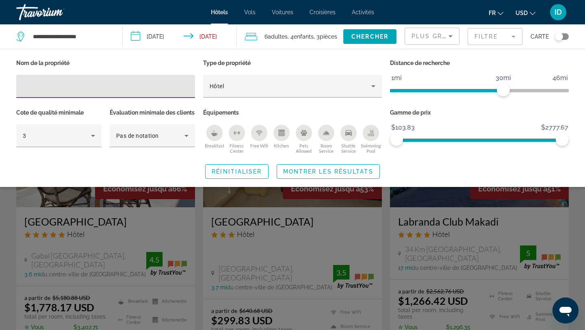
click at [370, 134] on icon "Swimming Pool" at bounding box center [371, 133] width 7 height 7
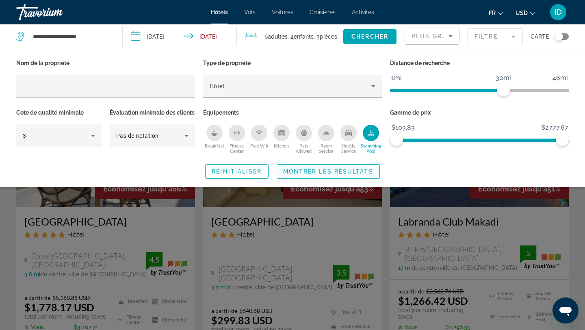
click at [343, 178] on span "Search widget" at bounding box center [328, 172] width 102 height 20
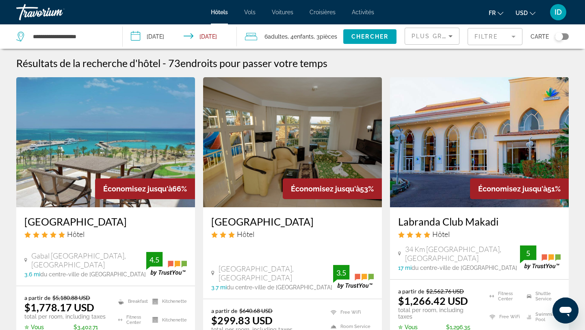
click at [453, 34] on icon "Sort by" at bounding box center [451, 36] width 10 height 10
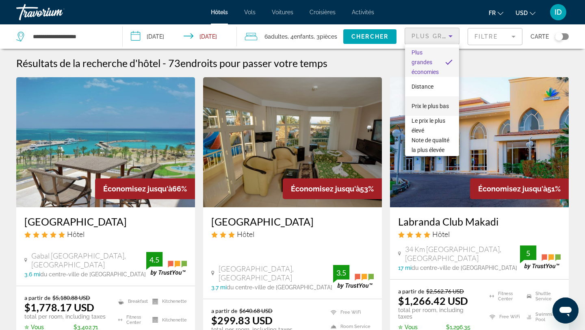
click at [437, 106] on span "Prix le plus bas" at bounding box center [430, 106] width 37 height 7
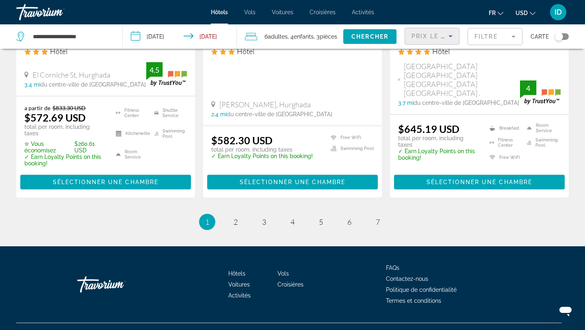
scroll to position [1120, 0]
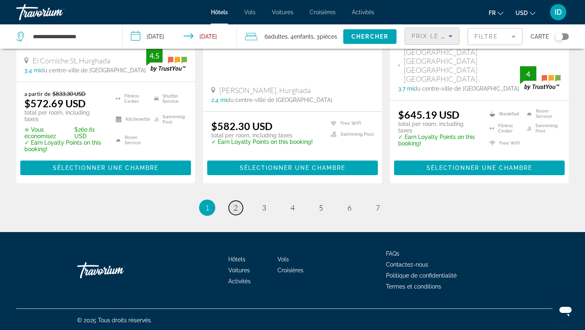
click at [236, 207] on span "2" at bounding box center [236, 207] width 4 height 9
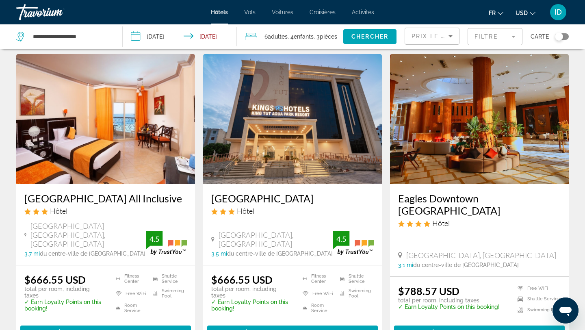
scroll to position [49, 0]
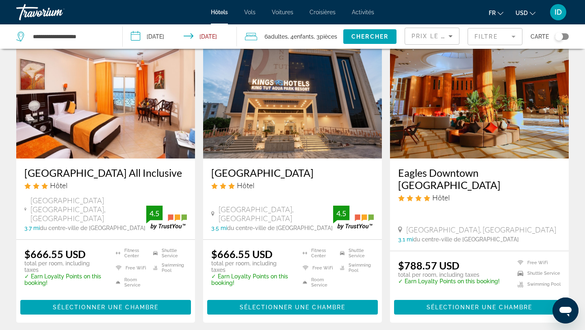
click at [159, 117] on img "Main content" at bounding box center [105, 93] width 179 height 130
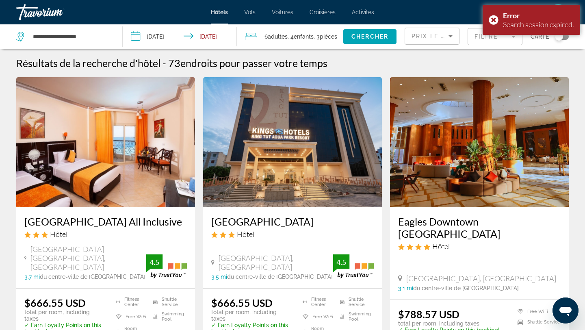
click at [78, 204] on img "Main content" at bounding box center [105, 142] width 179 height 130
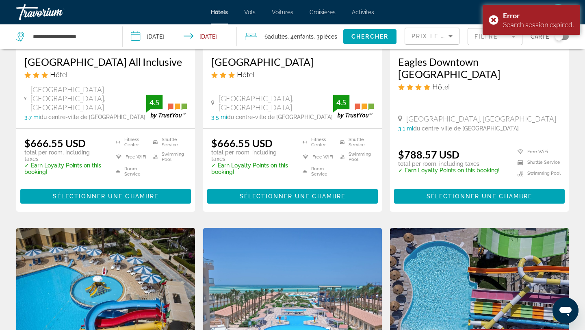
scroll to position [162, 0]
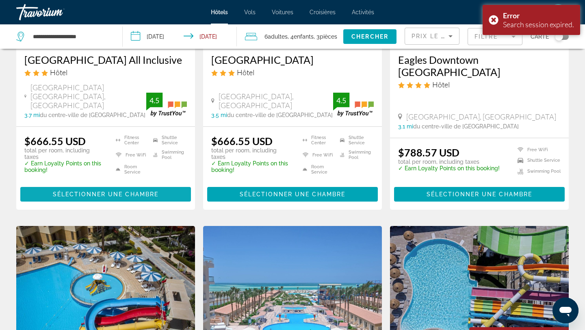
click at [102, 196] on span "Sélectionner une chambre" at bounding box center [106, 194] width 106 height 7
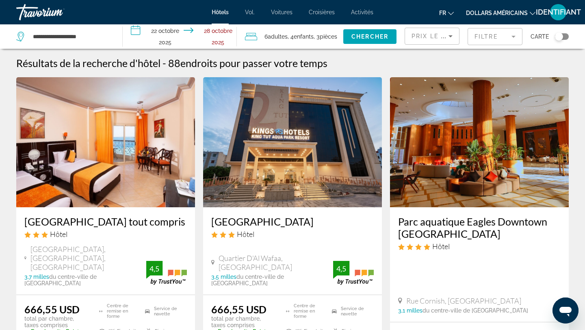
click at [62, 124] on img "Contenu principal" at bounding box center [105, 142] width 179 height 130
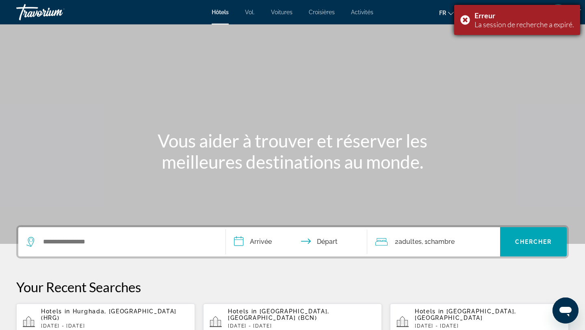
click at [464, 23] on div "Erreur La session de recherche a expiré." at bounding box center [517, 20] width 126 height 30
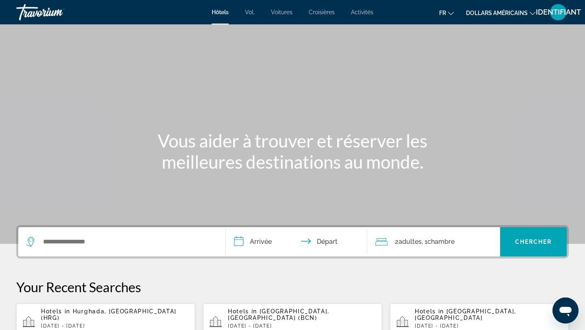
click at [545, 14] on font "IDENTIFIANT" at bounding box center [558, 12] width 45 height 9
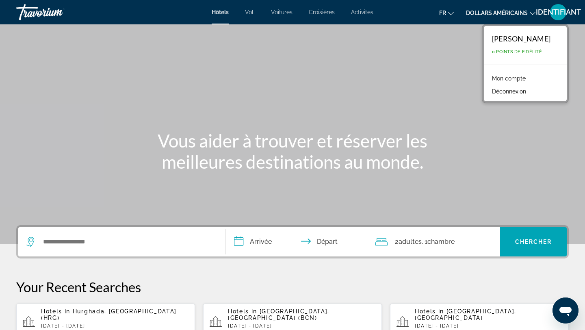
click at [281, 92] on div "Contenu principal" at bounding box center [292, 122] width 585 height 244
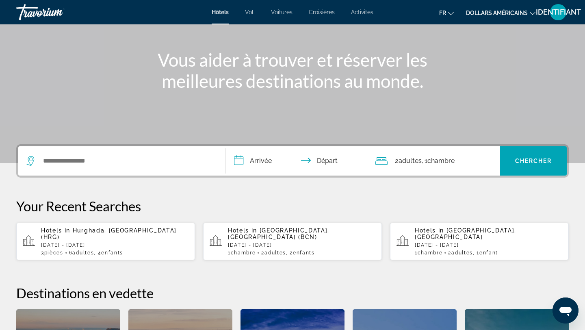
scroll to position [139, 0]
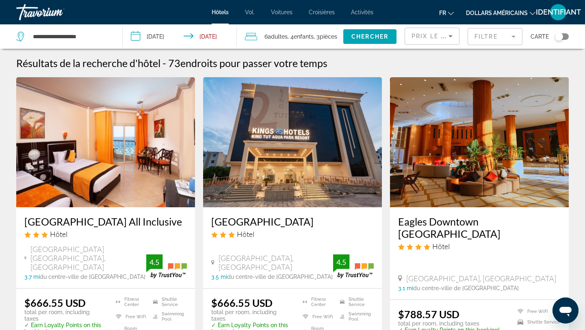
click at [265, 209] on div "King Tut Aqua Park Beach Resort Hôtel Al Wafaa District, Hurghada 3.5 mi du cen…" at bounding box center [292, 247] width 179 height 81
click at [268, 176] on img "Contenu principal" at bounding box center [292, 142] width 179 height 130
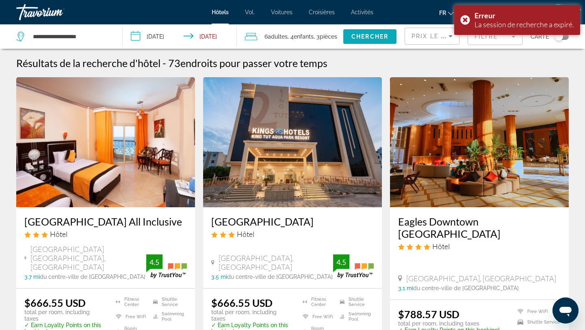
click at [362, 38] on span "Chercher" at bounding box center [370, 36] width 37 height 7
click at [463, 18] on div "Erreur La session de recherche a expiré." at bounding box center [517, 20] width 126 height 30
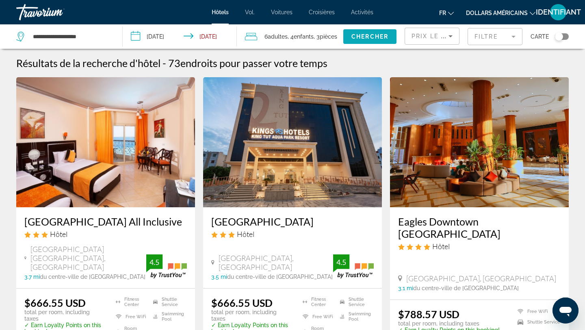
click at [382, 31] on span "Search widget" at bounding box center [370, 37] width 53 height 20
click at [229, 164] on img "Contenu principal" at bounding box center [292, 142] width 179 height 130
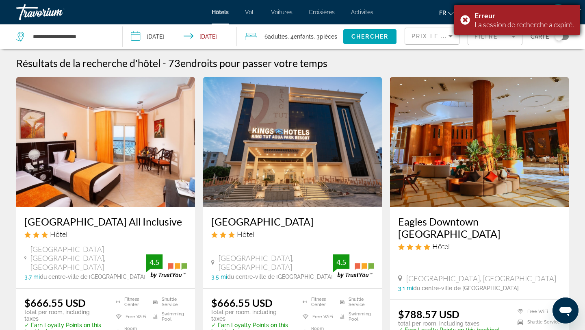
click at [461, 20] on div "Erreur La session de recherche a expiré." at bounding box center [517, 20] width 126 height 30
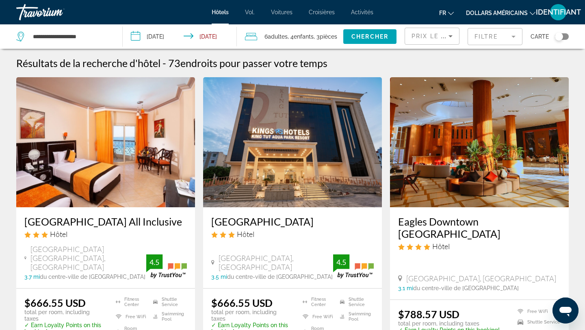
click at [450, 13] on icon "Changer de langue" at bounding box center [451, 13] width 6 height 3
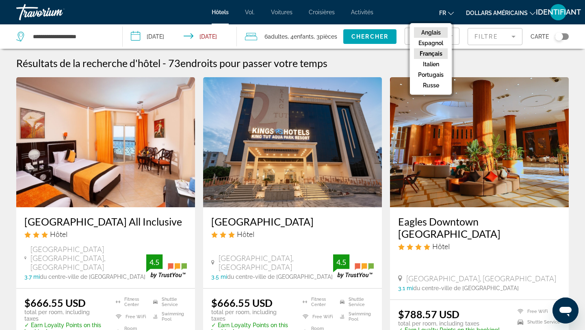
click at [435, 33] on font "Anglais" at bounding box center [432, 32] width 20 height 7
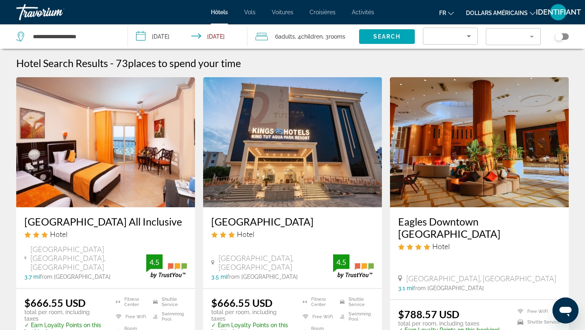
click at [102, 186] on img "Contenu principal" at bounding box center [105, 142] width 179 height 130
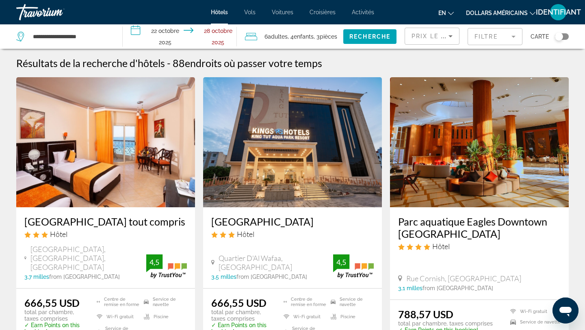
click at [161, 161] on img "Contenu principal" at bounding box center [105, 142] width 179 height 130
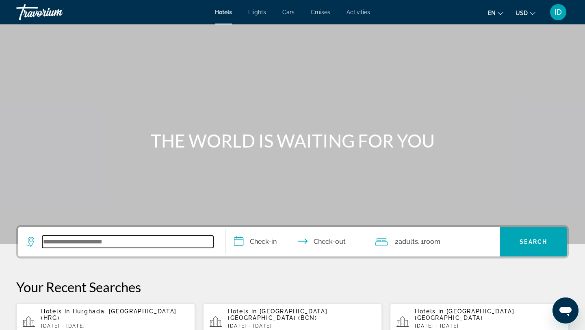
click at [163, 245] on input "Search widget" at bounding box center [127, 242] width 171 height 12
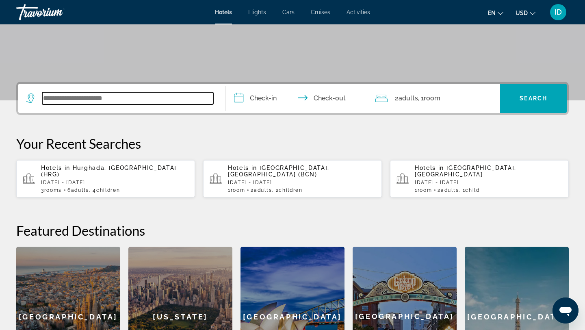
scroll to position [199, 0]
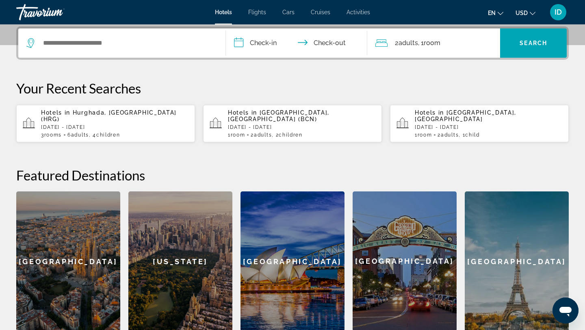
click at [131, 132] on div "3 Room rooms 6 Adult Adults , 4 Child Children" at bounding box center [115, 135] width 148 height 6
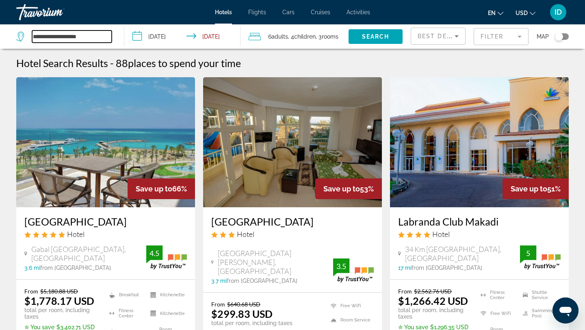
click at [60, 41] on input "**********" at bounding box center [72, 36] width 80 height 12
drag, startPoint x: 100, startPoint y: 34, endPoint x: 20, endPoint y: 32, distance: 80.5
click at [20, 32] on div "**********" at bounding box center [64, 36] width 96 height 12
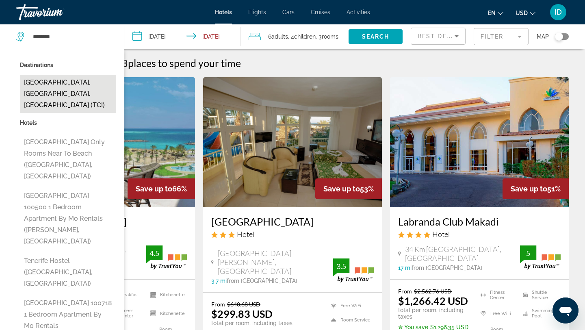
click at [49, 77] on button "[GEOGRAPHIC_DATA], [GEOGRAPHIC_DATA], [GEOGRAPHIC_DATA] (TCI)" at bounding box center [68, 94] width 96 height 38
type input "**********"
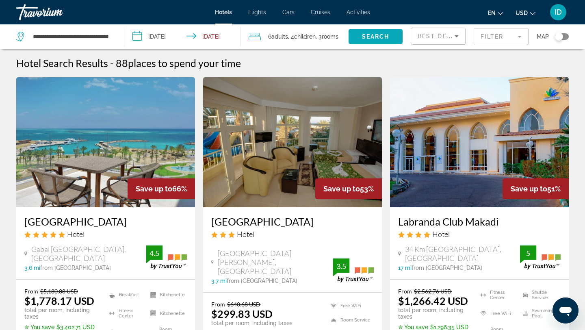
click at [374, 35] on span "Search" at bounding box center [376, 36] width 28 height 7
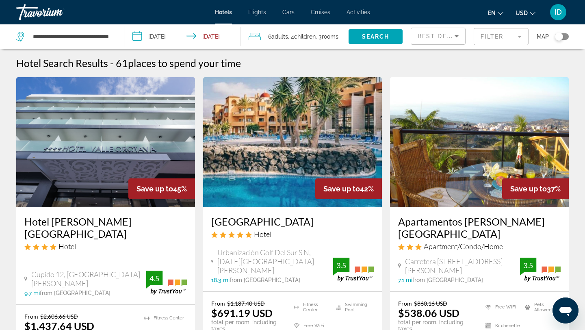
click at [447, 36] on span "Best Deals" at bounding box center [439, 36] width 42 height 7
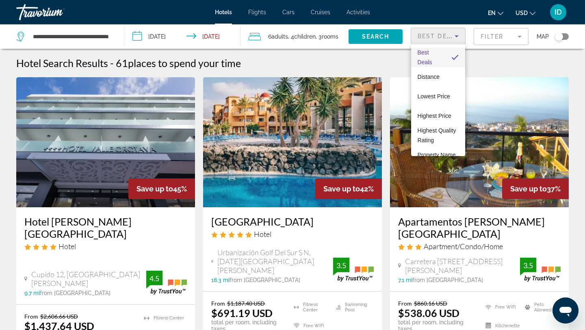
click at [447, 36] on div at bounding box center [292, 165] width 585 height 330
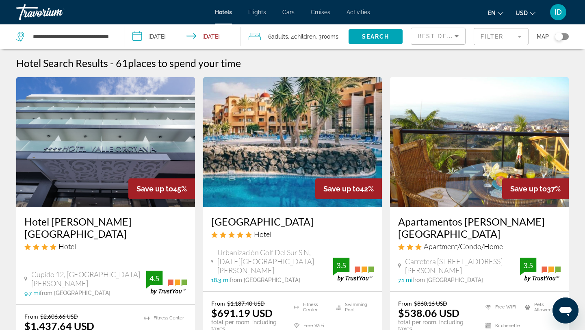
click at [301, 39] on span "Children" at bounding box center [305, 36] width 22 height 7
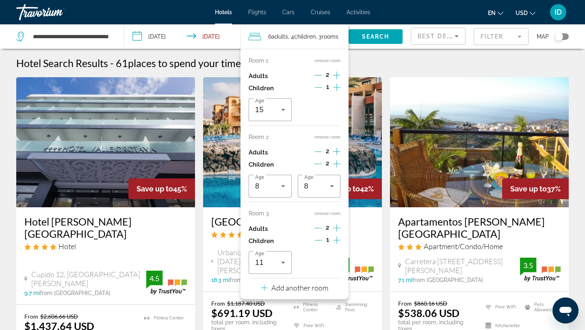
click at [301, 39] on span "Children" at bounding box center [305, 36] width 22 height 7
click at [379, 61] on div "Hotel Search Results - 61 places to spend your time" at bounding box center [292, 63] width 553 height 12
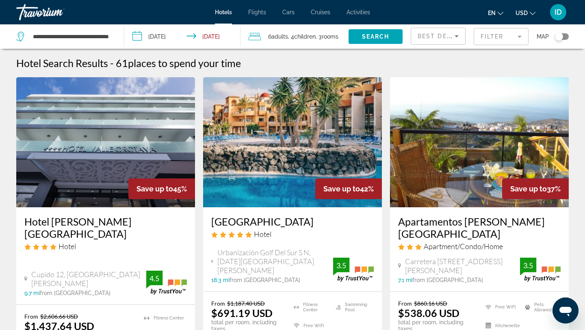
click at [506, 36] on mat-form-field "Filter" at bounding box center [501, 36] width 55 height 17
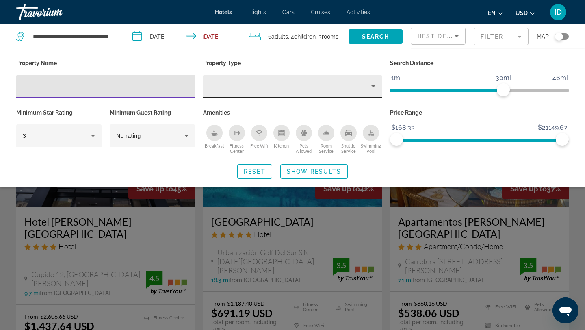
click at [320, 94] on div "Hotel Filters" at bounding box center [293, 86] width 166 height 23
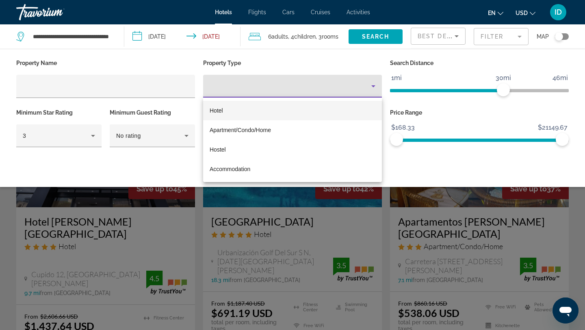
click at [302, 111] on mat-option "Hotel" at bounding box center [292, 111] width 179 height 20
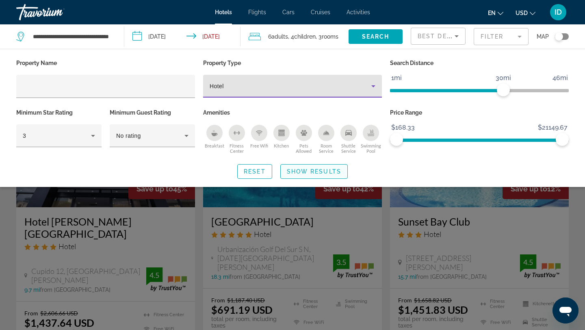
click at [316, 170] on span "Show Results" at bounding box center [314, 171] width 54 height 7
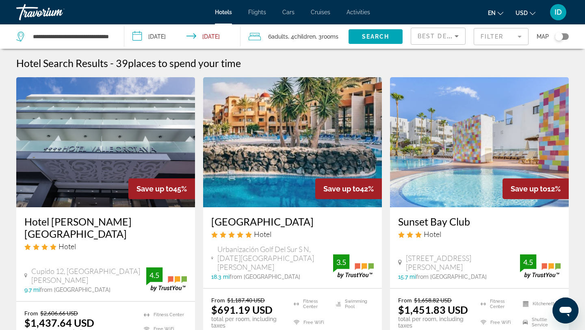
click at [122, 133] on img "Main content" at bounding box center [105, 142] width 179 height 130
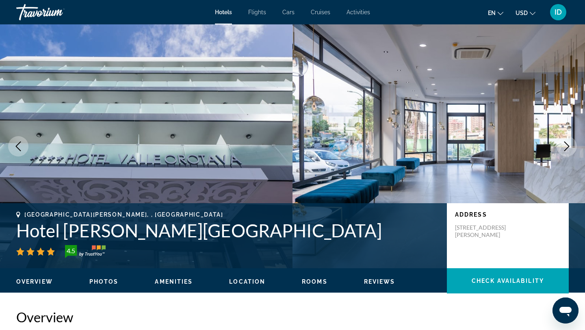
click at [568, 147] on icon "Next image" at bounding box center [567, 146] width 10 height 10
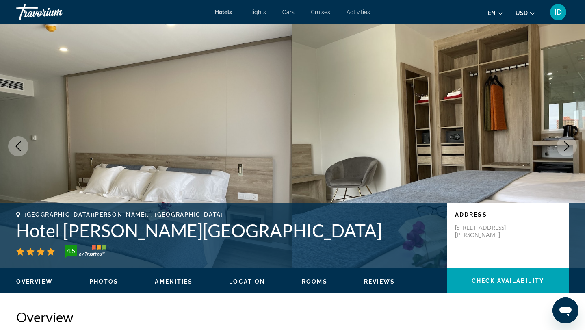
click at [568, 147] on icon "Next image" at bounding box center [567, 146] width 10 height 10
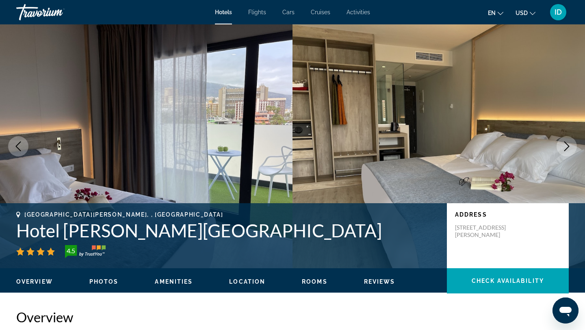
click at [568, 147] on icon "Next image" at bounding box center [567, 146] width 10 height 10
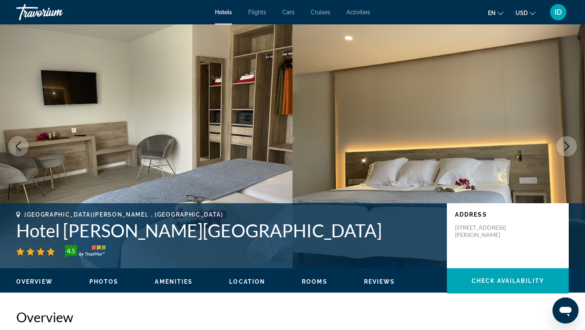
click at [568, 147] on icon "Next image" at bounding box center [567, 146] width 10 height 10
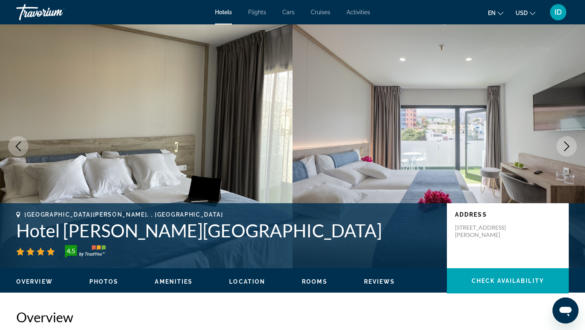
click at [568, 147] on icon "Next image" at bounding box center [567, 146] width 10 height 10
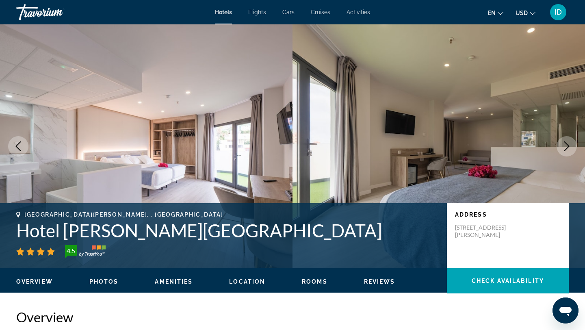
click at [568, 147] on icon "Next image" at bounding box center [567, 146] width 10 height 10
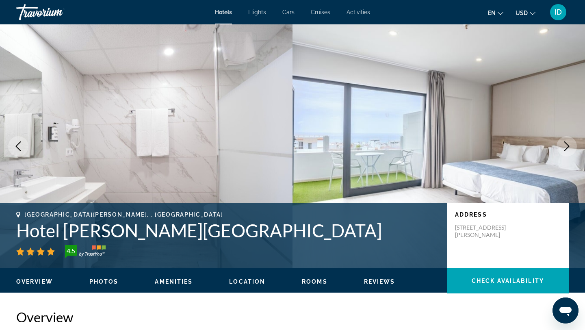
click at [568, 147] on icon "Next image" at bounding box center [567, 146] width 10 height 10
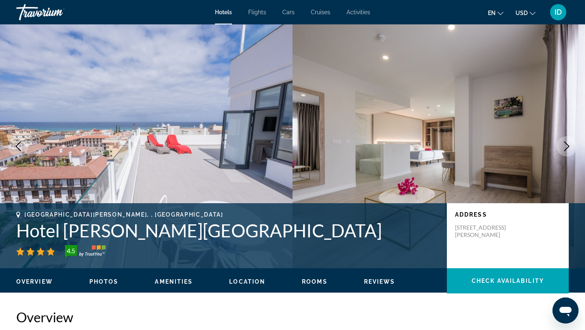
click at [568, 147] on icon "Next image" at bounding box center [567, 146] width 10 height 10
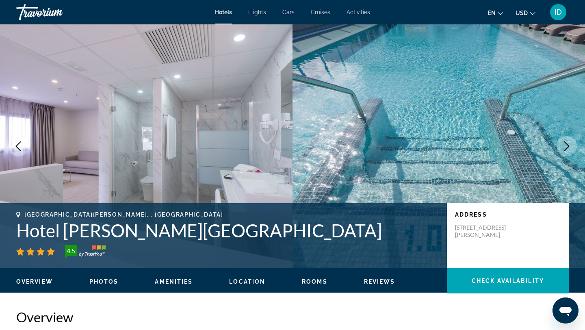
click at [568, 147] on icon "Next image" at bounding box center [567, 146] width 10 height 10
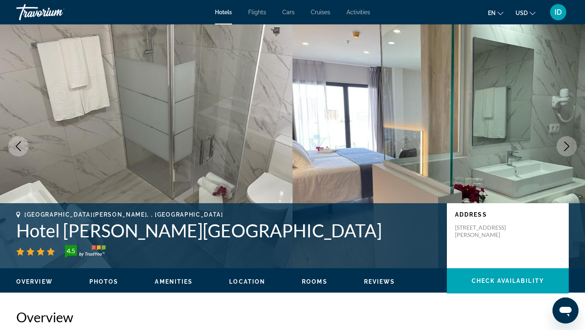
click at [568, 147] on icon "Next image" at bounding box center [567, 146] width 10 height 10
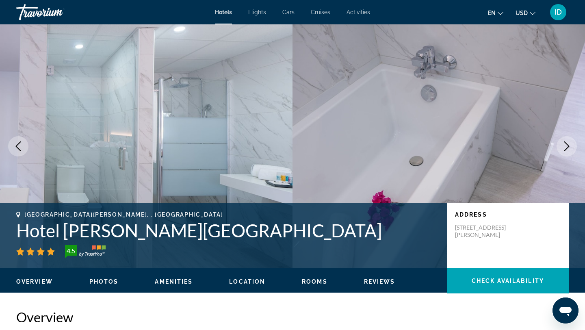
click at [568, 147] on icon "Next image" at bounding box center [567, 146] width 10 height 10
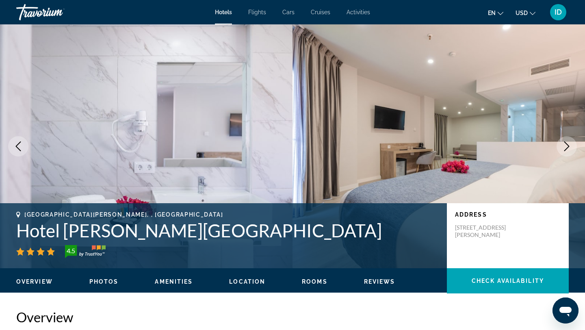
click at [568, 147] on icon "Next image" at bounding box center [567, 146] width 10 height 10
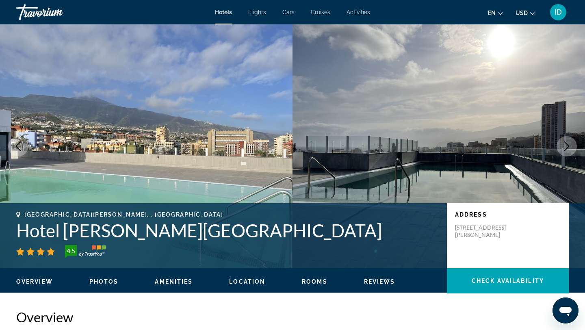
click at [568, 147] on icon "Next image" at bounding box center [567, 146] width 10 height 10
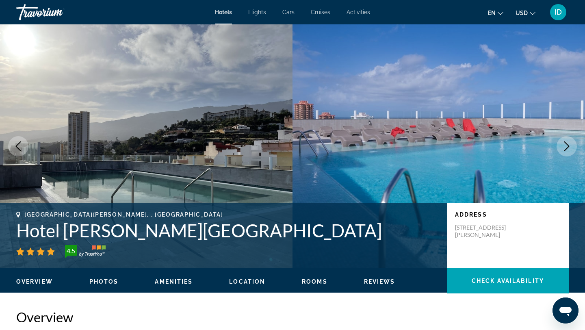
click at [568, 147] on icon "Next image" at bounding box center [567, 146] width 10 height 10
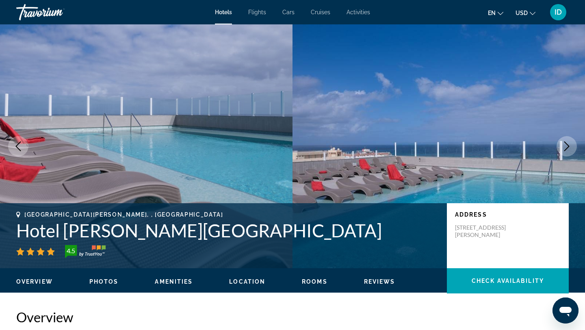
click at [568, 147] on icon "Next image" at bounding box center [567, 146] width 10 height 10
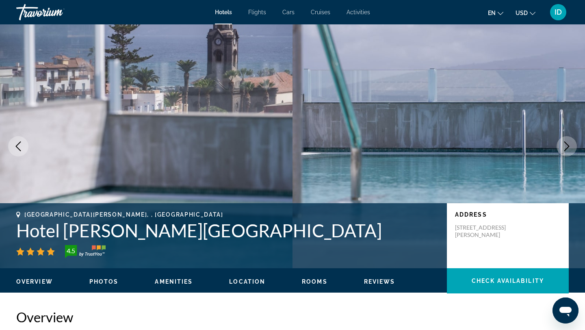
click at [568, 147] on icon "Next image" at bounding box center [567, 146] width 10 height 10
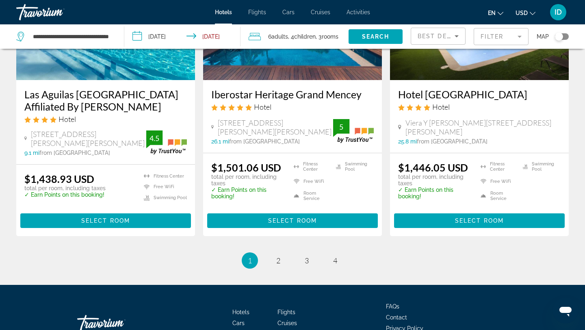
scroll to position [1102, 0]
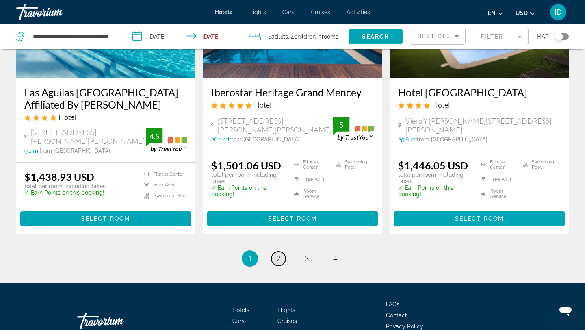
click at [278, 254] on span "2" at bounding box center [278, 258] width 4 height 9
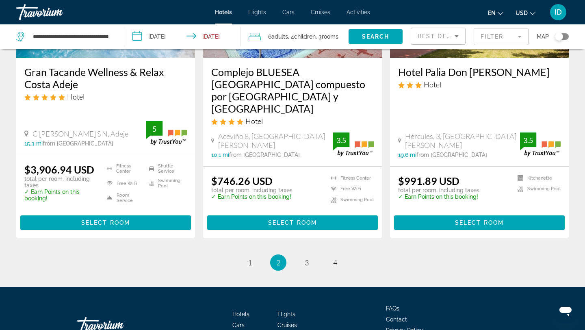
scroll to position [1125, 0]
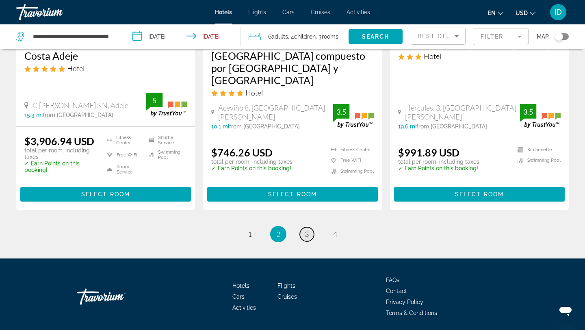
click at [305, 230] on span "3" at bounding box center [307, 234] width 4 height 9
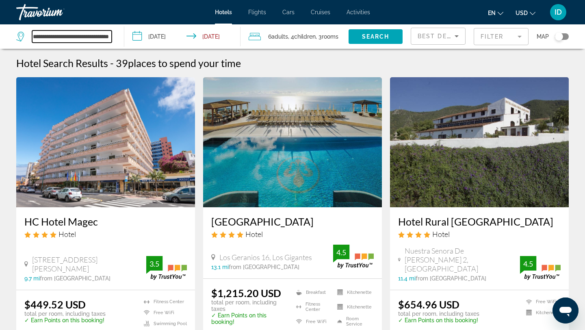
click at [106, 35] on input "**********" at bounding box center [72, 36] width 80 height 12
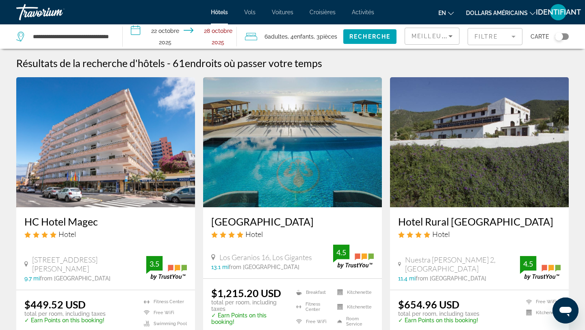
click at [454, 36] on icon "Trier par" at bounding box center [451, 36] width 10 height 10
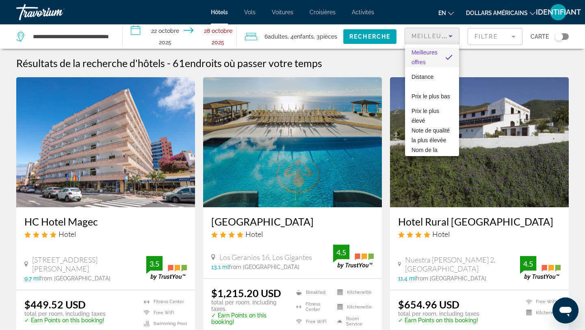
click at [454, 36] on div at bounding box center [292, 165] width 585 height 330
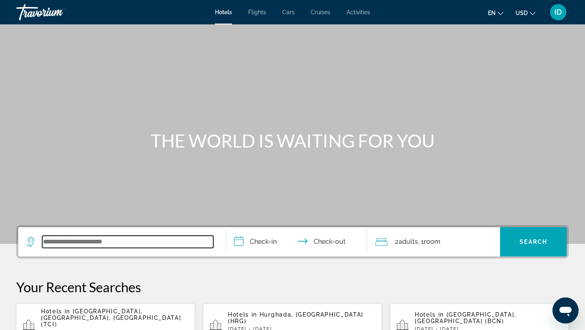
click at [124, 242] on input "Search widget" at bounding box center [127, 242] width 171 height 12
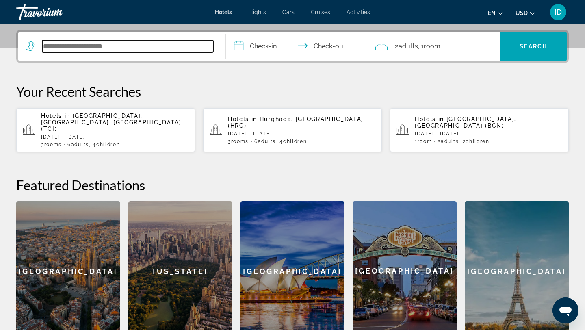
scroll to position [199, 0]
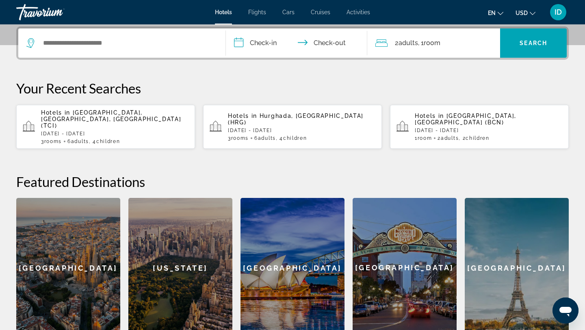
click at [261, 128] on p "[DATE] - [DATE]" at bounding box center [302, 131] width 148 height 6
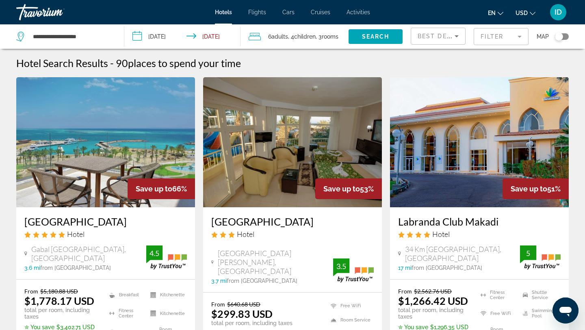
click at [456, 103] on img "Main content" at bounding box center [479, 142] width 179 height 130
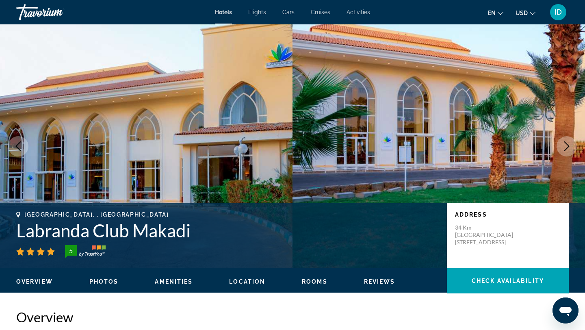
click at [567, 140] on button "Next image" at bounding box center [567, 146] width 20 height 20
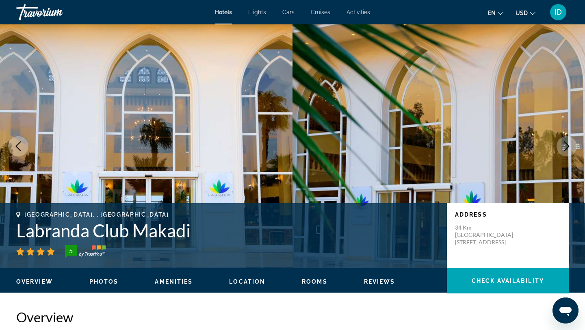
click at [22, 148] on icon "Previous image" at bounding box center [18, 146] width 10 height 10
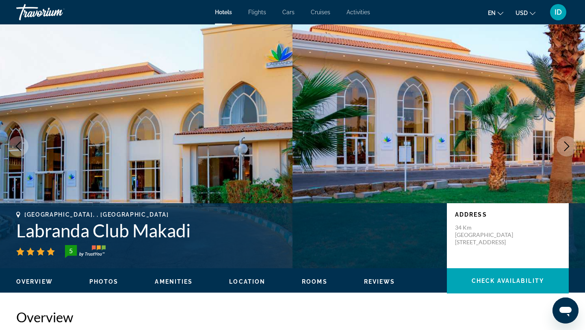
click at [22, 148] on icon "Previous image" at bounding box center [18, 146] width 10 height 10
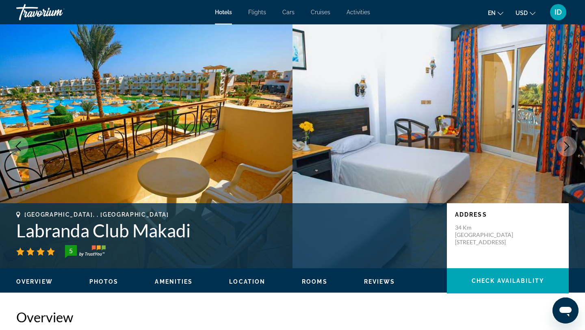
click at [22, 148] on icon "Previous image" at bounding box center [18, 146] width 10 height 10
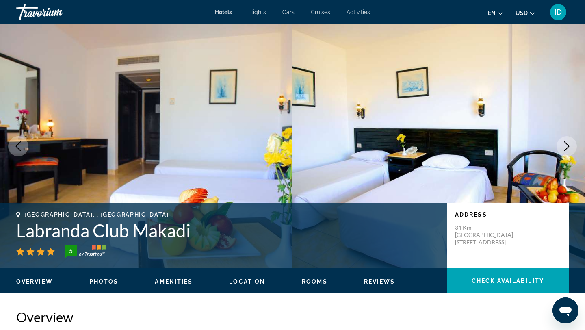
click at [565, 147] on icon "Next image" at bounding box center [567, 146] width 10 height 10
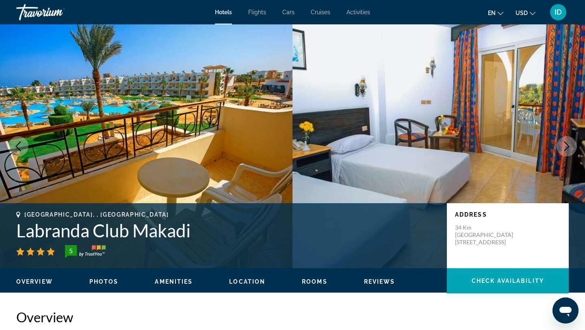
click at [17, 148] on icon "Previous image" at bounding box center [18, 146] width 10 height 10
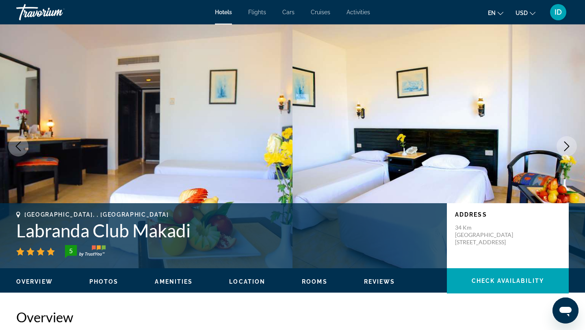
click at [17, 148] on icon "Previous image" at bounding box center [18, 146] width 10 height 10
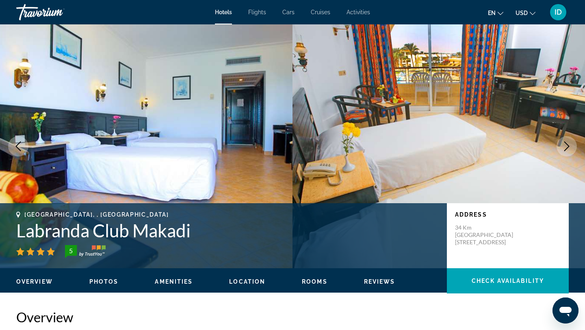
click at [17, 148] on icon "Previous image" at bounding box center [18, 146] width 10 height 10
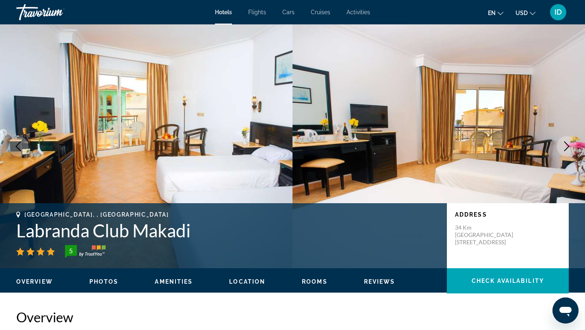
click at [17, 148] on icon "Previous image" at bounding box center [18, 146] width 10 height 10
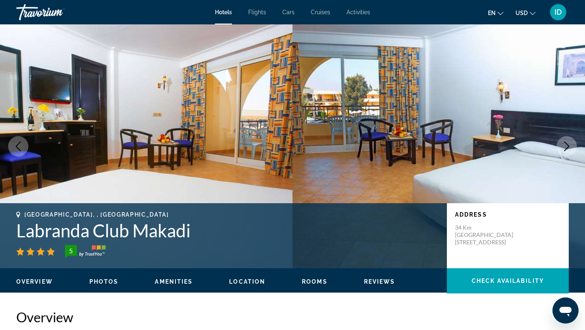
click at [17, 148] on icon "Previous image" at bounding box center [18, 146] width 10 height 10
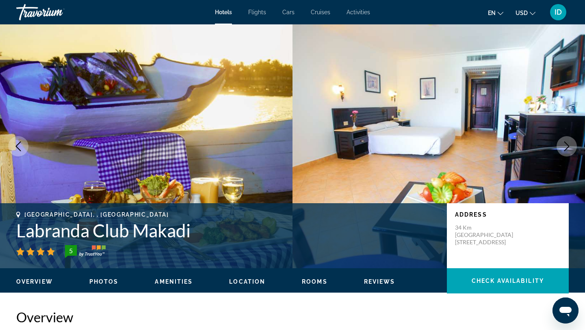
click at [17, 148] on icon "Previous image" at bounding box center [18, 146] width 10 height 10
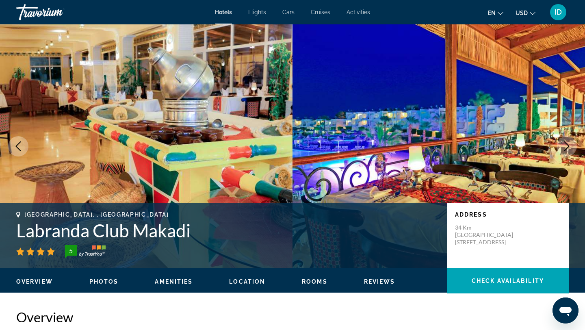
click at [17, 148] on icon "Previous image" at bounding box center [18, 146] width 10 height 10
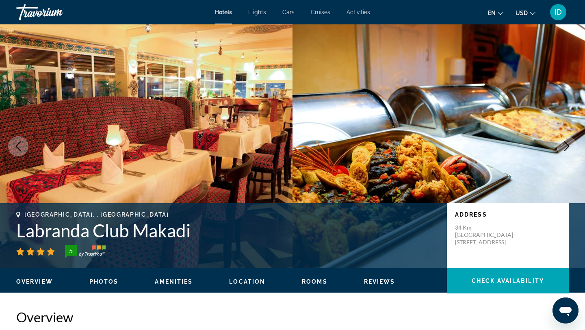
click at [17, 148] on icon "Previous image" at bounding box center [18, 146] width 10 height 10
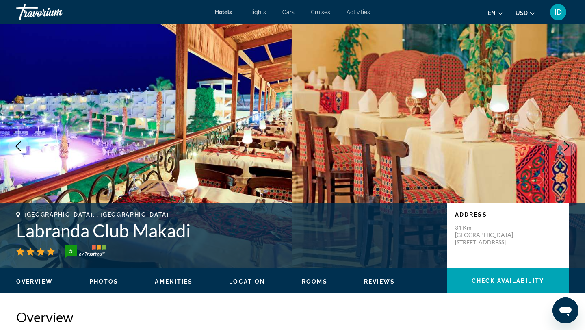
click at [569, 148] on icon "Next image" at bounding box center [567, 146] width 10 height 10
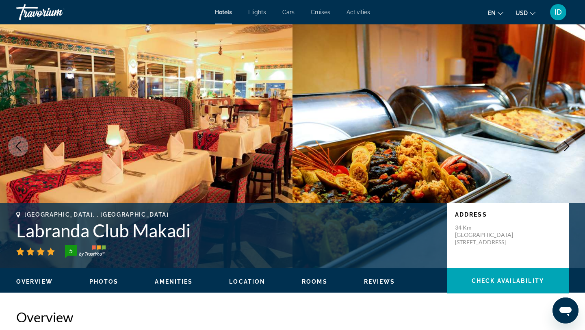
click at [569, 148] on icon "Next image" at bounding box center [567, 146] width 10 height 10
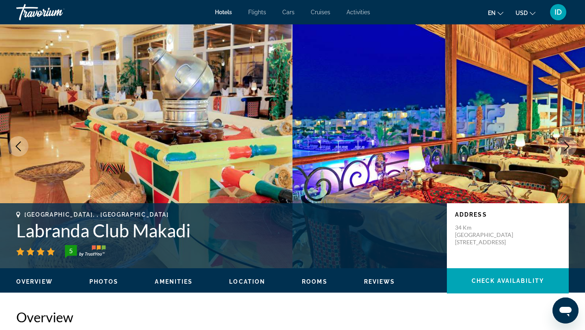
click at [12, 140] on button "Previous image" at bounding box center [18, 146] width 20 height 20
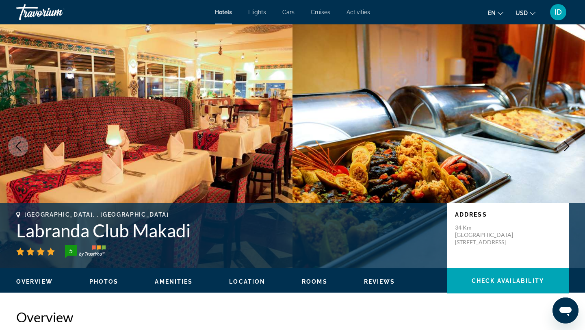
click at [12, 140] on button "Previous image" at bounding box center [18, 146] width 20 height 20
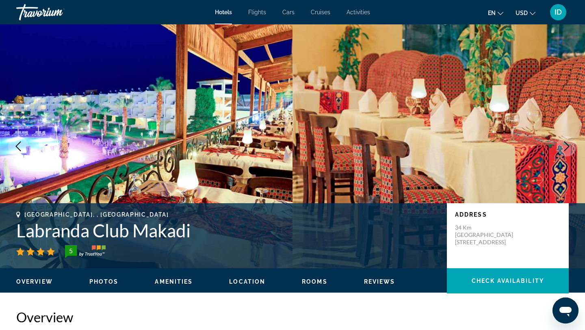
click at [12, 140] on button "Previous image" at bounding box center [18, 146] width 20 height 20
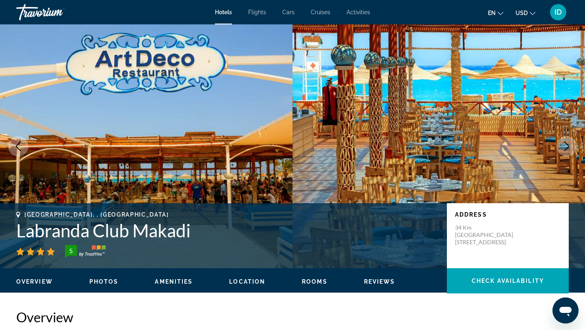
click at [12, 140] on button "Previous image" at bounding box center [18, 146] width 20 height 20
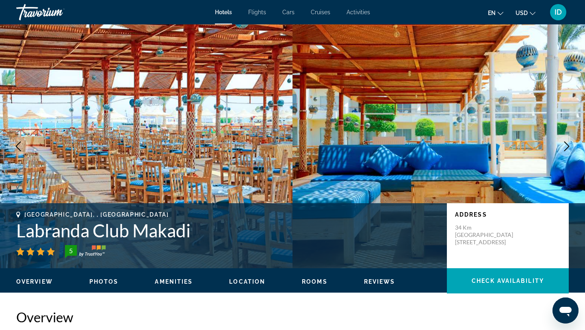
click at [12, 140] on button "Previous image" at bounding box center [18, 146] width 20 height 20
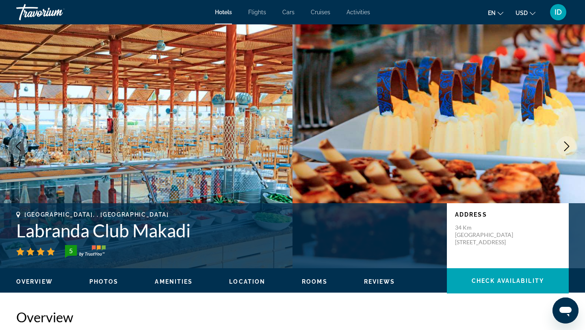
click at [12, 140] on button "Previous image" at bounding box center [18, 146] width 20 height 20
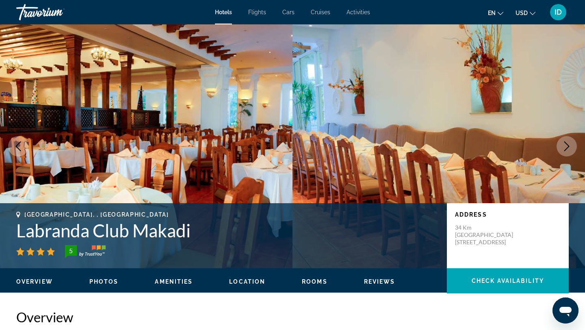
click at [12, 140] on button "Previous image" at bounding box center [18, 146] width 20 height 20
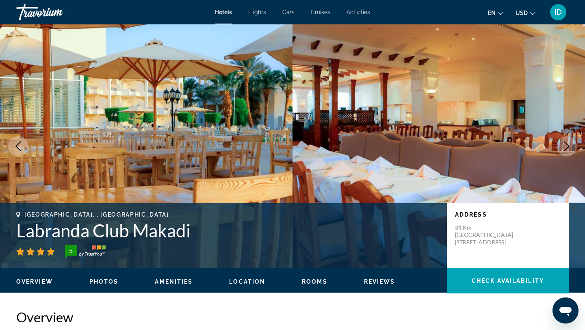
click at [12, 140] on button "Previous image" at bounding box center [18, 146] width 20 height 20
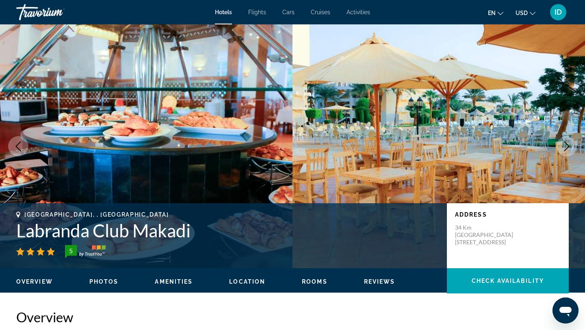
click at [12, 140] on button "Previous image" at bounding box center [18, 146] width 20 height 20
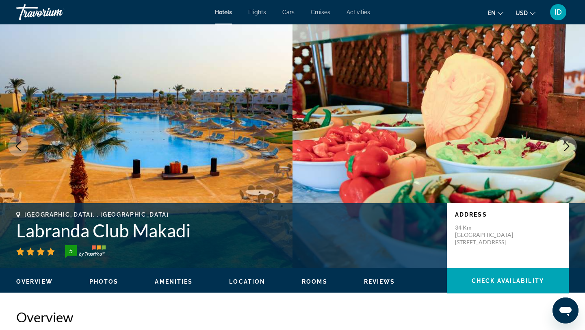
click at [12, 140] on button "Previous image" at bounding box center [18, 146] width 20 height 20
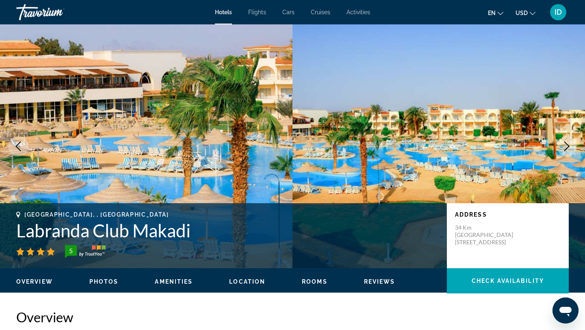
click at [12, 140] on button "Previous image" at bounding box center [18, 146] width 20 height 20
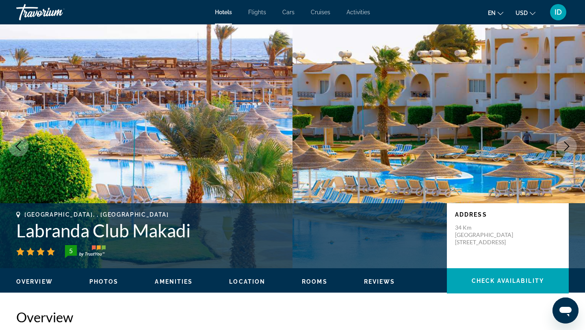
click at [12, 140] on button "Previous image" at bounding box center [18, 146] width 20 height 20
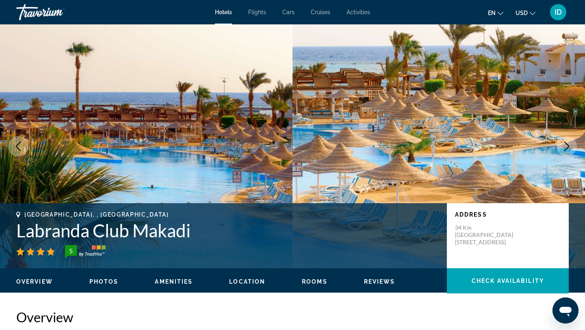
click at [12, 140] on button "Previous image" at bounding box center [18, 146] width 20 height 20
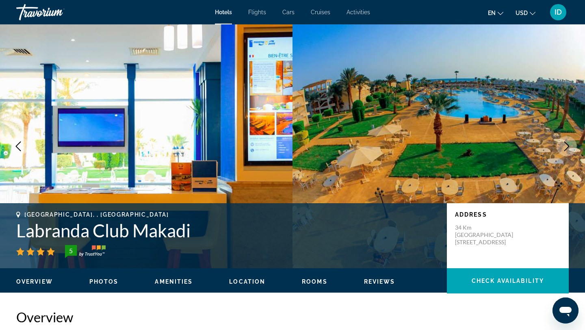
click at [12, 140] on button "Previous image" at bounding box center [18, 146] width 20 height 20
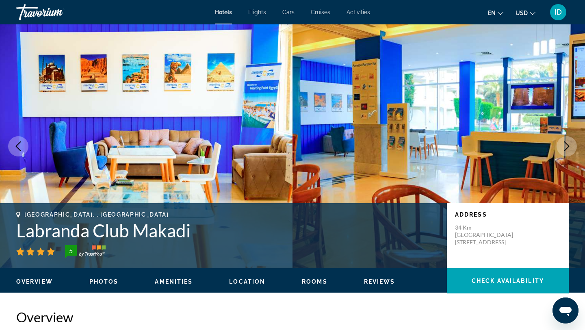
click at [12, 140] on button "Previous image" at bounding box center [18, 146] width 20 height 20
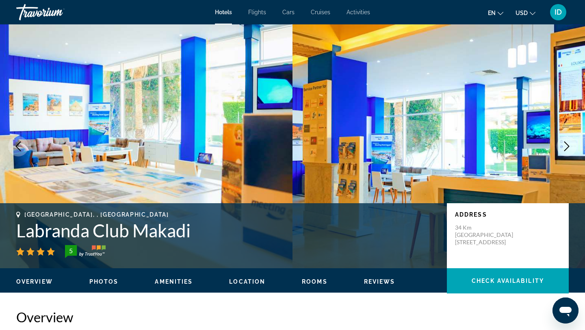
click at [12, 140] on button "Previous image" at bounding box center [18, 146] width 20 height 20
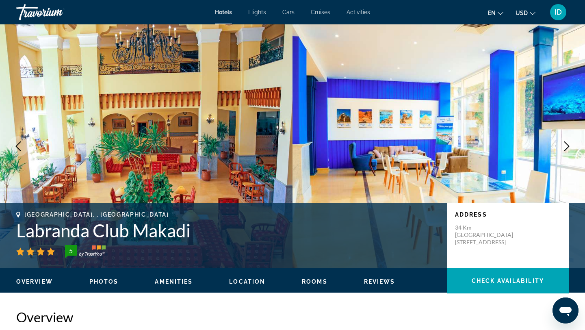
click at [12, 140] on button "Previous image" at bounding box center [18, 146] width 20 height 20
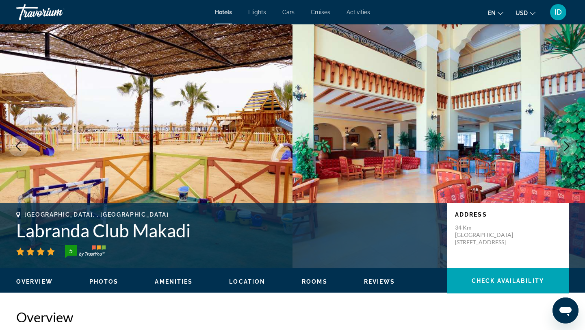
click at [12, 140] on button "Previous image" at bounding box center [18, 146] width 20 height 20
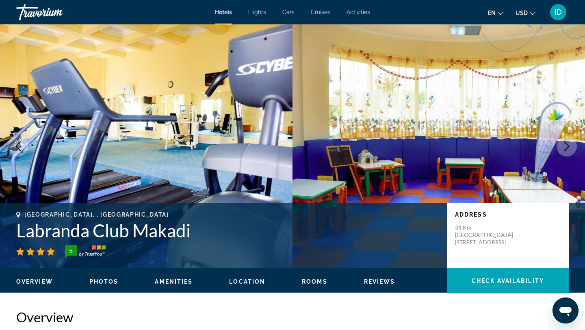
click at [12, 140] on button "Previous image" at bounding box center [18, 146] width 20 height 20
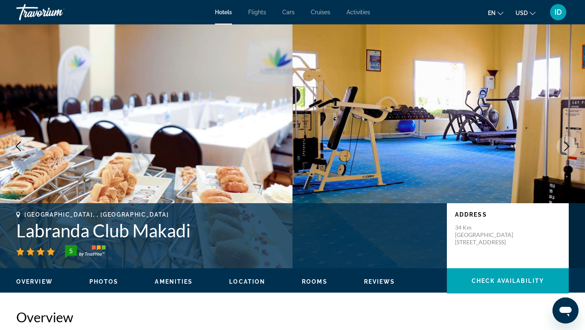
click at [12, 140] on button "Previous image" at bounding box center [18, 146] width 20 height 20
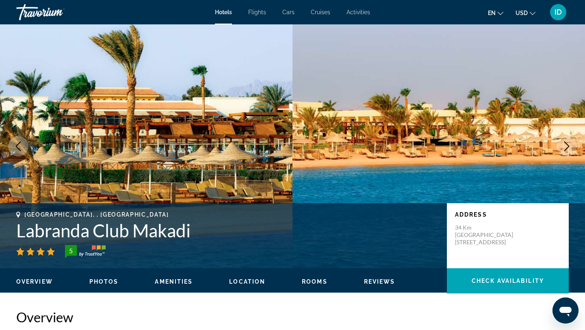
click at [12, 140] on button "Previous image" at bounding box center [18, 146] width 20 height 20
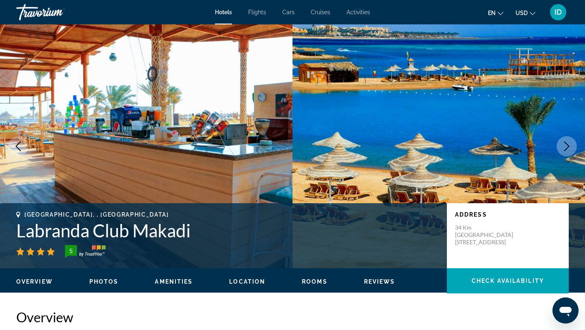
click at [12, 140] on button "Previous image" at bounding box center [18, 146] width 20 height 20
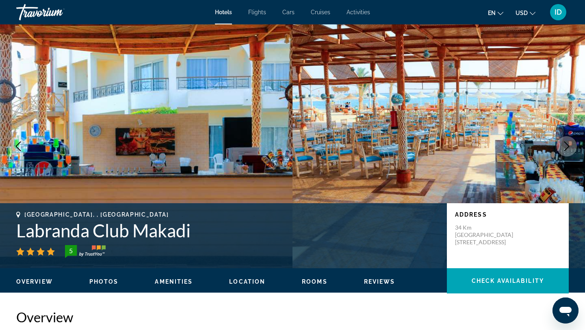
click at [12, 140] on button "Previous image" at bounding box center [18, 146] width 20 height 20
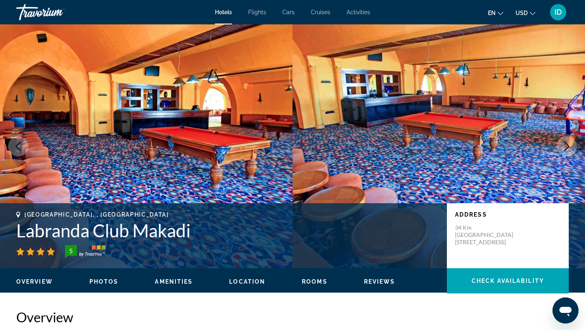
click at [12, 140] on button "Previous image" at bounding box center [18, 146] width 20 height 20
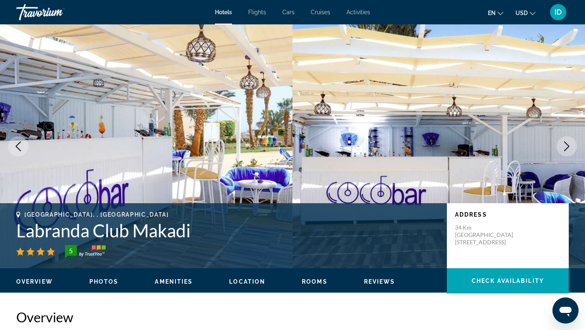
click at [12, 140] on button "Previous image" at bounding box center [18, 146] width 20 height 20
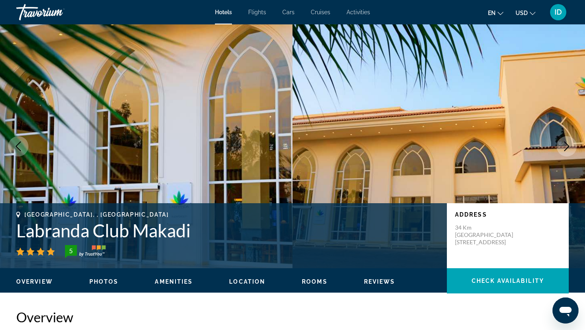
click at [12, 140] on button "Previous image" at bounding box center [18, 146] width 20 height 20
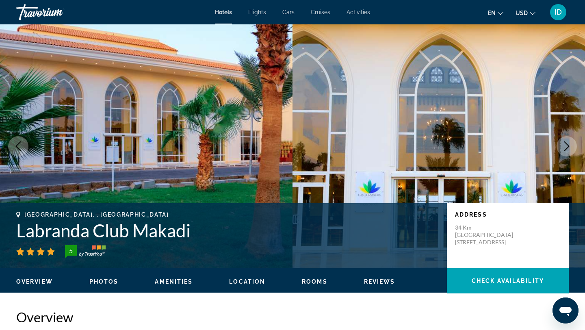
click at [12, 140] on button "Previous image" at bounding box center [18, 146] width 20 height 20
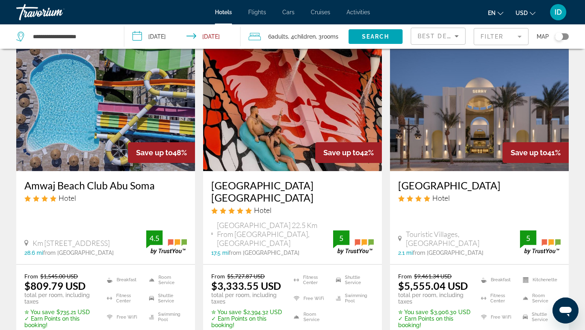
scroll to position [350, 0]
click at [142, 117] on img "Main content" at bounding box center [105, 106] width 179 height 130
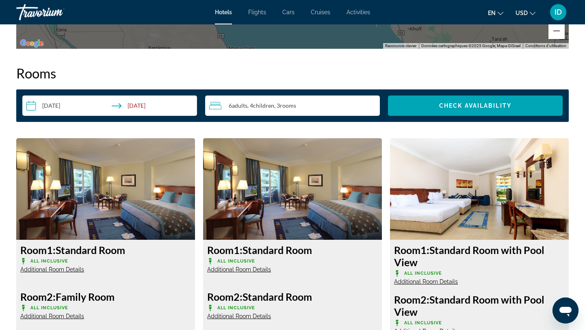
scroll to position [1013, 0]
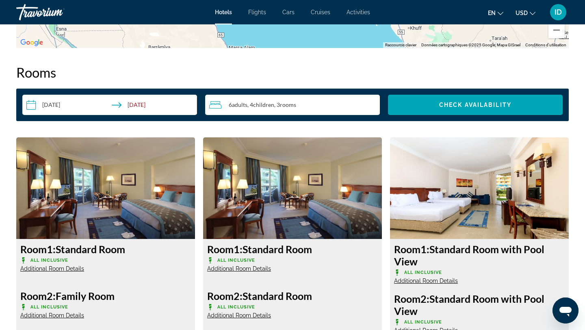
click at [152, 103] on input "**********" at bounding box center [111, 106] width 178 height 23
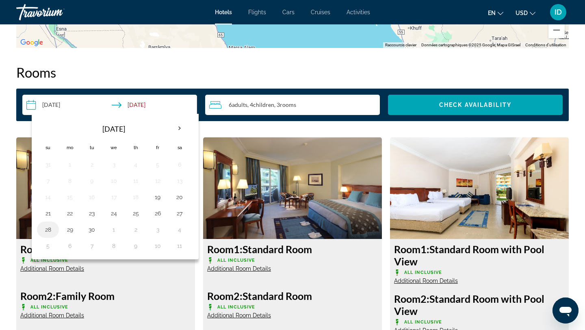
click at [48, 228] on button "28" at bounding box center [47, 229] width 13 height 11
click at [201, 98] on div "**********" at bounding box center [292, 105] width 541 height 20
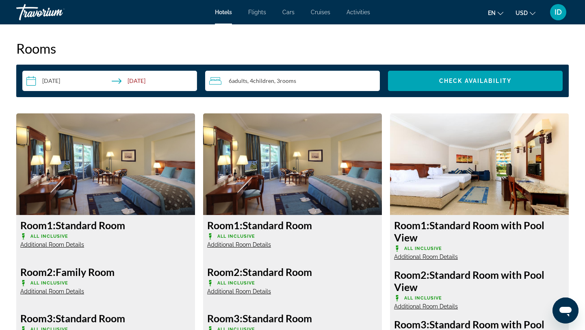
scroll to position [1029, 0]
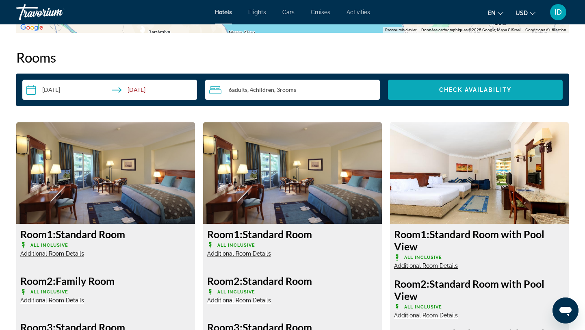
click at [501, 86] on span "Search widget" at bounding box center [475, 90] width 175 height 20
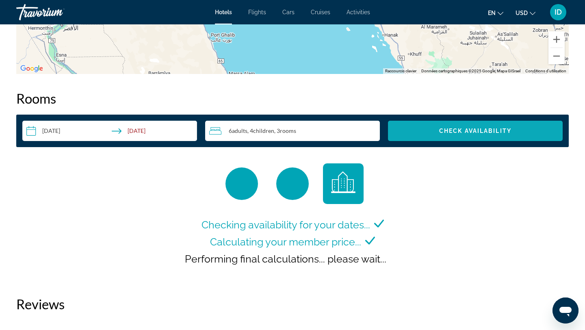
scroll to position [987, 0]
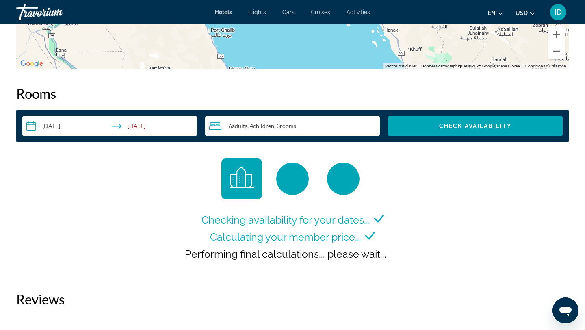
scroll to position [988, 0]
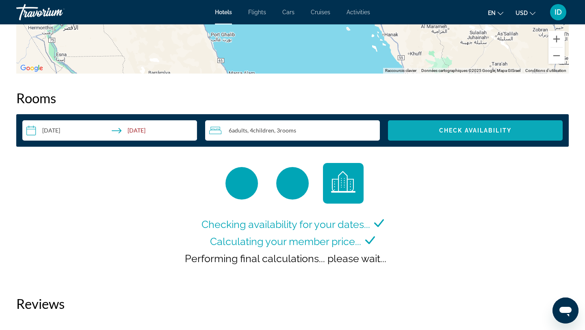
click at [522, 126] on span "Search widget" at bounding box center [475, 131] width 175 height 20
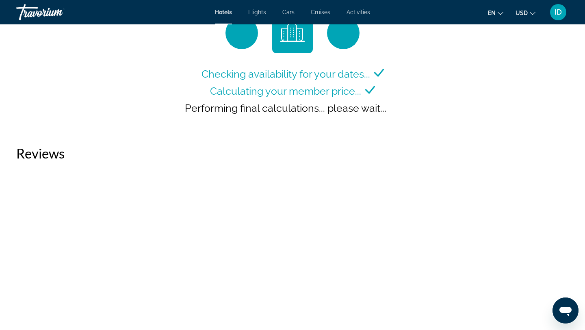
scroll to position [1144, 0]
